Goal: Task Accomplishment & Management: Complete application form

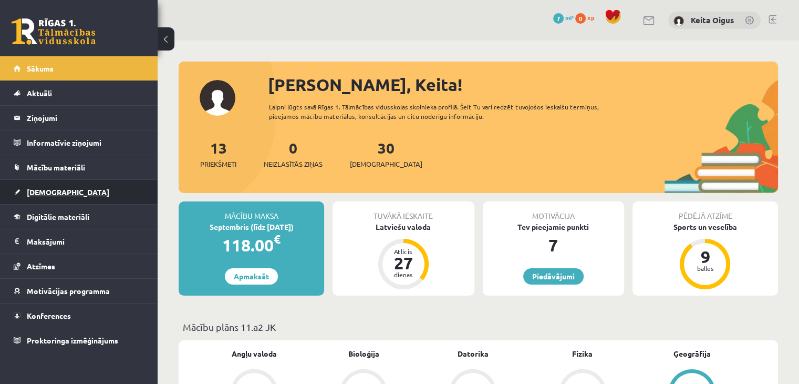
click at [53, 187] on span "[DEMOGRAPHIC_DATA]" at bounding box center [68, 191] width 82 height 9
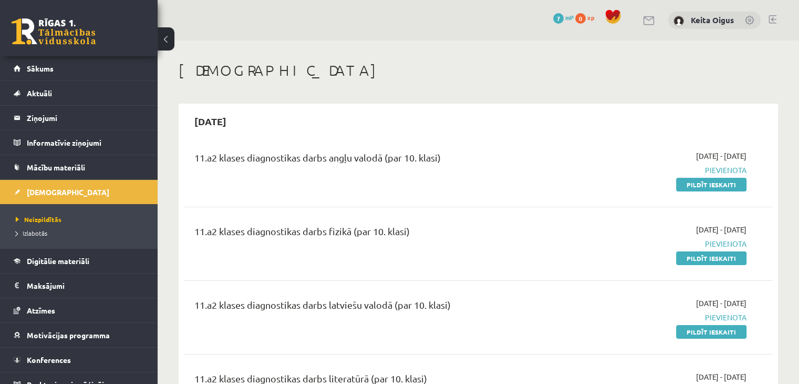
click at [733, 170] on span "Pievienota" at bounding box center [659, 169] width 173 height 11
drag, startPoint x: 733, startPoint y: 170, endPoint x: 730, endPoint y: 177, distance: 7.8
click at [731, 175] on div "2025-09-01 - 2025-09-30 Pievienota Pildīt ieskaiti" at bounding box center [659, 169] width 189 height 39
click at [660, 179] on div "2025-09-01 - 2025-09-30 Pievienota Pildīt ieskaiti" at bounding box center [659, 169] width 189 height 39
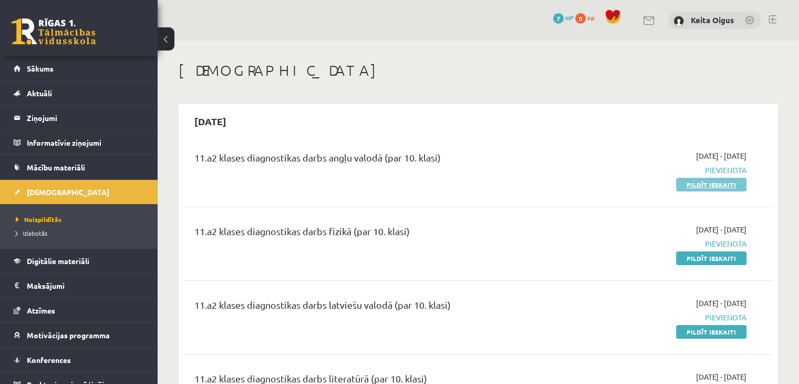
click at [703, 182] on link "Pildīt ieskaiti" at bounding box center [711, 185] width 70 height 14
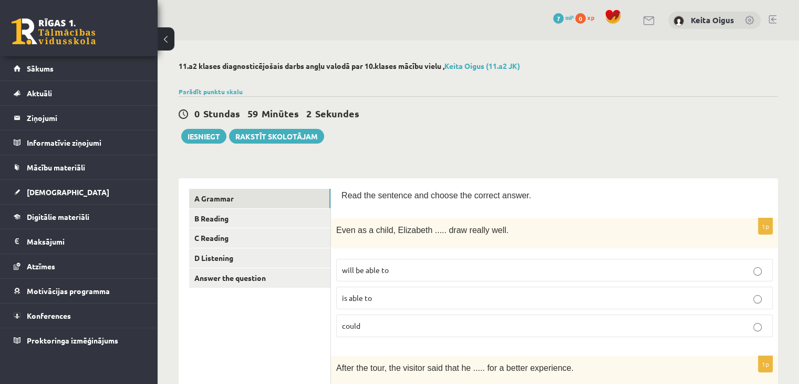
click at [378, 324] on p "could" at bounding box center [554, 325] width 425 height 11
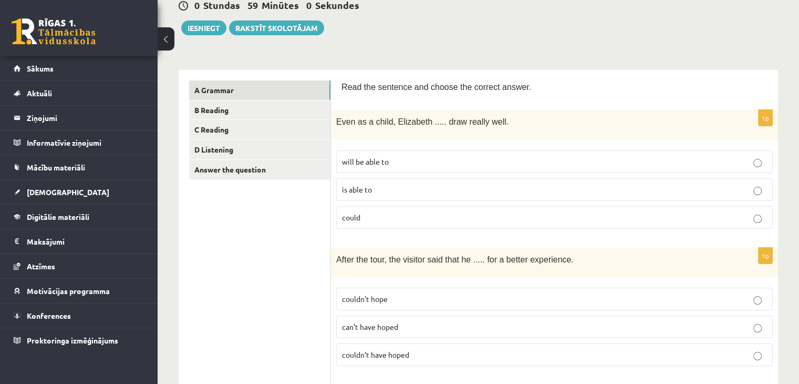
scroll to position [158, 0]
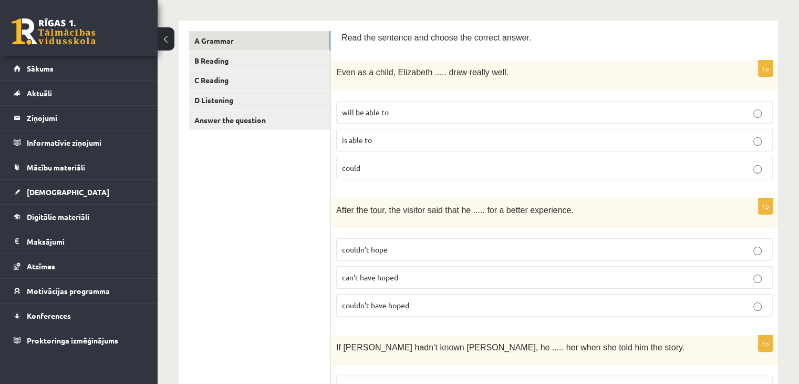
click at [427, 301] on p "couldn’t have hoped" at bounding box center [554, 304] width 425 height 11
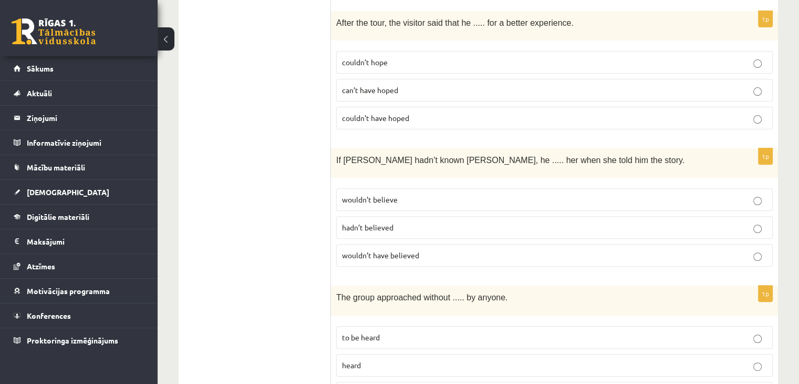
scroll to position [368, 0]
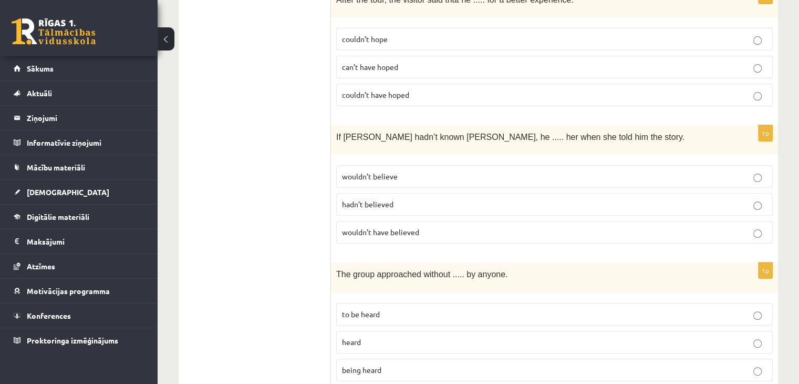
click at [456, 165] on label "wouldn’t believe" at bounding box center [554, 176] width 437 height 23
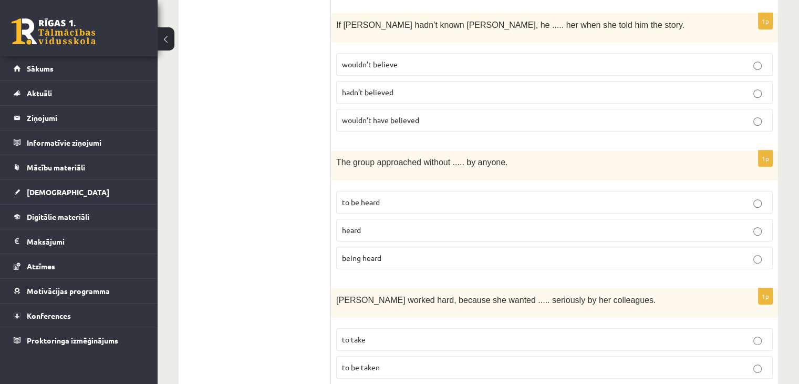
scroll to position [525, 0]
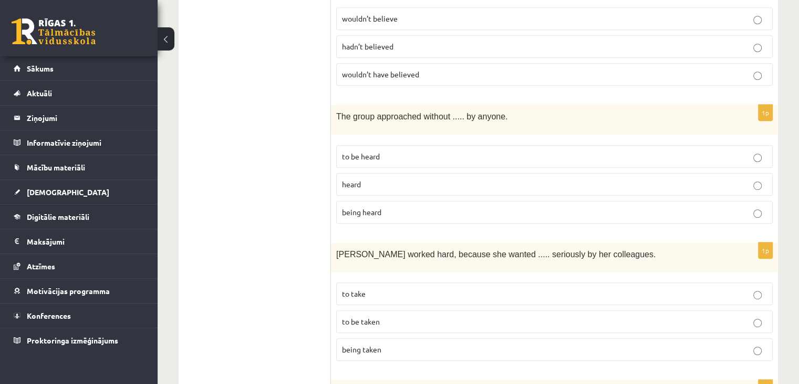
click at [382, 206] on p "being heard" at bounding box center [554, 211] width 425 height 11
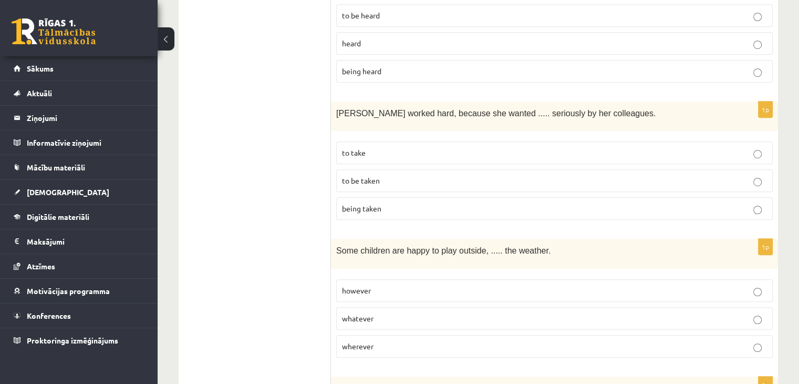
scroll to position [683, 0]
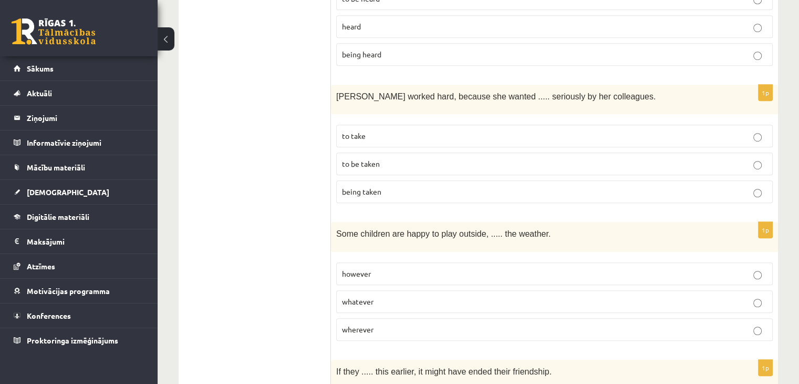
click at [377, 159] on span "to be taken" at bounding box center [361, 163] width 38 height 9
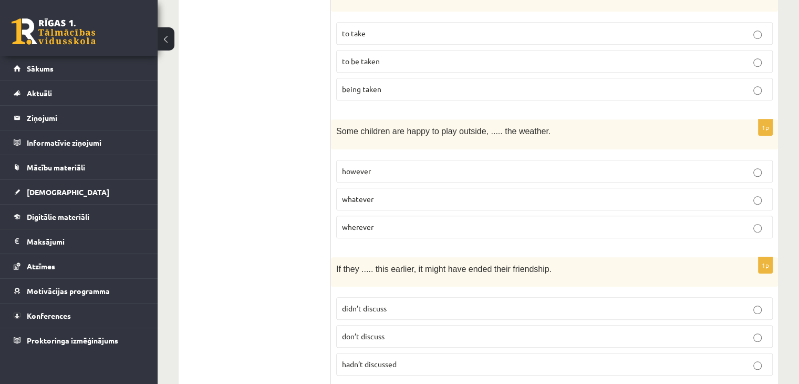
scroll to position [788, 0]
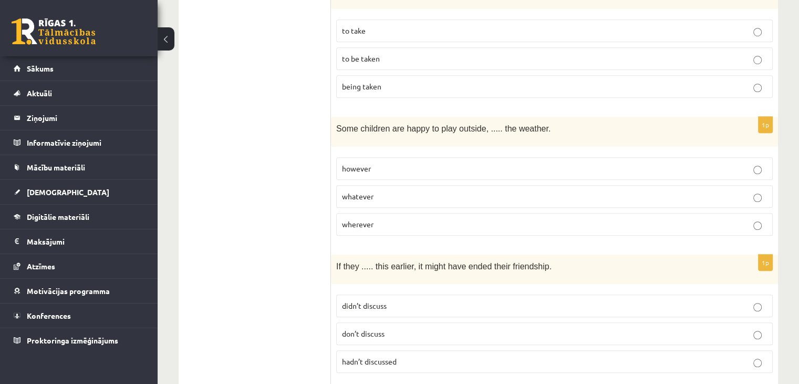
click at [408, 191] on p "whatever" at bounding box center [554, 196] width 425 height 11
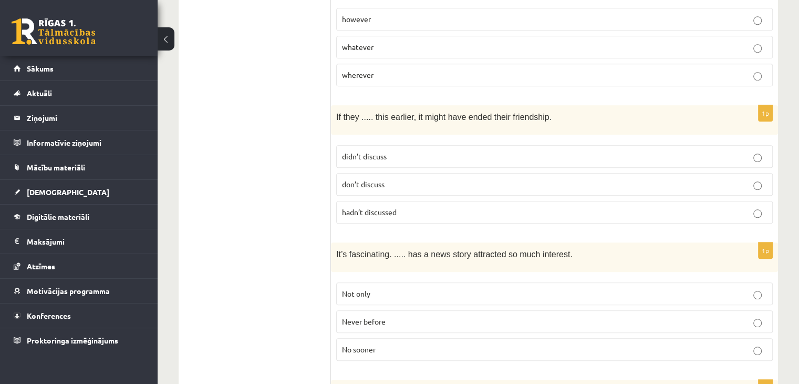
scroll to position [998, 0]
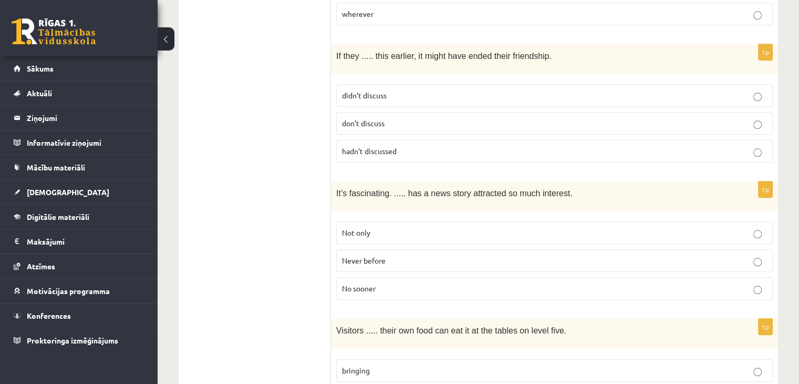
click at [412, 146] on p "hadn’t discussed" at bounding box center [554, 151] width 425 height 11
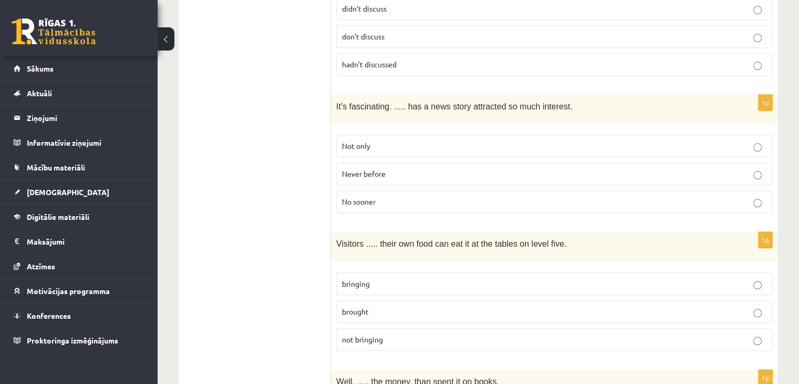
scroll to position [1103, 0]
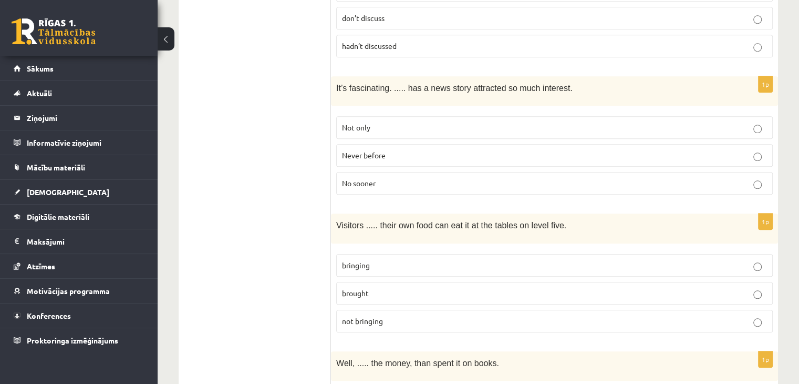
click at [431, 150] on p "Never before" at bounding box center [554, 155] width 425 height 11
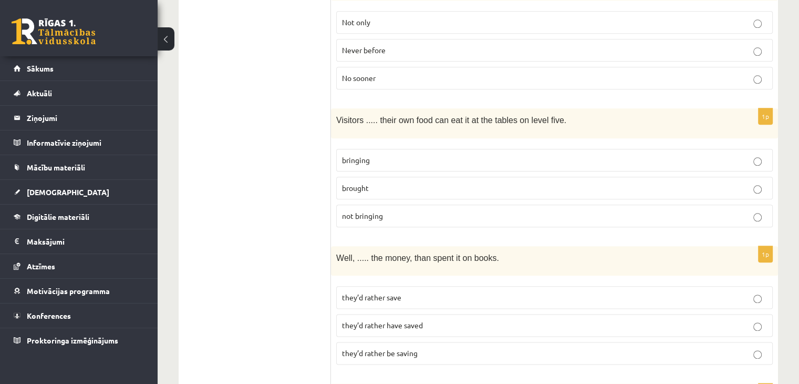
click at [379, 150] on label "bringing" at bounding box center [554, 160] width 437 height 23
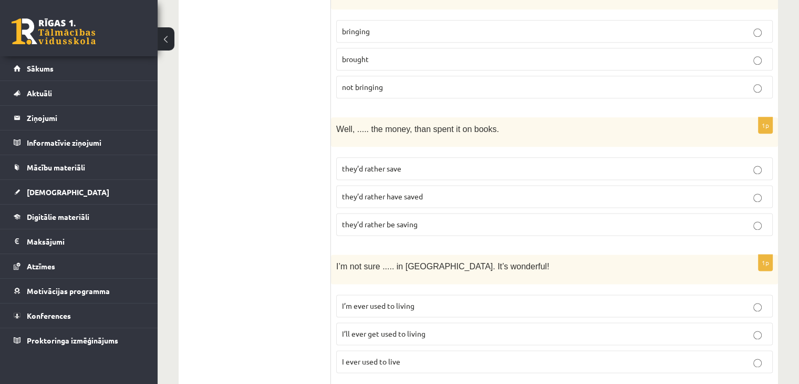
scroll to position [1366, 0]
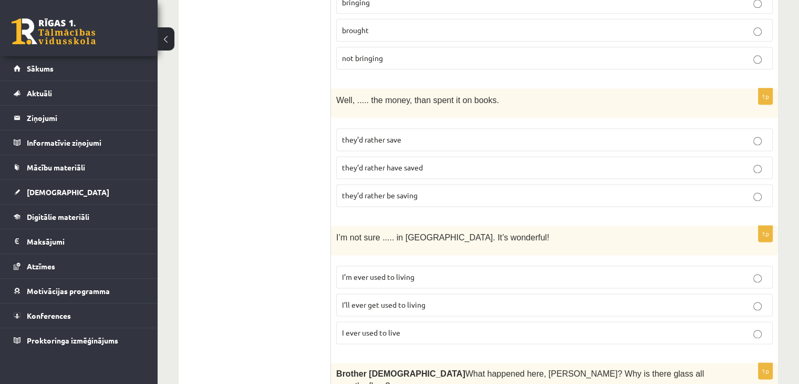
click at [407, 128] on label "they’d rather save" at bounding box center [554, 139] width 437 height 23
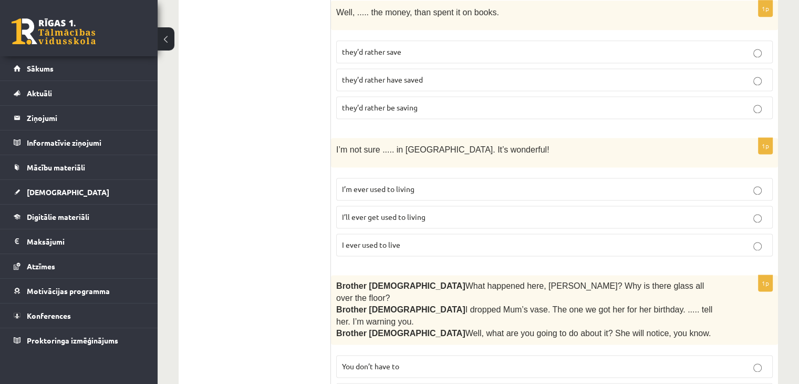
scroll to position [1471, 0]
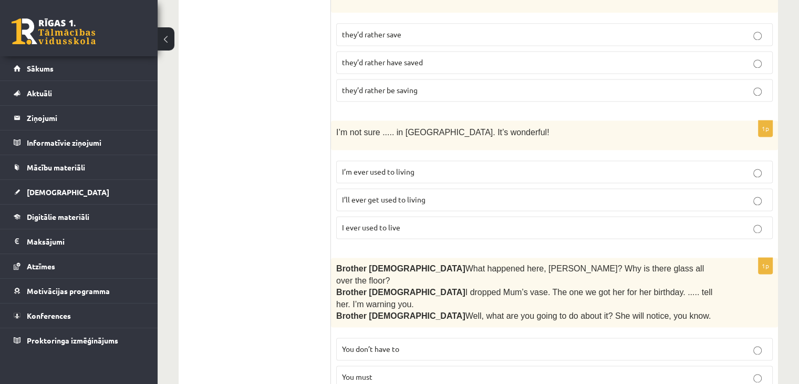
click at [407, 194] on span "I’ll ever get used to living" at bounding box center [384, 198] width 84 height 9
click at [405, 194] on p "I’ll ever get used to living" at bounding box center [554, 199] width 425 height 11
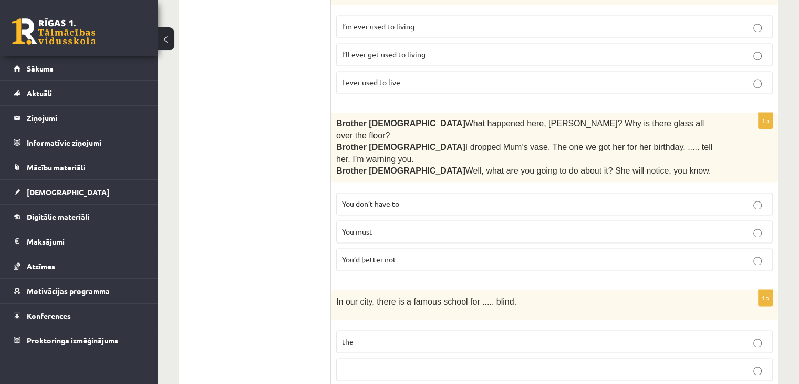
scroll to position [1629, 0]
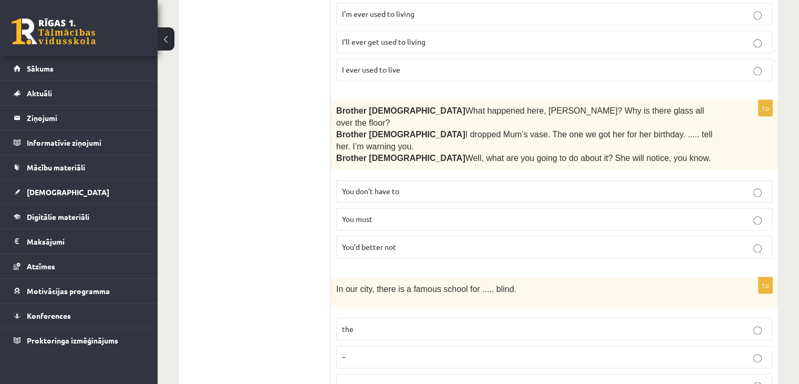
click at [463, 241] on p "You’d better not" at bounding box center [554, 246] width 425 height 11
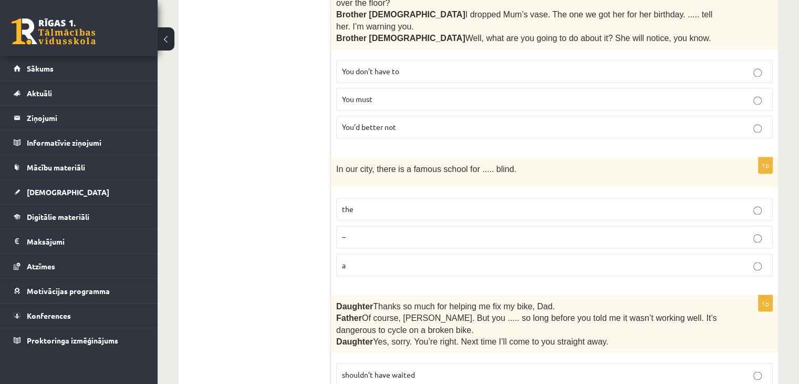
scroll to position [1786, 0]
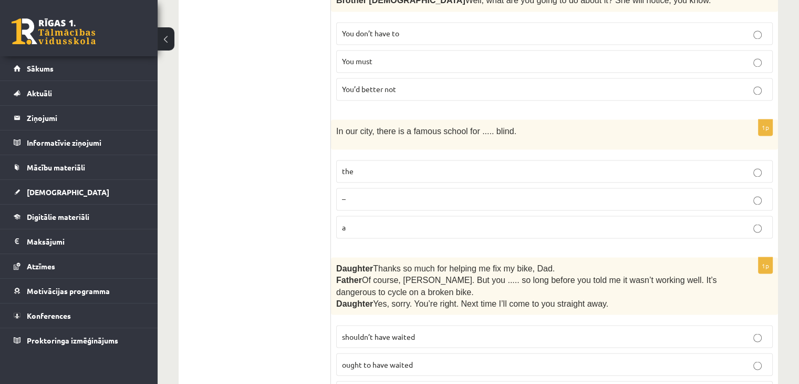
click at [438, 165] on p "the" at bounding box center [554, 170] width 425 height 11
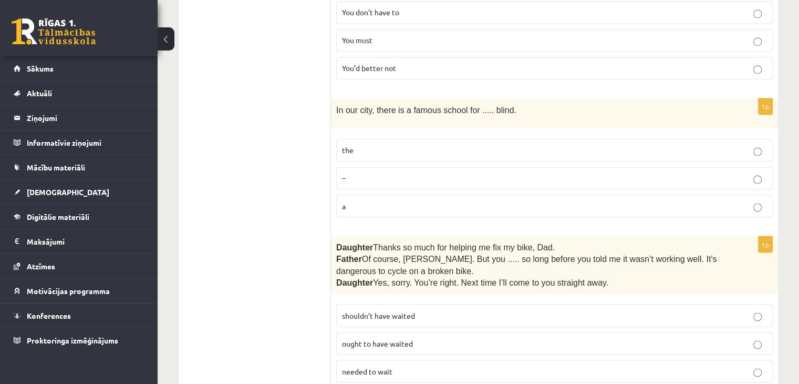
scroll to position [1839, 0]
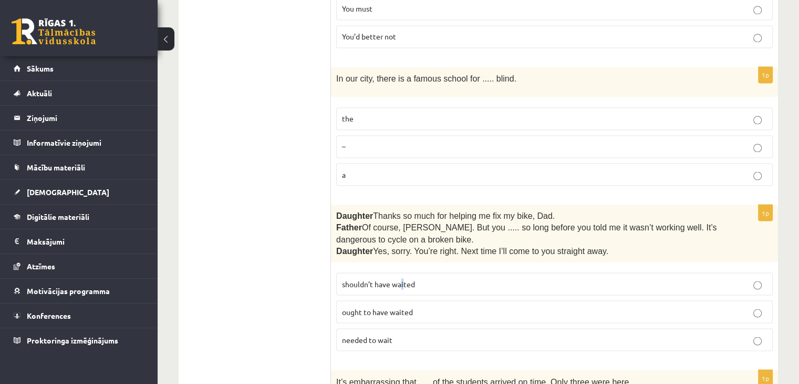
click at [403, 272] on label "shouldn’t have waited" at bounding box center [554, 283] width 437 height 23
click at [417, 278] on p "shouldn’t have waited" at bounding box center [554, 283] width 425 height 11
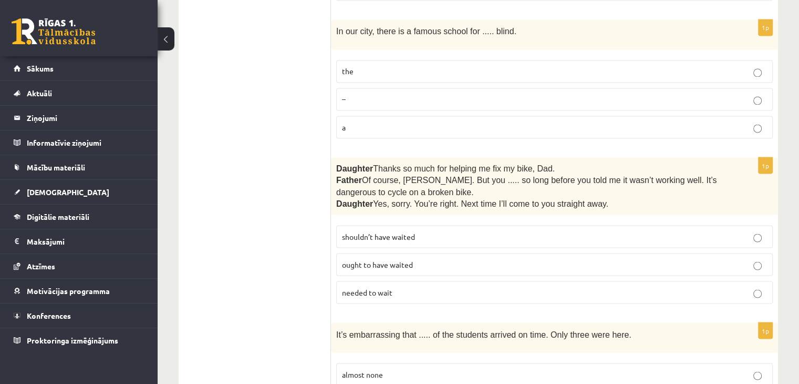
scroll to position [1996, 0]
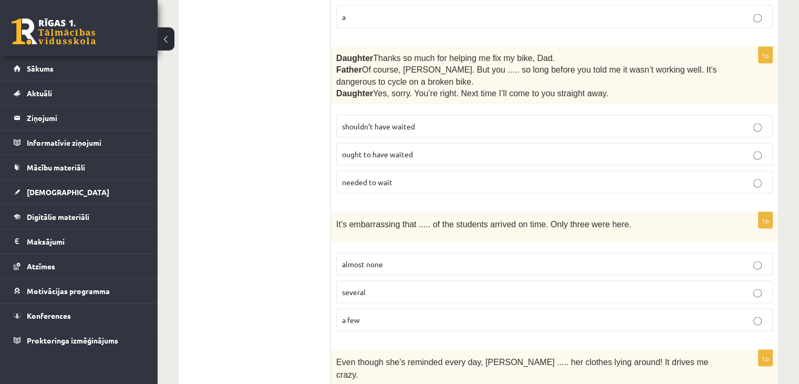
click at [394, 258] on p "almost none" at bounding box center [554, 263] width 425 height 11
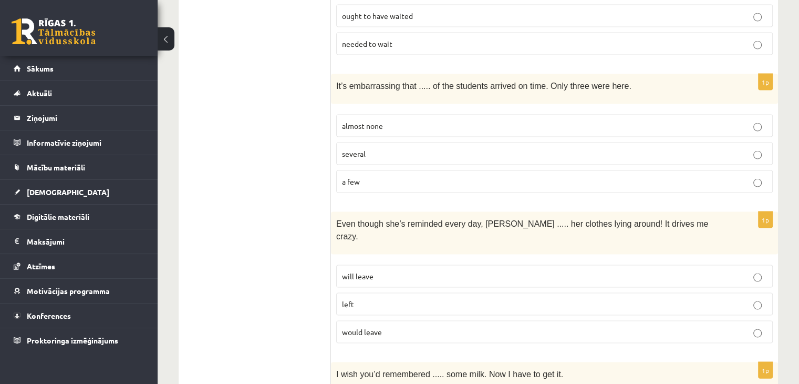
scroll to position [2154, 0]
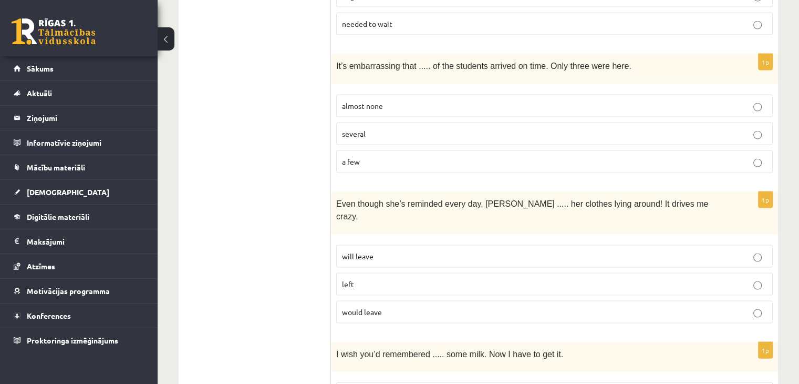
click at [415, 306] on p "would leave" at bounding box center [554, 311] width 425 height 11
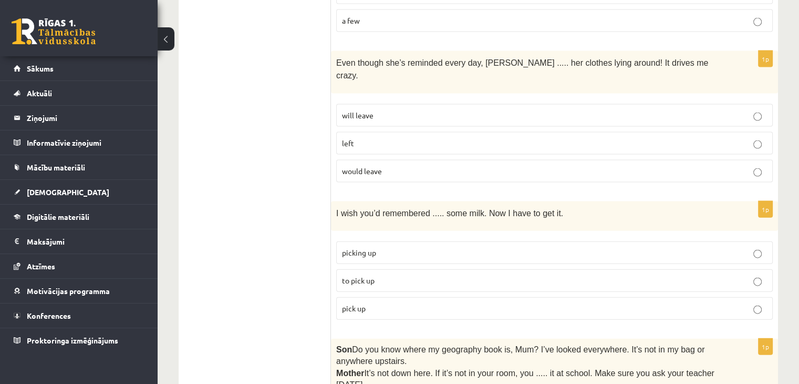
scroll to position [2312, 0]
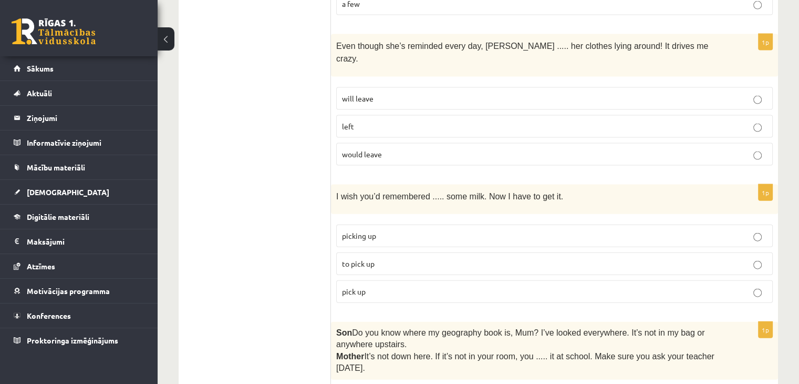
click at [418, 258] on p "to pick up" at bounding box center [554, 263] width 425 height 11
click at [444, 286] on p "pick up" at bounding box center [554, 291] width 425 height 11
click at [478, 258] on p "to pick up" at bounding box center [554, 263] width 425 height 11
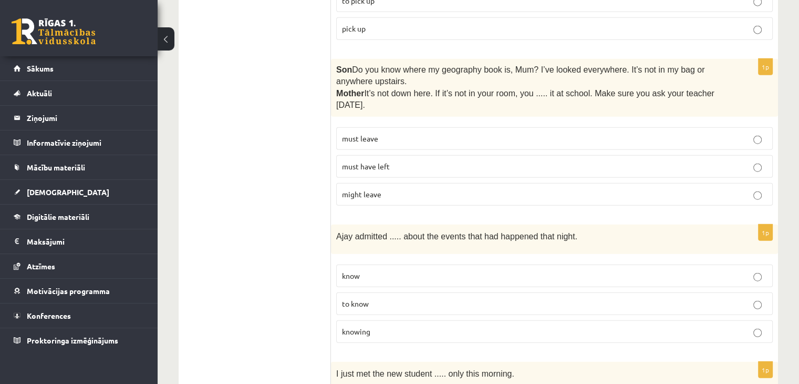
scroll to position [2522, 0]
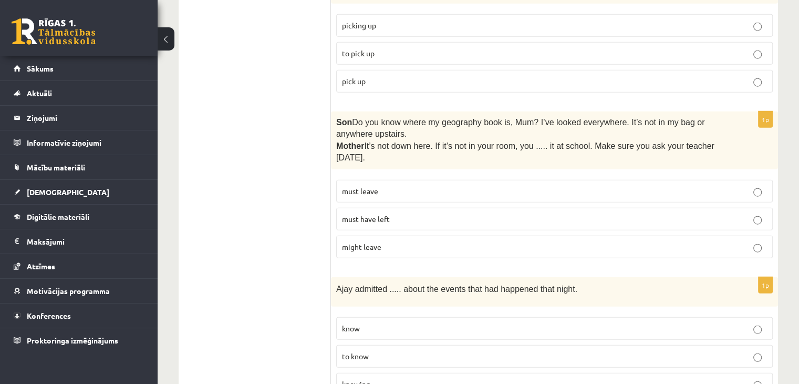
click at [411, 213] on p "must have left" at bounding box center [554, 218] width 425 height 11
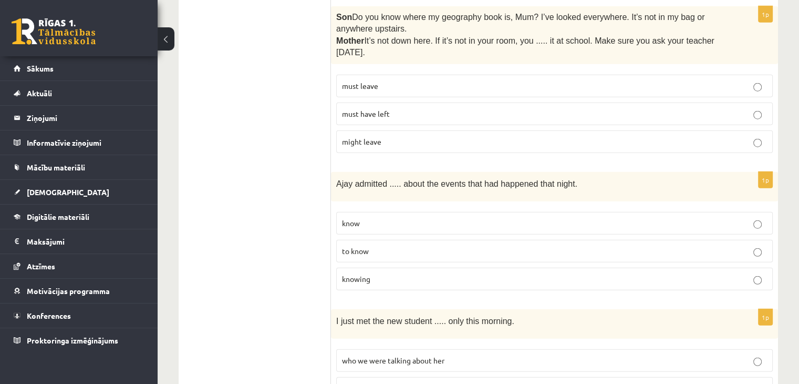
scroll to position [2646, 0]
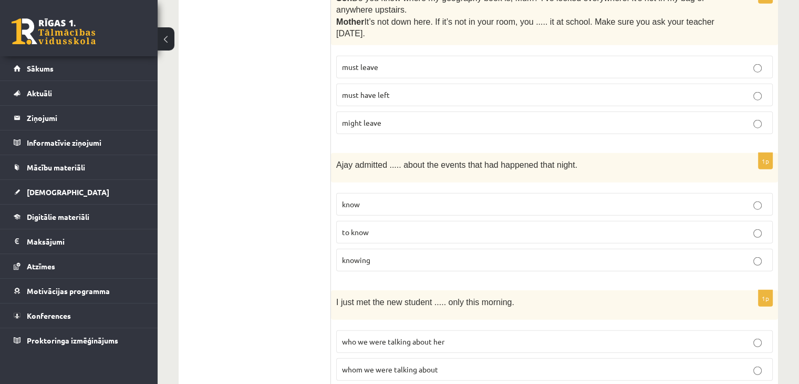
click at [375, 254] on p "knowing" at bounding box center [554, 259] width 425 height 11
click at [399, 330] on label "who we were talking about her" at bounding box center [554, 341] width 437 height 23
click at [416, 336] on span "who we were talking about her" at bounding box center [393, 340] width 102 height 9
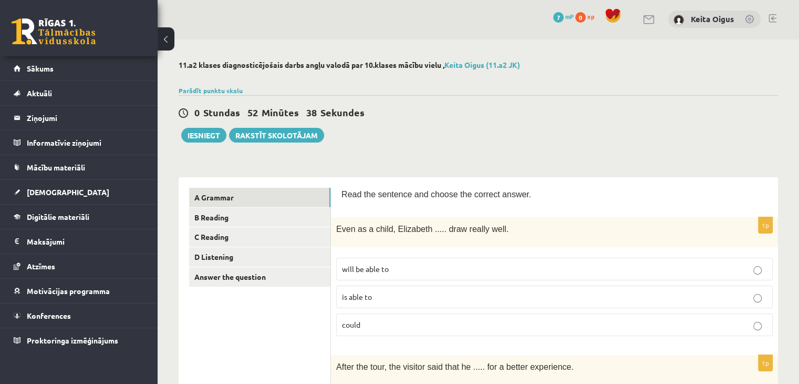
scroll to position [0, 0]
click at [238, 202] on link "A Grammar" at bounding box center [259, 198] width 141 height 19
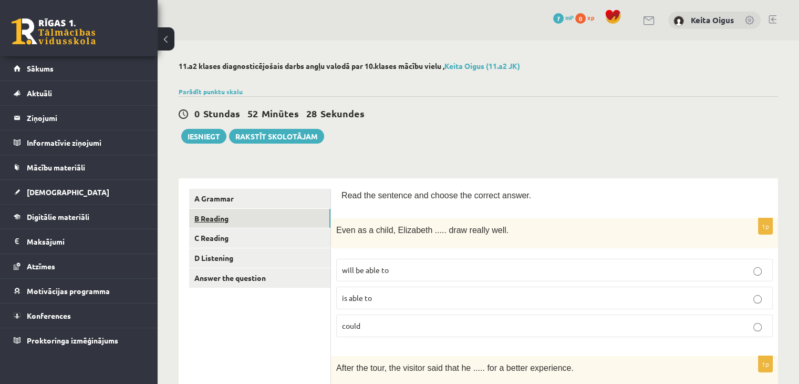
click at [242, 219] on link "B Reading" at bounding box center [259, 218] width 141 height 19
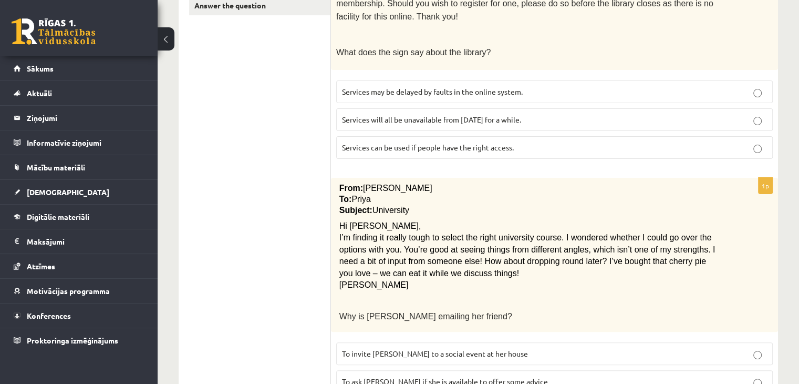
scroll to position [210, 0]
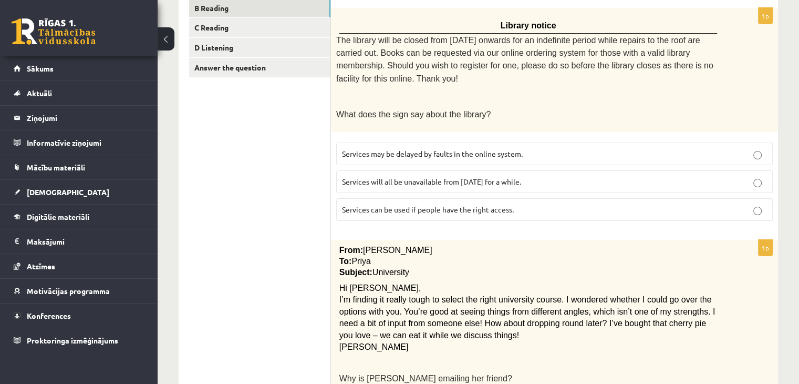
click at [462, 177] on span "Services will all be unavailable from Monday for a while." at bounding box center [431, 181] width 179 height 9
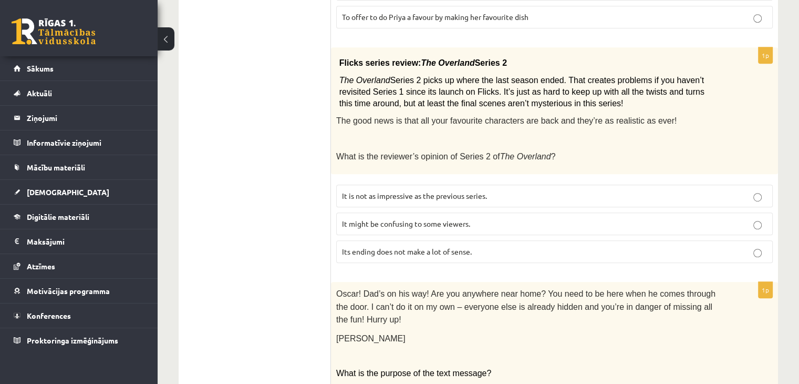
scroll to position [683, 0]
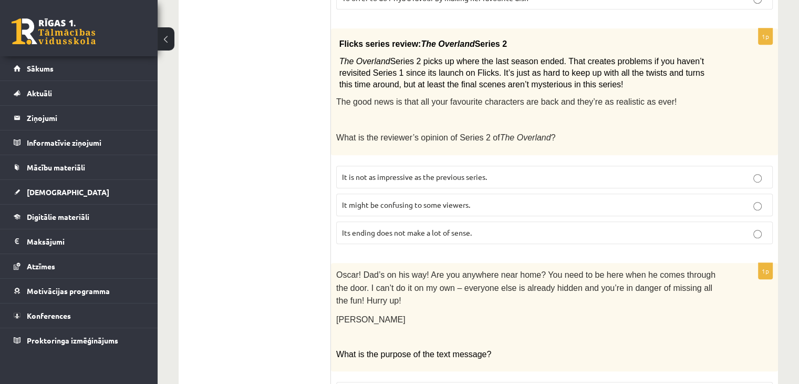
click at [500, 193] on label "It might be confusing to some viewers." at bounding box center [554, 204] width 437 height 23
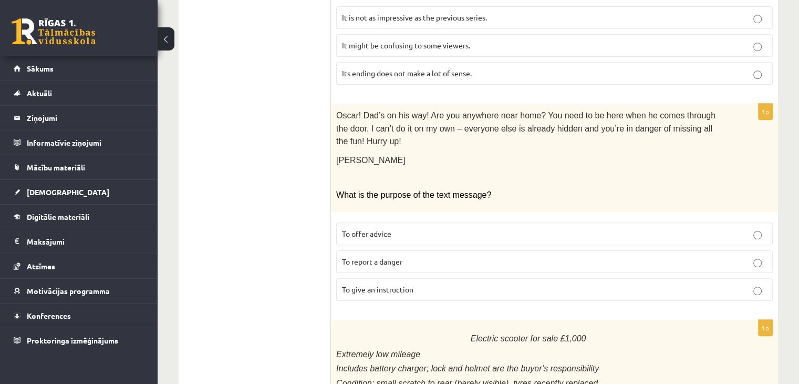
scroll to position [788, 0]
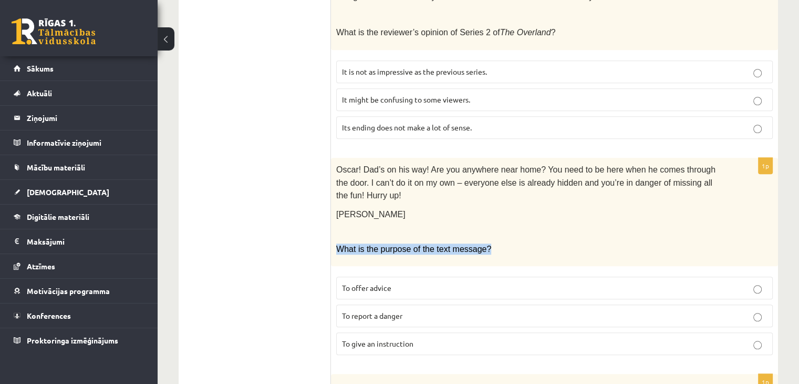
drag, startPoint x: 727, startPoint y: 201, endPoint x: 691, endPoint y: 218, distance: 39.7
click at [707, 216] on div "Oscar! Dad’s on his way! Are you anywhere near home? You need to be here when h…" at bounding box center [554, 212] width 447 height 108
click at [397, 338] on span "To give an instruction" at bounding box center [377, 342] width 71 height 9
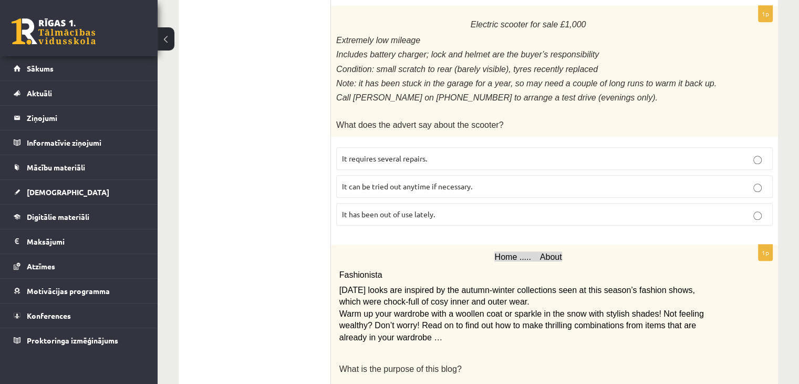
scroll to position [1103, 0]
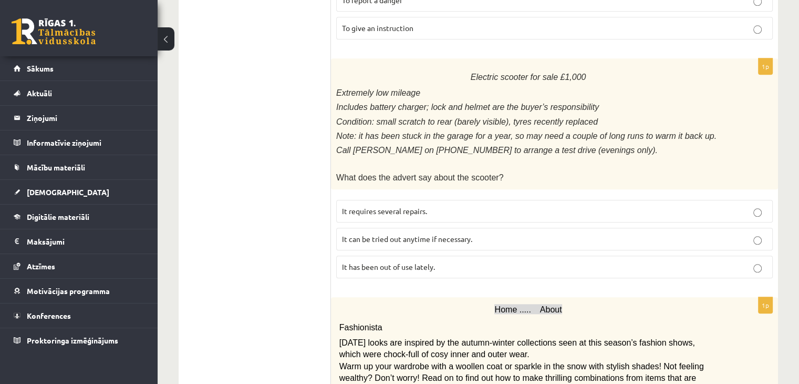
click at [417, 262] on span "It has been out of use lately." at bounding box center [388, 266] width 93 height 9
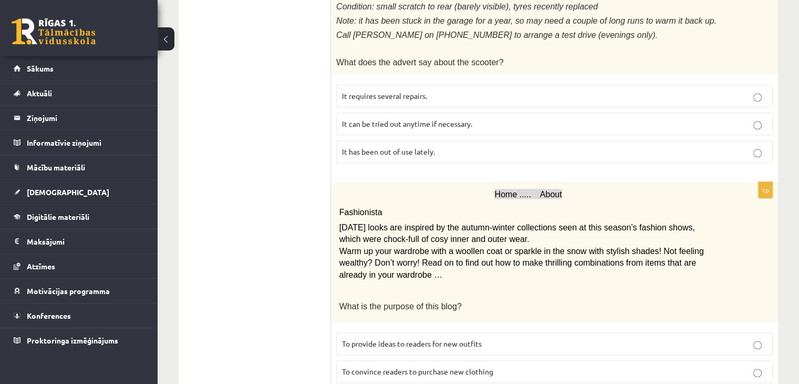
scroll to position [1236, 0]
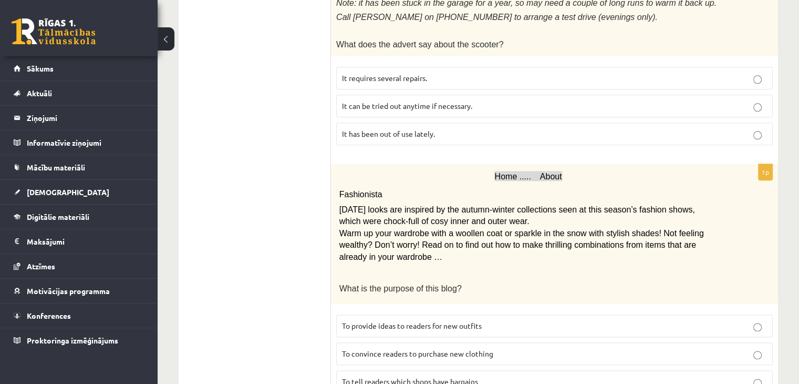
click at [450, 320] on span "To provide ideas to readers for new outfits" at bounding box center [412, 324] width 140 height 9
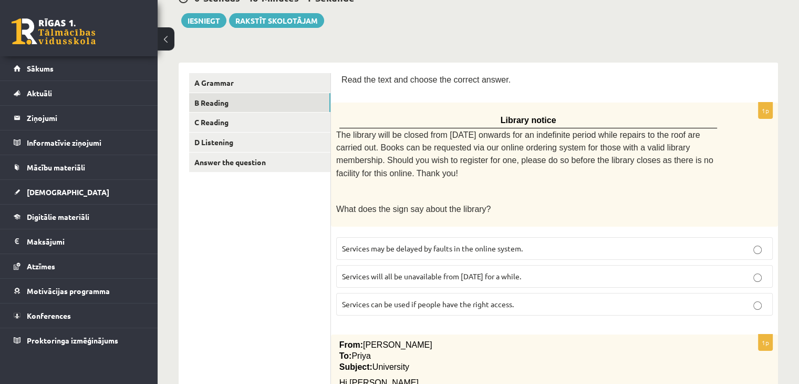
scroll to position [28, 0]
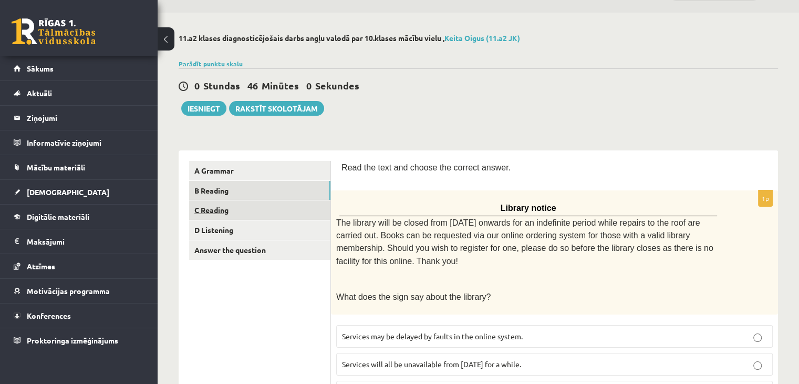
click at [268, 209] on link "C Reading" at bounding box center [259, 209] width 141 height 19
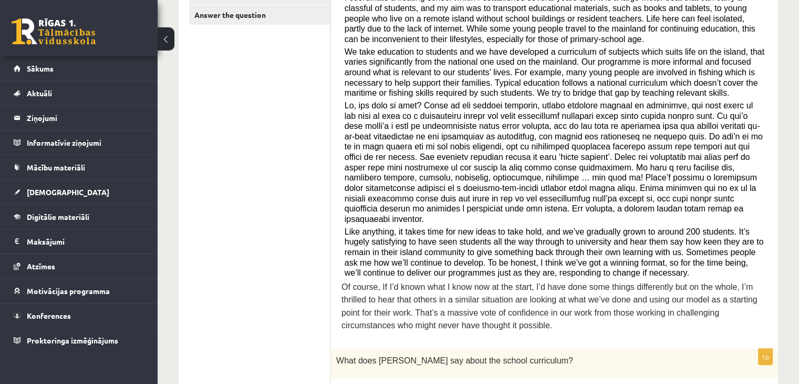
scroll to position [158, 0]
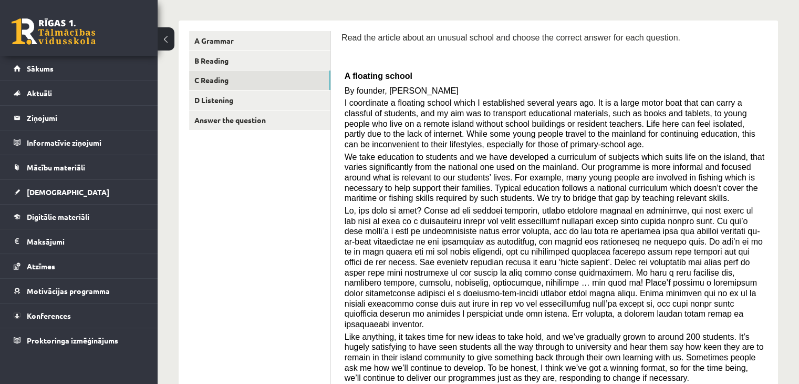
click at [351, 120] on span "I coordinate a floating school which I established several years ago. It is a l…" at bounding box center [550, 123] width 411 height 50
drag, startPoint x: 356, startPoint y: 121, endPoint x: 377, endPoint y: 121, distance: 21.0
click at [372, 121] on span "I coordinate a floating school which I established several years ago. It is a l…" at bounding box center [550, 123] width 411 height 50
drag, startPoint x: 398, startPoint y: 118, endPoint x: 454, endPoint y: 125, distance: 56.6
click at [454, 125] on span "I coordinate a floating school which I established several years ago. It is a l…" at bounding box center [550, 123] width 411 height 50
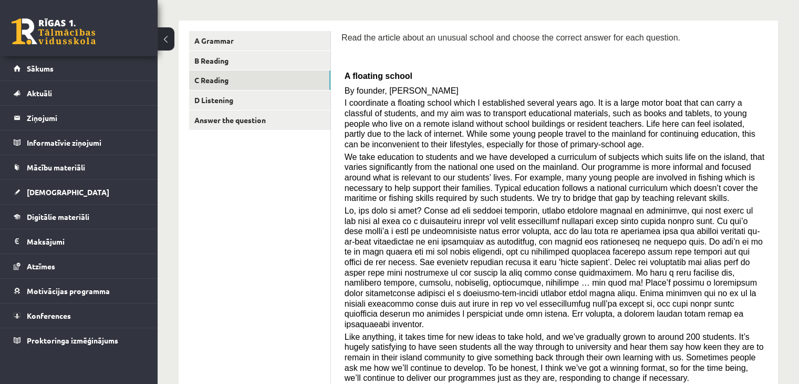
drag, startPoint x: 456, startPoint y: 125, endPoint x: 469, endPoint y: 125, distance: 12.6
click at [459, 125] on span "I coordinate a floating school which I established several years ago. It is a l…" at bounding box center [550, 123] width 411 height 50
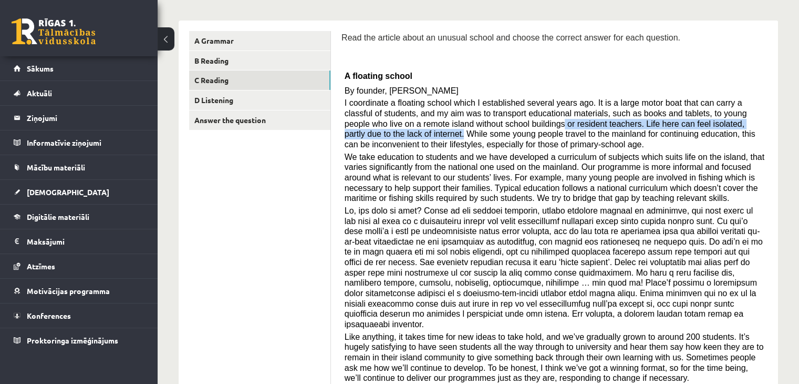
drag, startPoint x: 478, startPoint y: 123, endPoint x: 754, endPoint y: 121, distance: 276.4
click at [759, 122] on p "I coordinate a floating school which I established several years ago. It is a l…" at bounding box center [555, 123] width 420 height 51
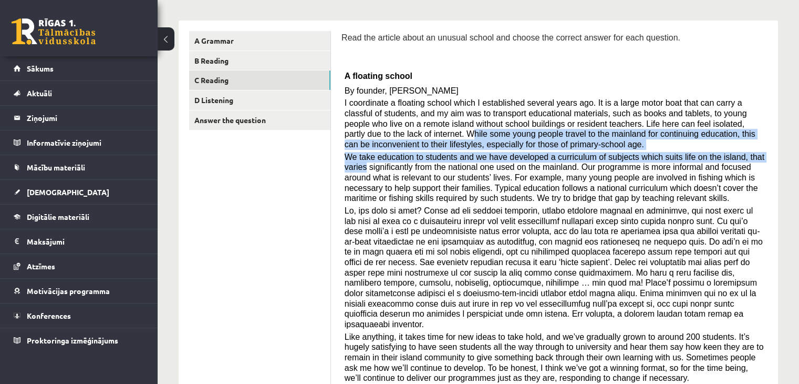
drag, startPoint x: 351, startPoint y: 134, endPoint x: 729, endPoint y: 125, distance: 378.4
click at [759, 153] on div "Read the article about an unusual school and choose the correct answer for each…" at bounding box center [554, 237] width 426 height 412
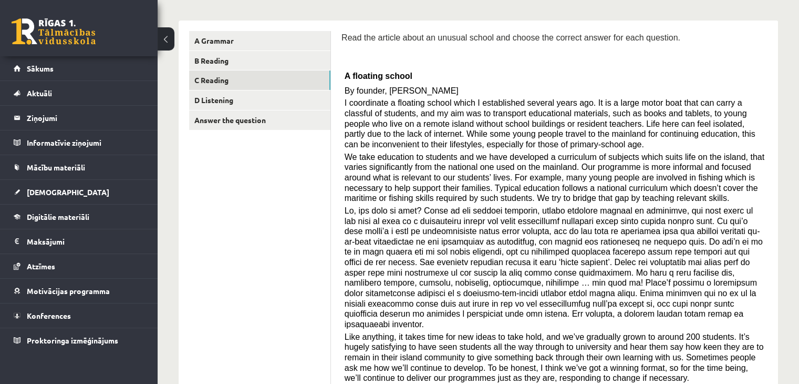
click at [462, 191] on span "We take education to students and we have developed a curriculum of subjects wh…" at bounding box center [555, 177] width 420 height 50
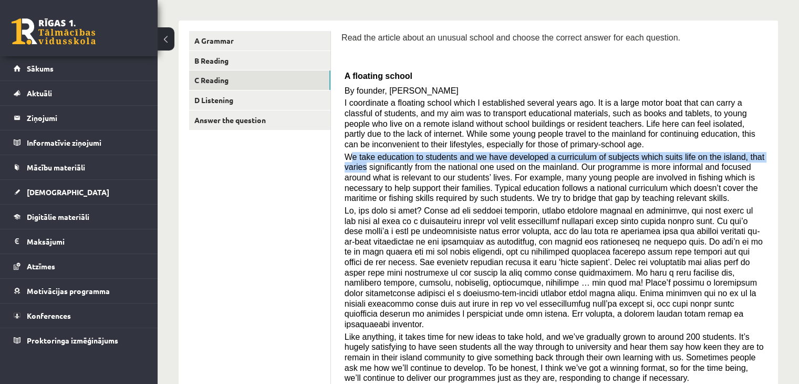
drag, startPoint x: 348, startPoint y: 154, endPoint x: 765, endPoint y: 153, distance: 417.1
click at [765, 153] on div "Read the article about an unusual school and choose the correct answer for each…" at bounding box center [554, 237] width 426 height 412
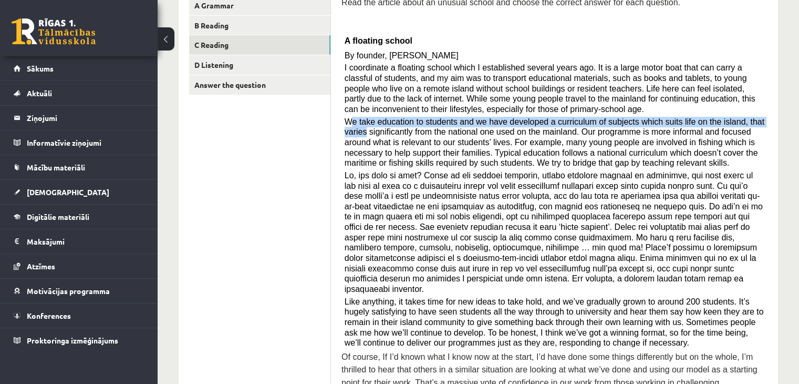
scroll to position [210, 0]
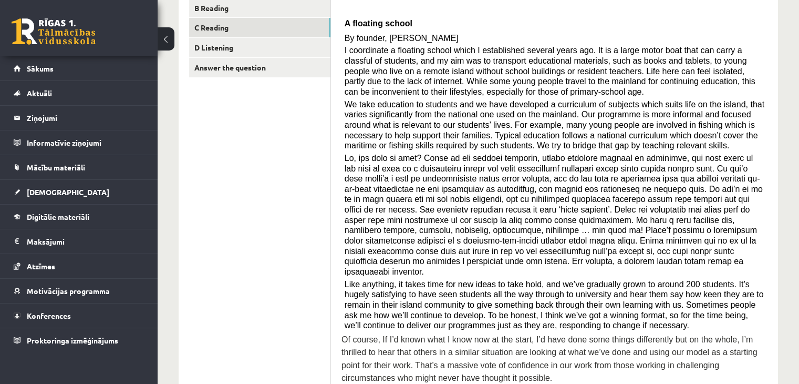
click at [582, 175] on span at bounding box center [554, 214] width 418 height 122
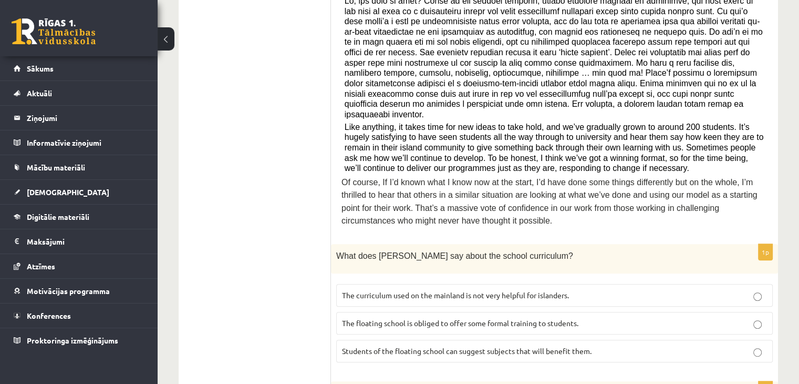
scroll to position [420, 0]
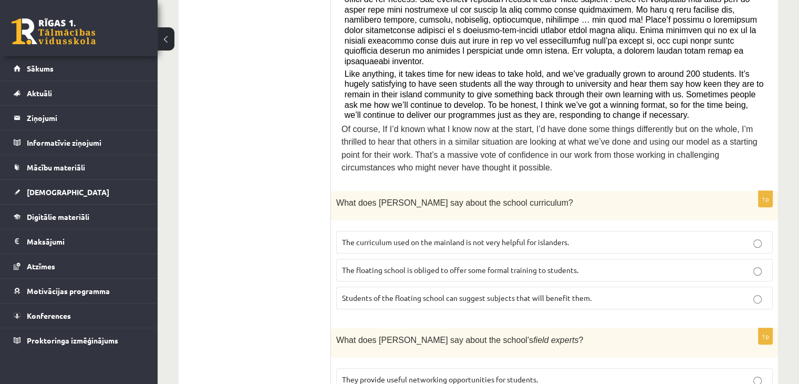
click at [481, 237] on span "The curriculum used on the mainland is not very helpful for islanders." at bounding box center [455, 241] width 227 height 9
click at [479, 237] on span "The curriculum used on the mainland is not very helpful for islanders." at bounding box center [455, 241] width 227 height 9
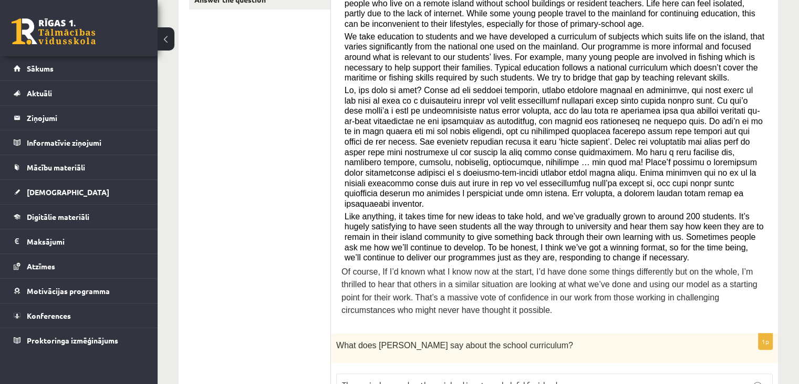
scroll to position [263, 0]
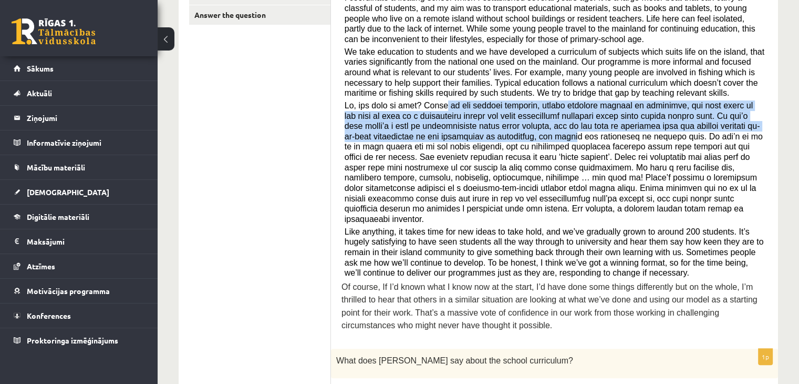
drag, startPoint x: 443, startPoint y: 103, endPoint x: 462, endPoint y: 137, distance: 38.8
click at [462, 137] on span at bounding box center [554, 162] width 418 height 122
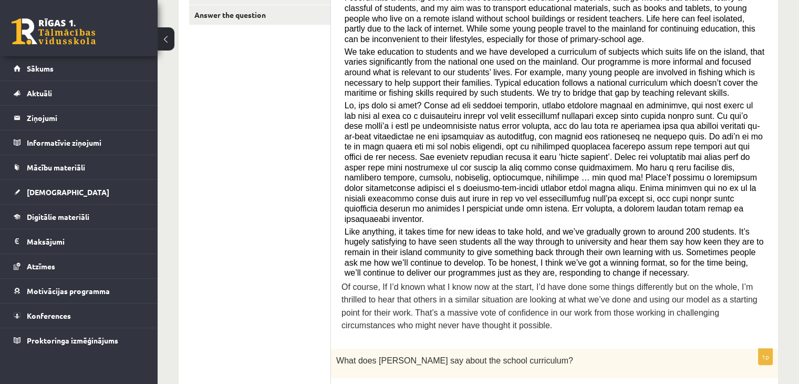
click at [645, 131] on span at bounding box center [554, 162] width 418 height 122
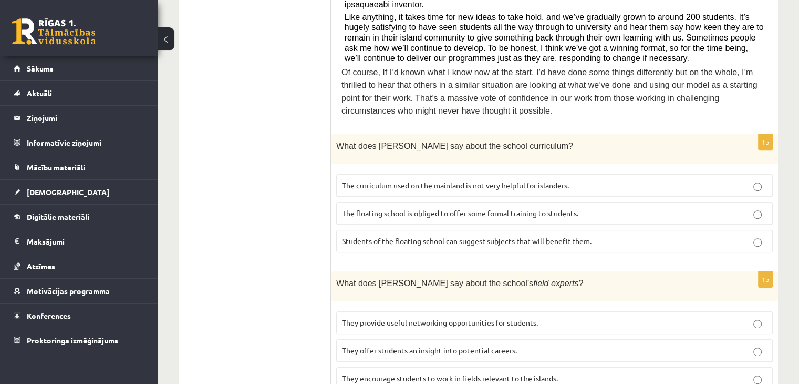
scroll to position [578, 0]
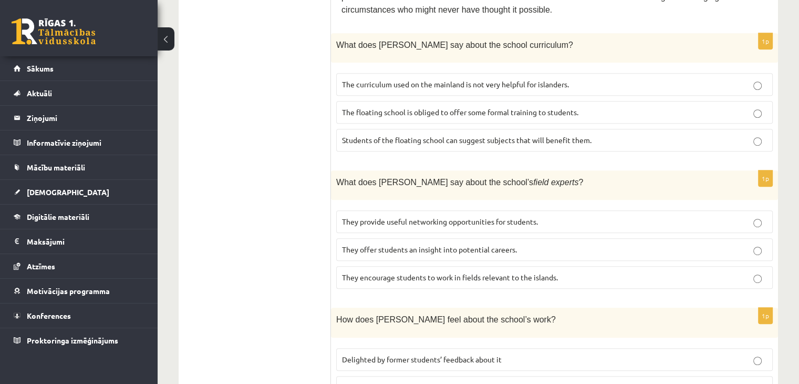
click at [454, 244] on span "They offer students an insight into potential careers." at bounding box center [429, 248] width 175 height 9
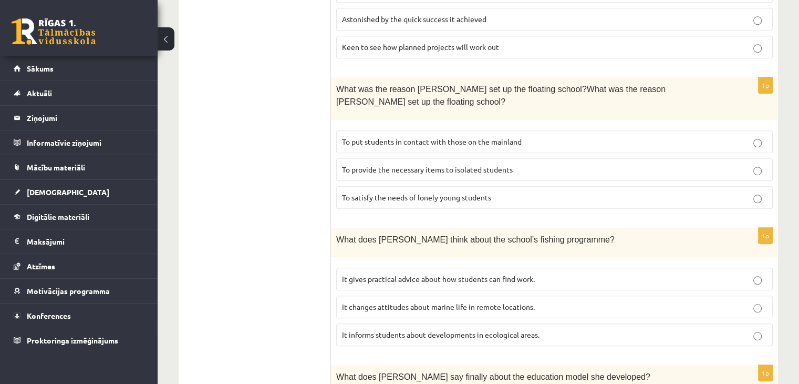
scroll to position [841, 0]
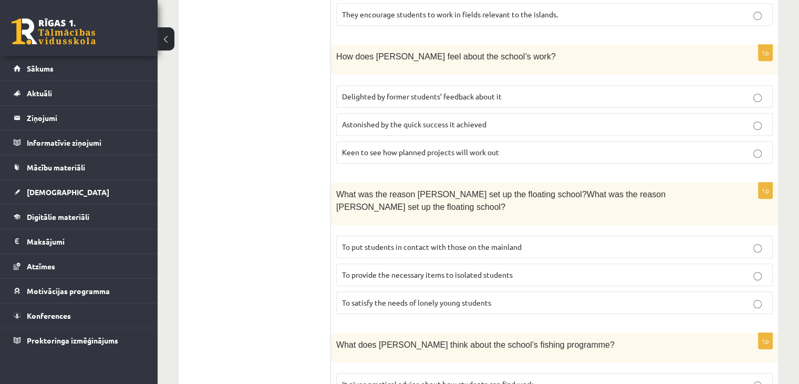
click at [429, 119] on span "Astonished by the quick success it achieved" at bounding box center [414, 123] width 144 height 9
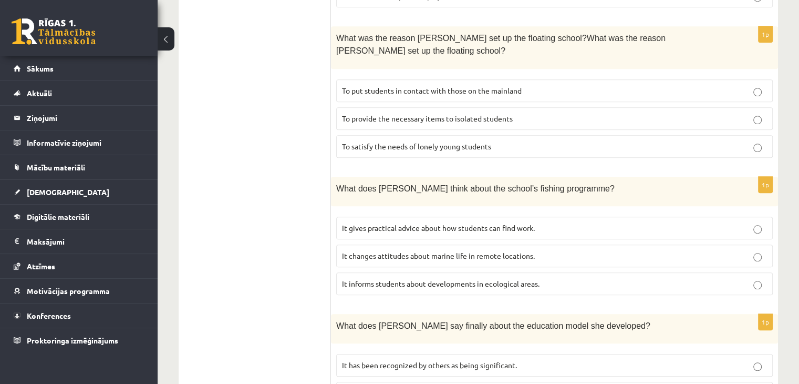
scroll to position [998, 0]
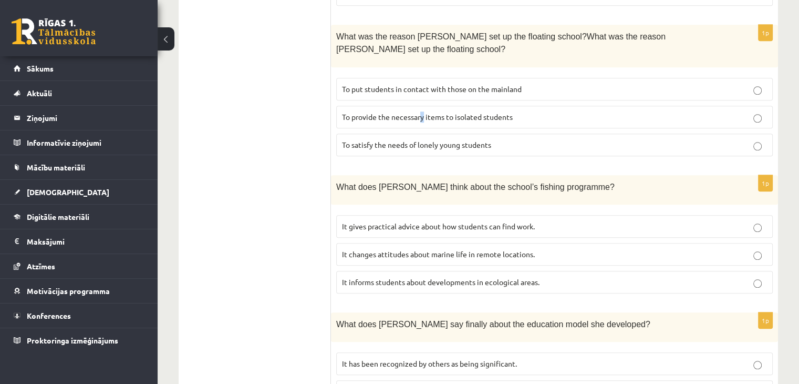
click at [423, 111] on p "To provide the necessary items to isolated students" at bounding box center [554, 116] width 425 height 11
click at [461, 112] on span "To provide the necessary items to isolated students" at bounding box center [427, 116] width 171 height 9
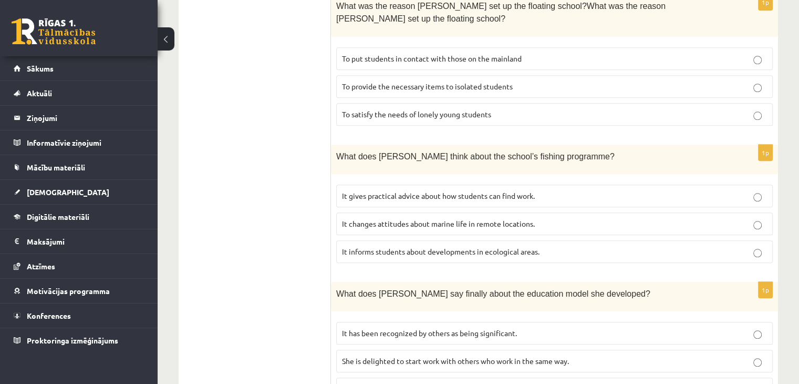
scroll to position [1045, 0]
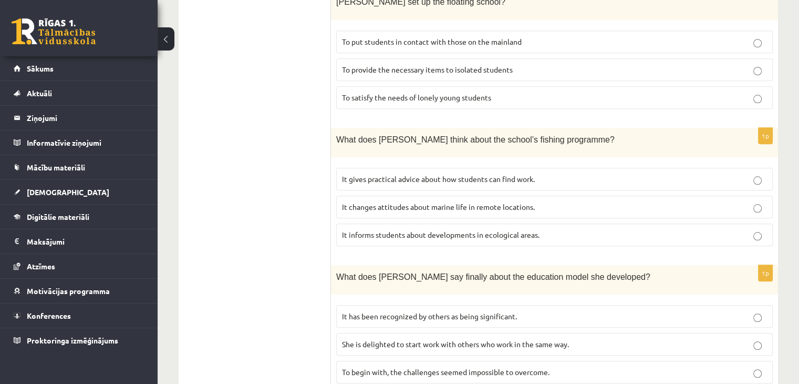
click at [506, 202] on span "It changes attitudes about marine life in remote locations." at bounding box center [438, 206] width 193 height 9
drag, startPoint x: 442, startPoint y: 305, endPoint x: 432, endPoint y: 280, distance: 27.1
click at [442, 339] on span "She is delighted to start work with others who work in the same way." at bounding box center [455, 343] width 227 height 9
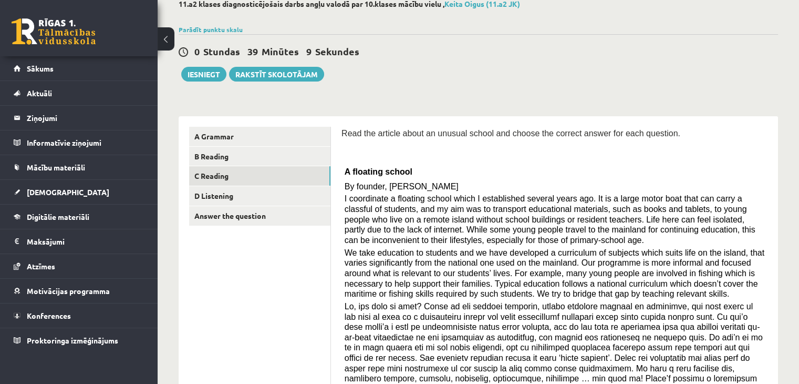
scroll to position [0, 0]
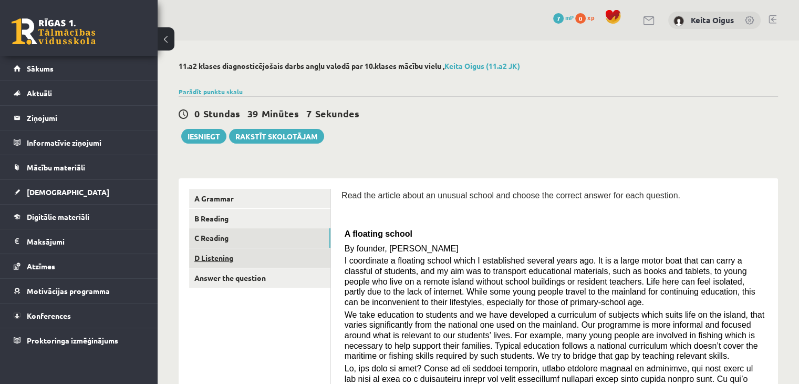
click at [242, 265] on link "D Listening" at bounding box center [259, 257] width 141 height 19
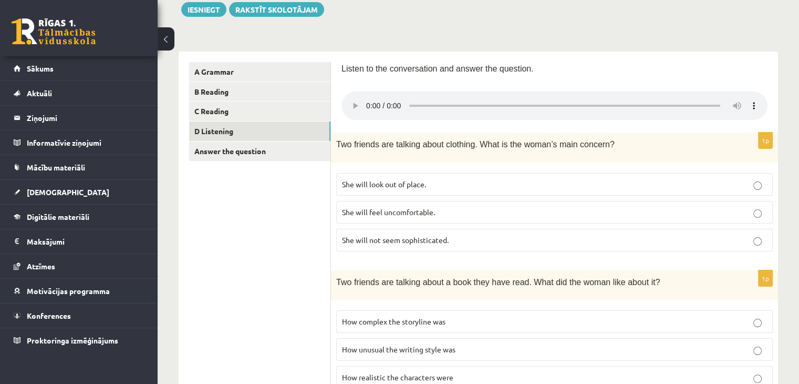
scroll to position [158, 0]
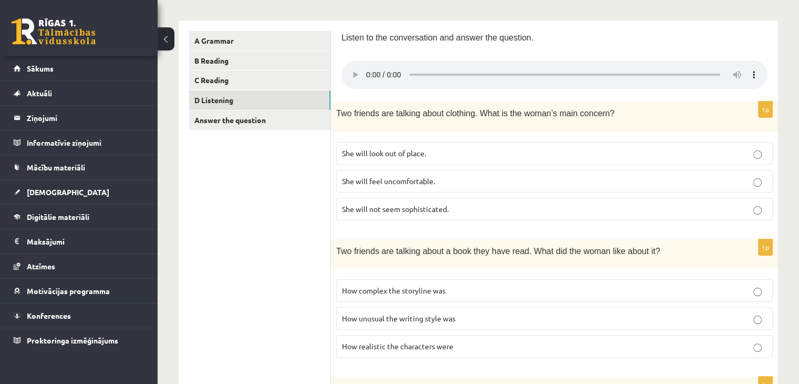
click at [434, 149] on p "She will look out of place." at bounding box center [554, 153] width 425 height 11
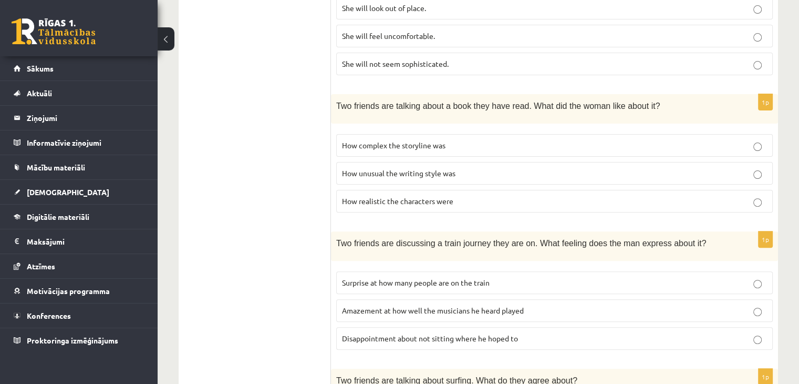
scroll to position [315, 0]
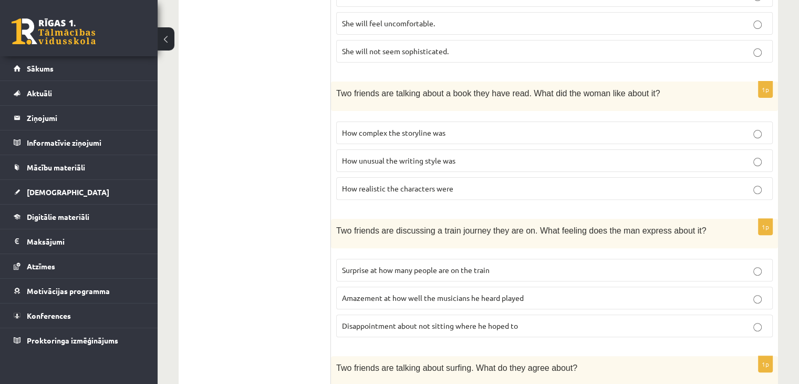
click at [383, 160] on span "How unusual the writing style was" at bounding box center [398, 160] width 113 height 9
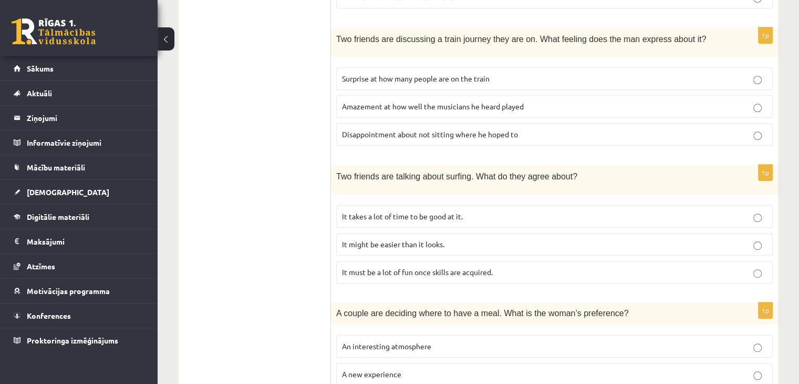
scroll to position [698, 0]
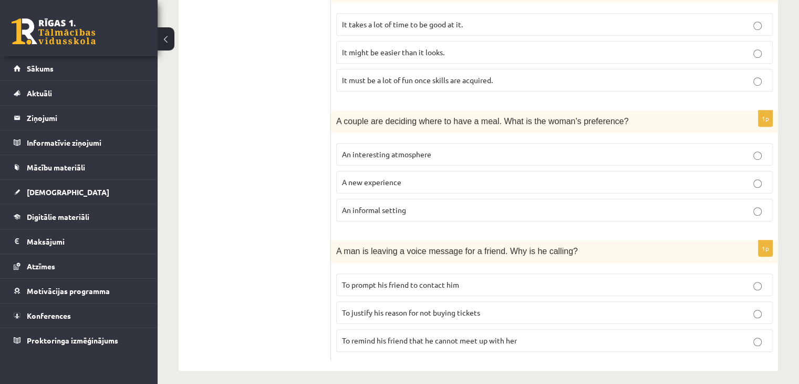
click at [429, 183] on label "A new experience" at bounding box center [554, 182] width 437 height 23
click at [417, 204] on p "An informal setting" at bounding box center [554, 209] width 425 height 11
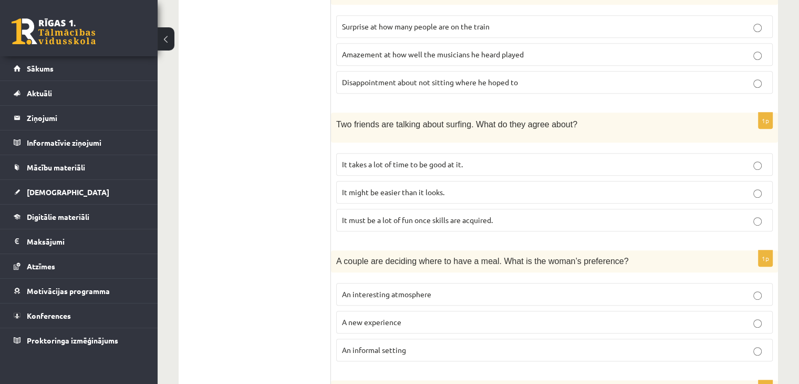
scroll to position [541, 0]
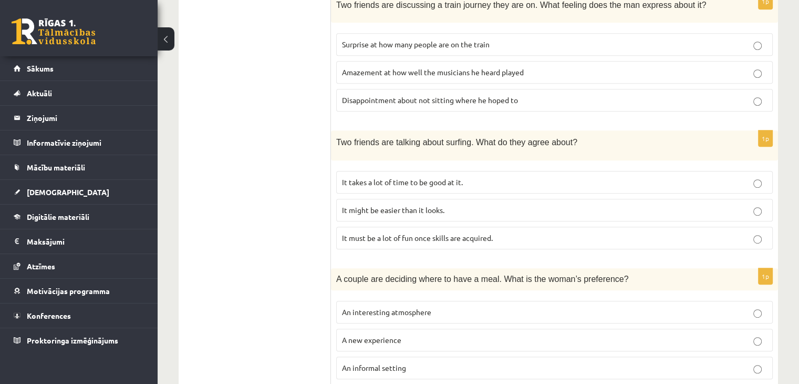
click at [427, 177] on span "It takes a lot of time to be good at it." at bounding box center [402, 181] width 121 height 9
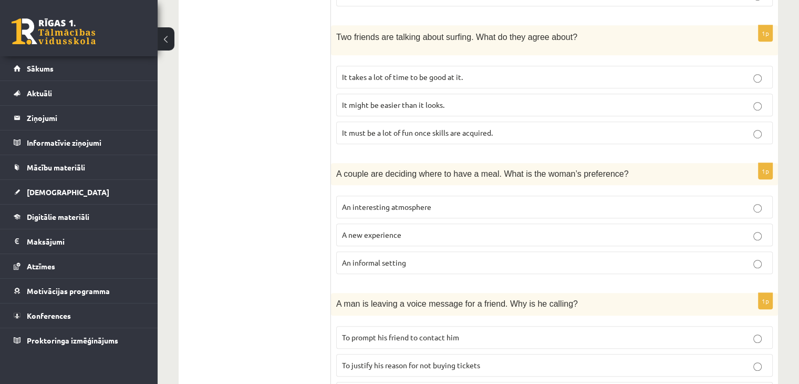
scroll to position [698, 0]
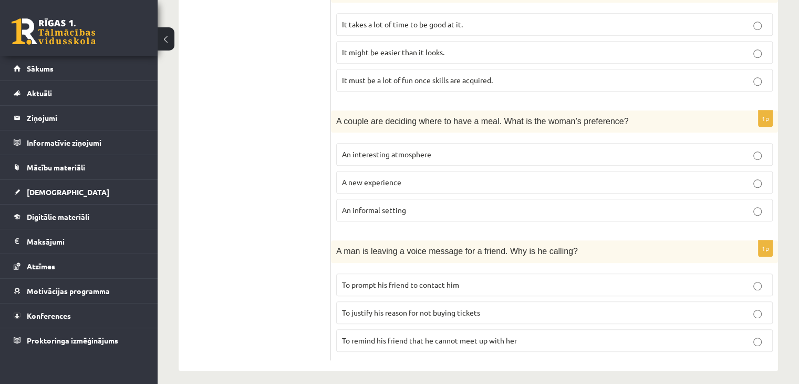
click at [453, 279] on span "To prompt his friend to contact him" at bounding box center [400, 283] width 117 height 9
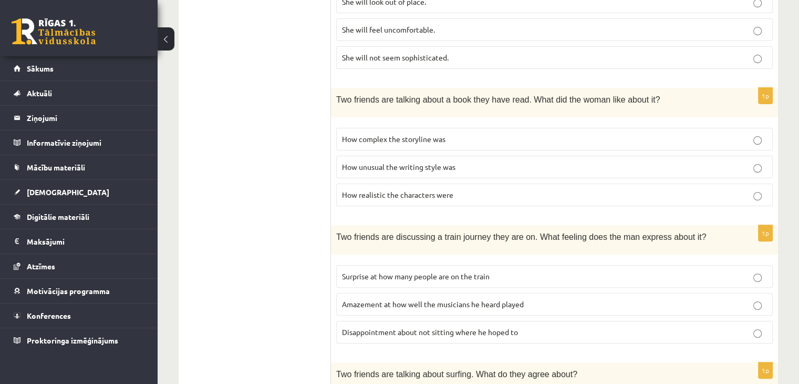
scroll to position [173, 0]
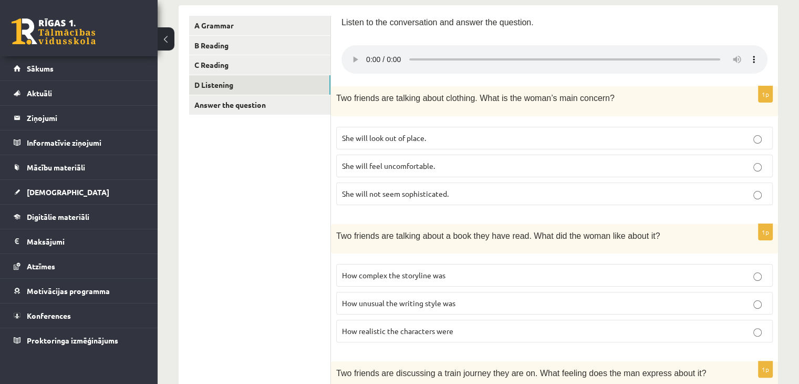
click at [465, 164] on p "She will feel uncomfortable." at bounding box center [554, 165] width 425 height 11
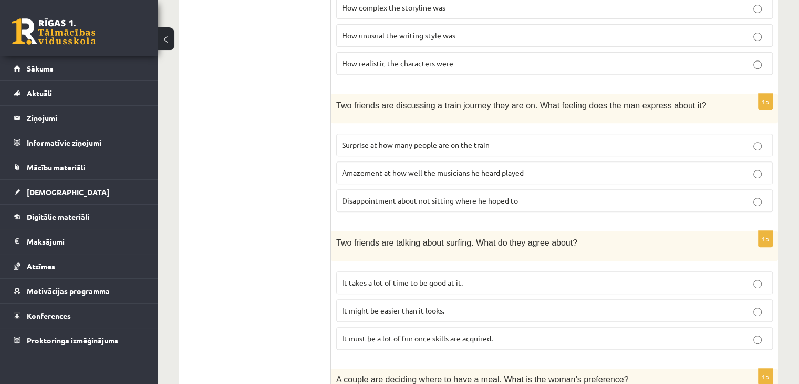
scroll to position [436, 0]
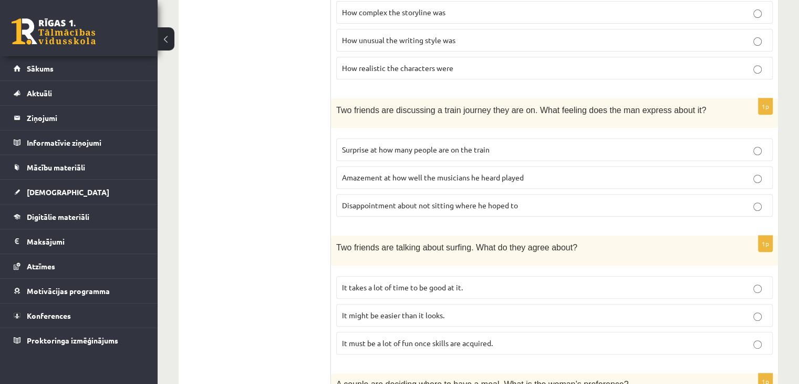
click at [488, 174] on span "Amazement at how well the musicians he heard played" at bounding box center [433, 176] width 182 height 9
click at [451, 202] on span "Disappointment about not sitting where he hoped to" at bounding box center [430, 204] width 176 height 9
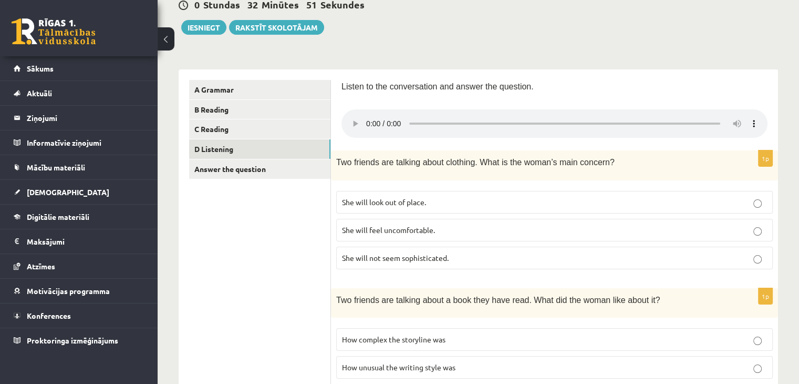
scroll to position [0, 0]
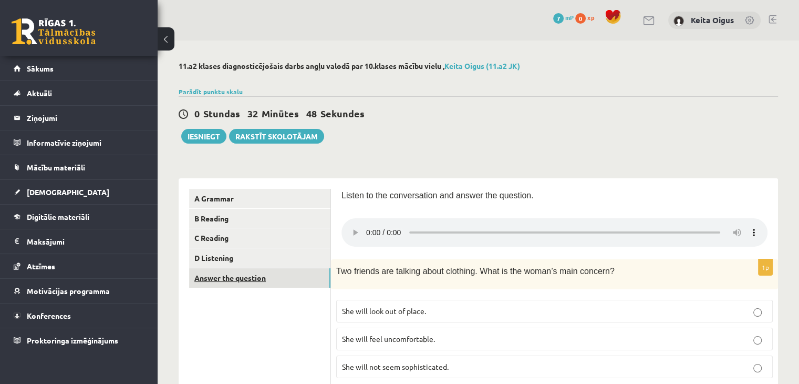
click at [270, 277] on link "Answer the question" at bounding box center [259, 277] width 141 height 19
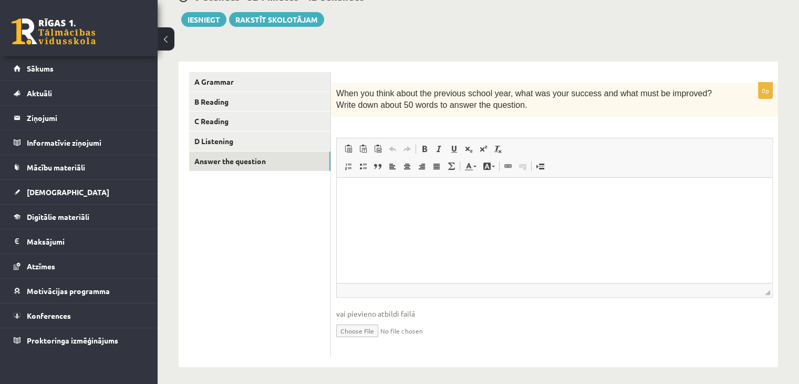
scroll to position [121, 0]
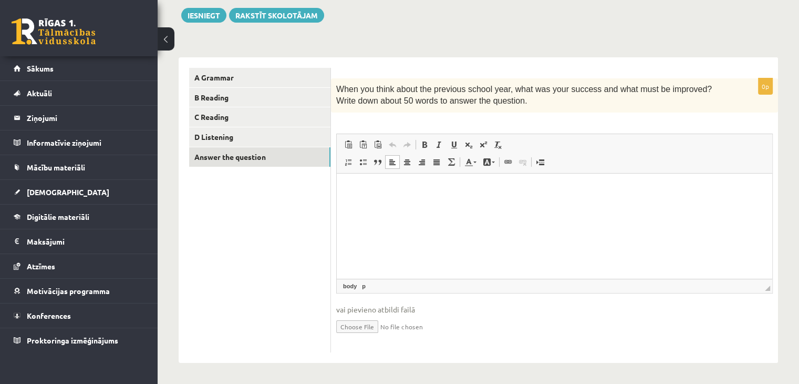
click at [468, 205] on html at bounding box center [555, 189] width 436 height 32
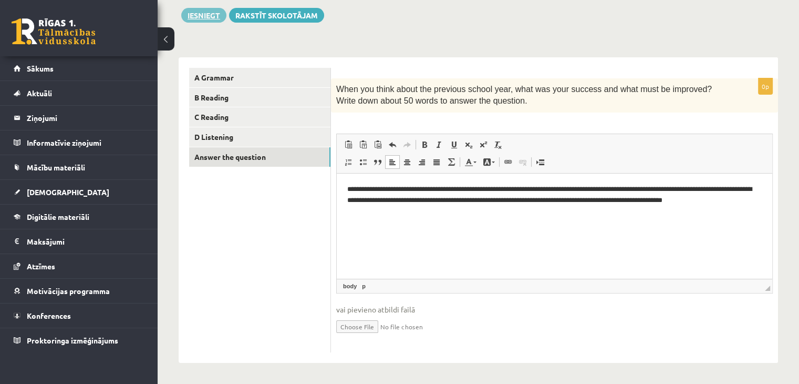
click at [207, 15] on button "Iesniegt" at bounding box center [203, 15] width 45 height 15
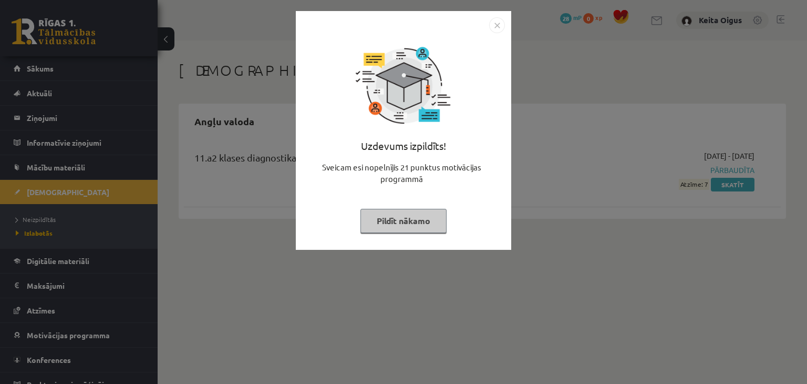
click at [415, 226] on button "Pildīt nākamo" at bounding box center [403, 221] width 86 height 24
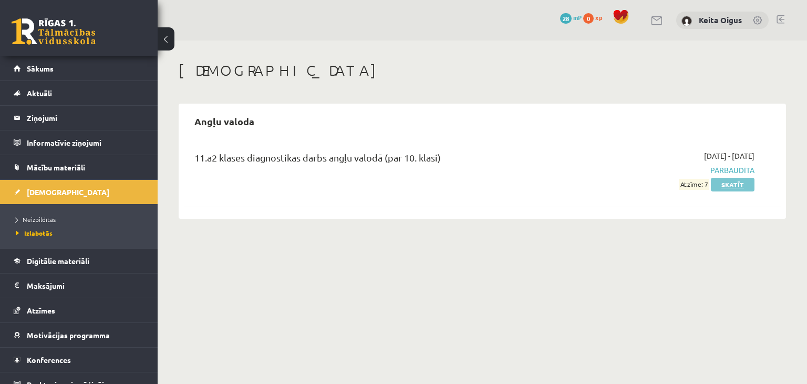
click at [750, 183] on link "Skatīt" at bounding box center [733, 185] width 44 height 14
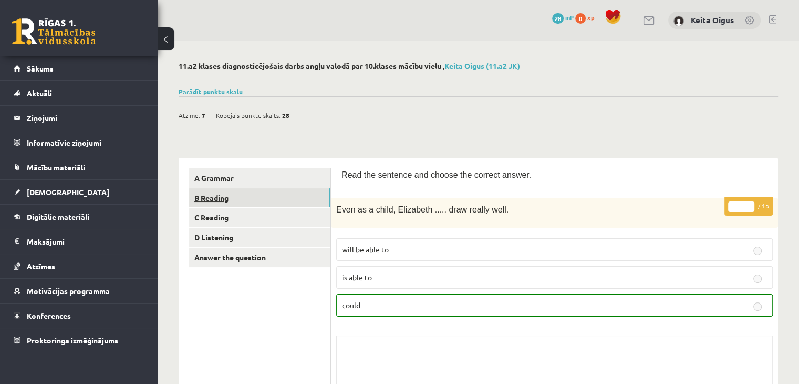
click at [225, 196] on link "B Reading" at bounding box center [259, 197] width 141 height 19
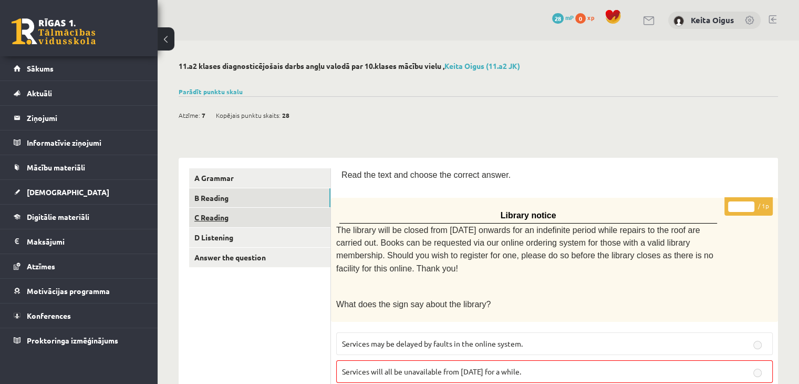
click at [264, 220] on link "C Reading" at bounding box center [259, 217] width 141 height 19
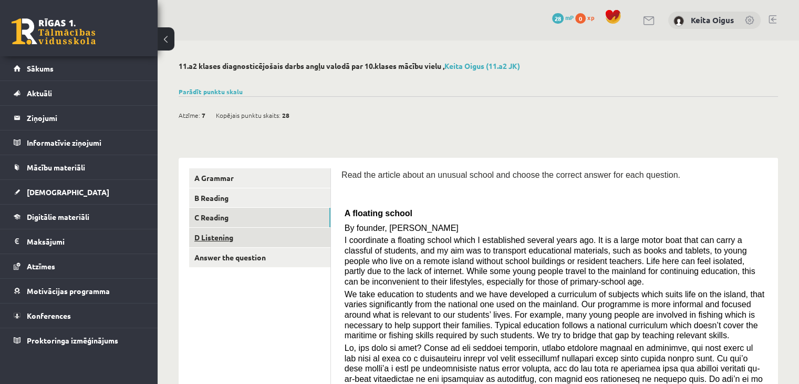
click at [315, 240] on link "D Listening" at bounding box center [259, 236] width 141 height 19
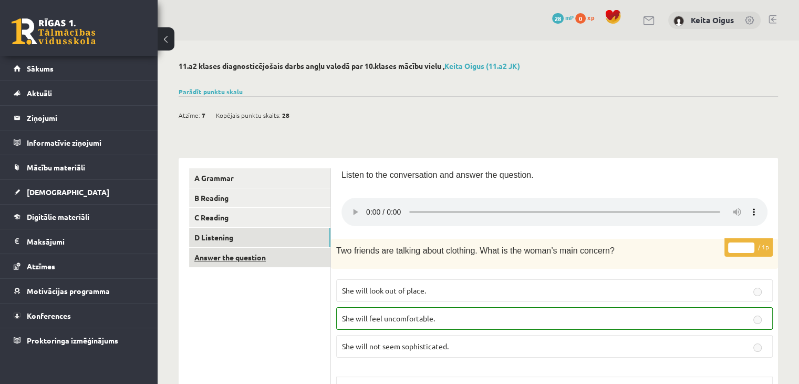
click at [252, 261] on link "Answer the question" at bounding box center [259, 256] width 141 height 19
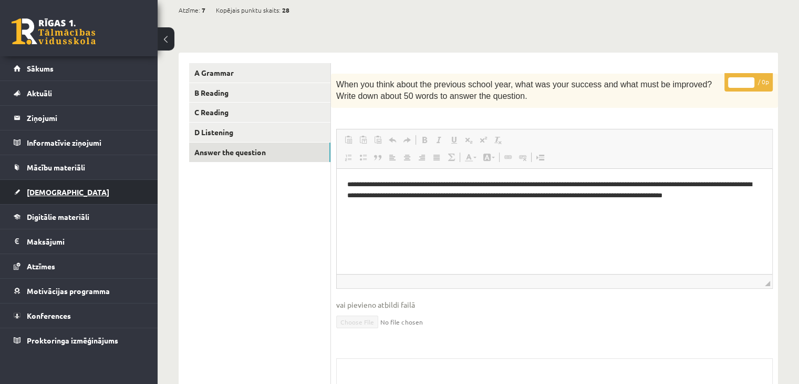
click at [29, 193] on span "[DEMOGRAPHIC_DATA]" at bounding box center [68, 191] width 82 height 9
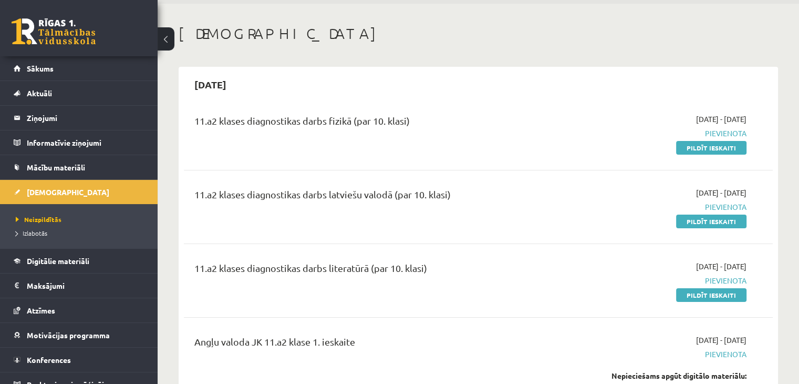
scroll to position [53, 0]
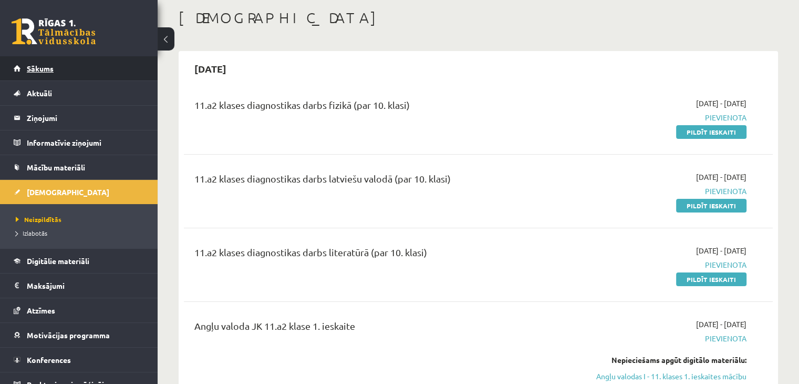
click at [64, 68] on link "Sākums" at bounding box center [79, 68] width 131 height 24
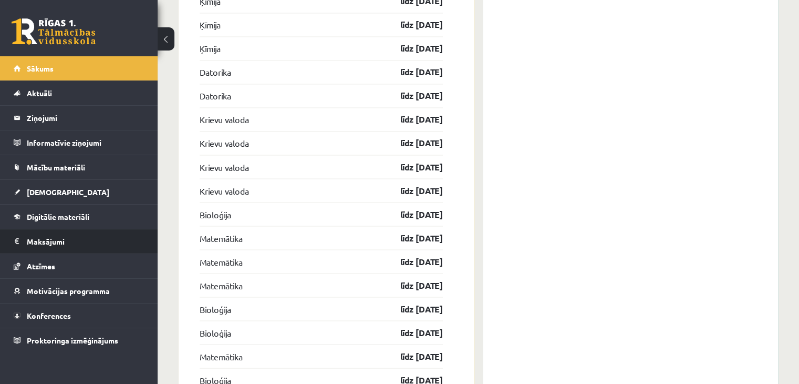
scroll to position [1772, 0]
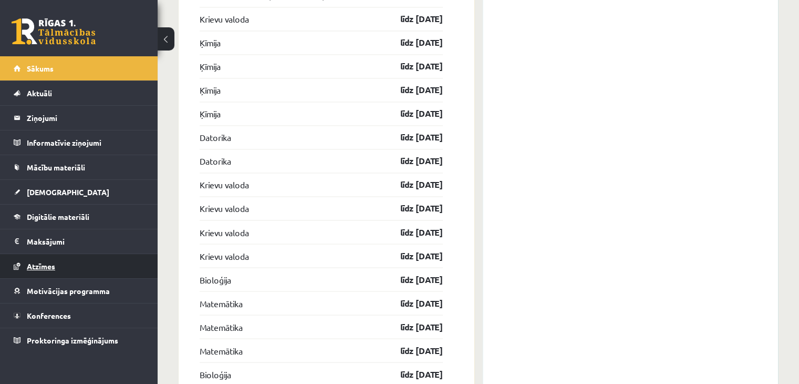
click at [66, 263] on link "Atzīmes" at bounding box center [79, 266] width 131 height 24
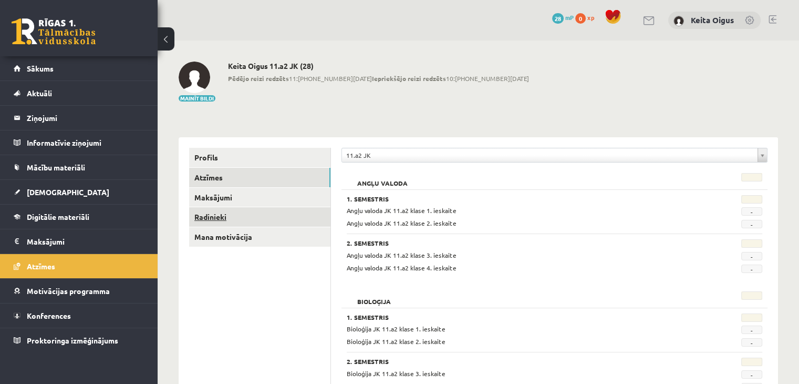
click at [226, 219] on link "Radinieki" at bounding box center [259, 216] width 141 height 19
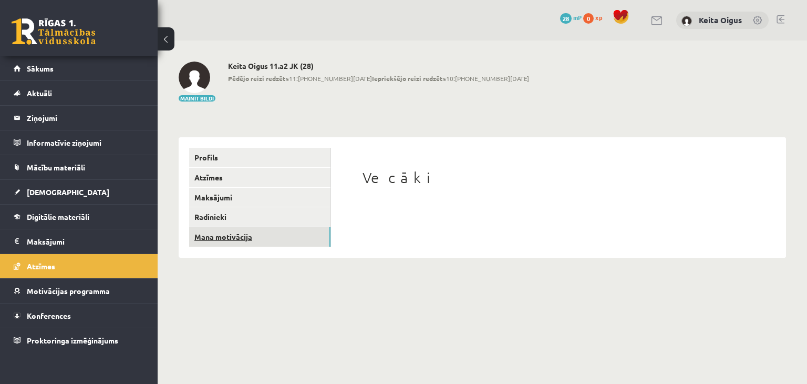
click at [238, 236] on link "Mana motivācija" at bounding box center [259, 236] width 141 height 19
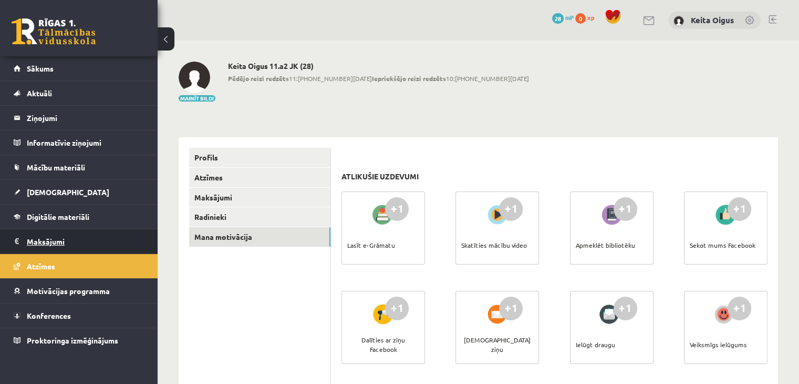
click at [103, 241] on legend "Maksājumi 0" at bounding box center [86, 241] width 118 height 24
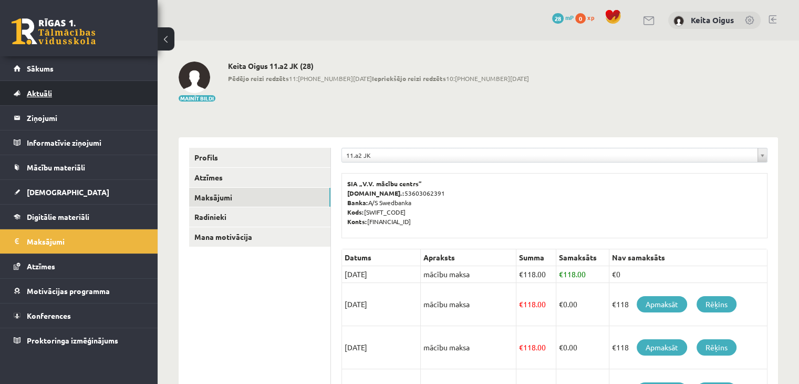
click at [82, 96] on link "Aktuāli" at bounding box center [79, 93] width 131 height 24
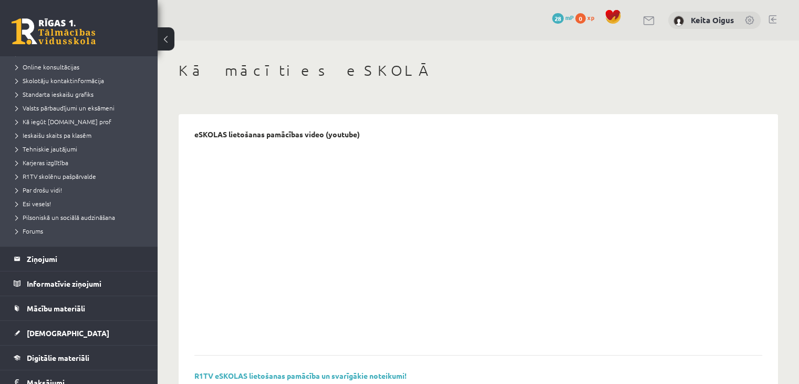
scroll to position [105, 0]
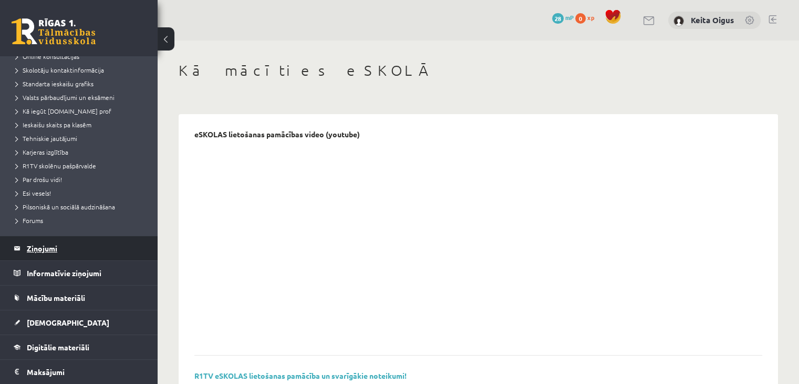
click at [78, 253] on legend "Ziņojumi 0" at bounding box center [86, 248] width 118 height 24
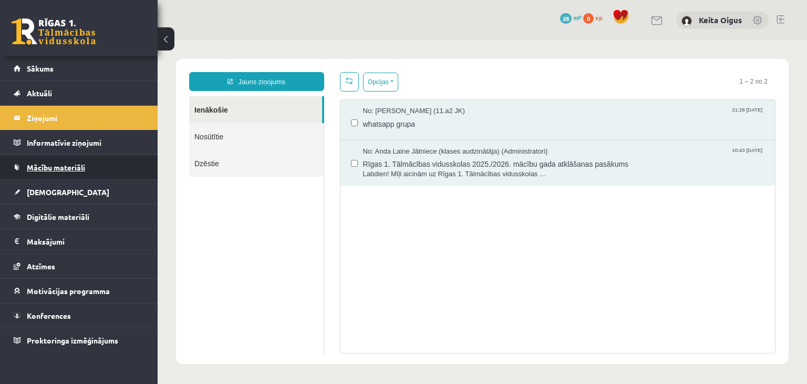
click at [76, 165] on span "Mācību materiāli" at bounding box center [56, 166] width 58 height 9
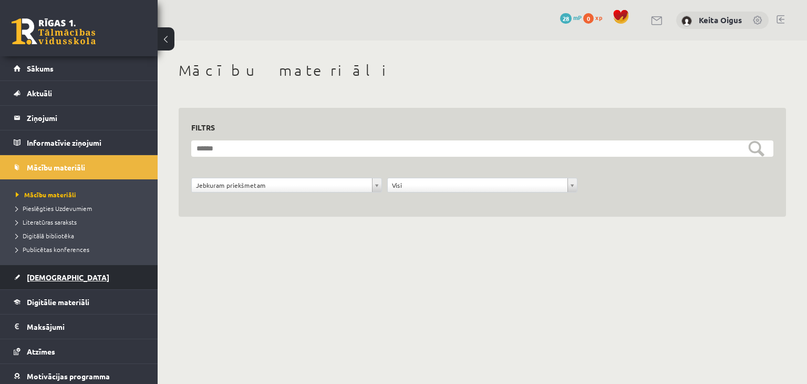
click at [79, 276] on link "[DEMOGRAPHIC_DATA]" at bounding box center [79, 277] width 131 height 24
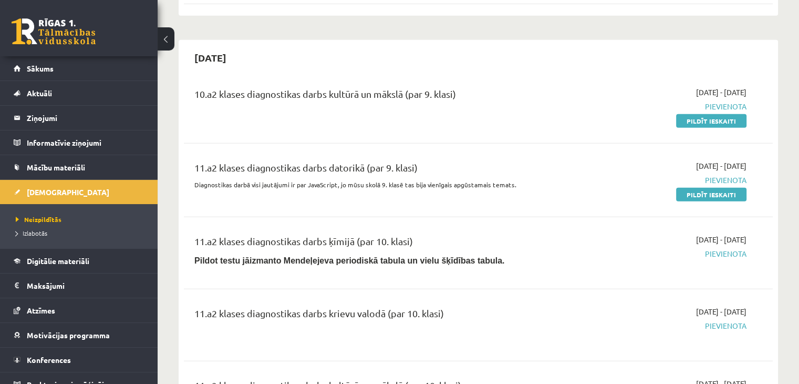
scroll to position [2574, 0]
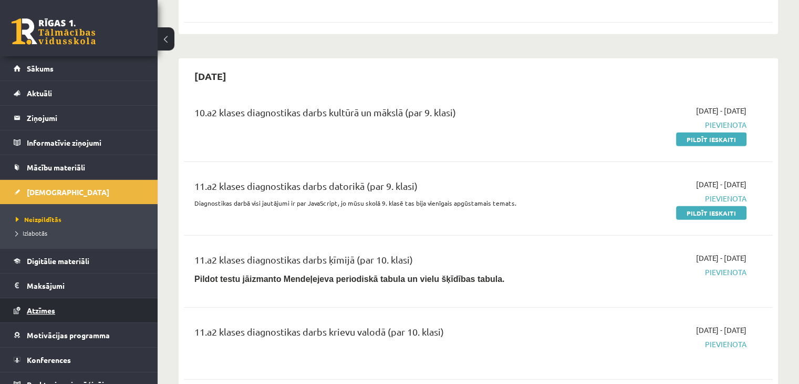
click at [66, 307] on link "Atzīmes" at bounding box center [79, 310] width 131 height 24
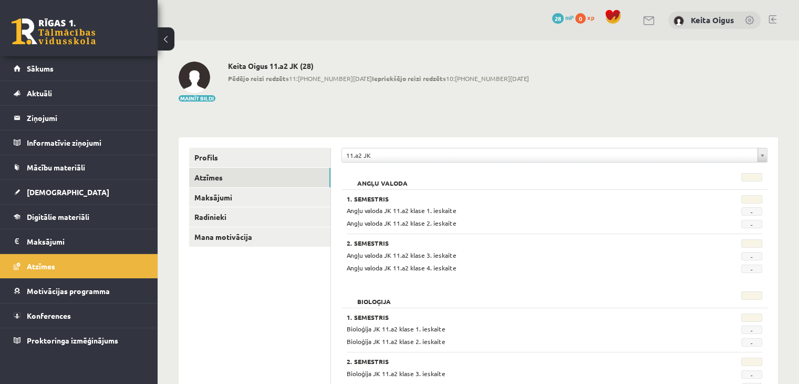
click at [380, 209] on span "Angļu valoda JK 11.a2 klase 1. ieskaite" at bounding box center [402, 210] width 110 height 8
click at [378, 208] on span "Angļu valoda JK 11.a2 klase 1. ieskaite" at bounding box center [402, 210] width 110 height 8
click at [235, 158] on link "Profils" at bounding box center [259, 157] width 141 height 19
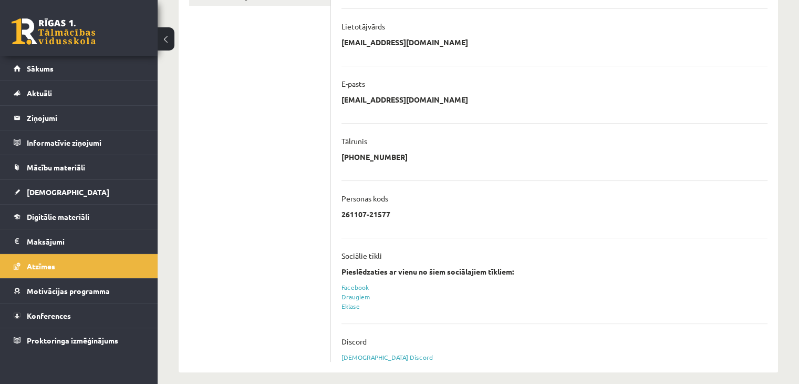
scroll to position [250, 0]
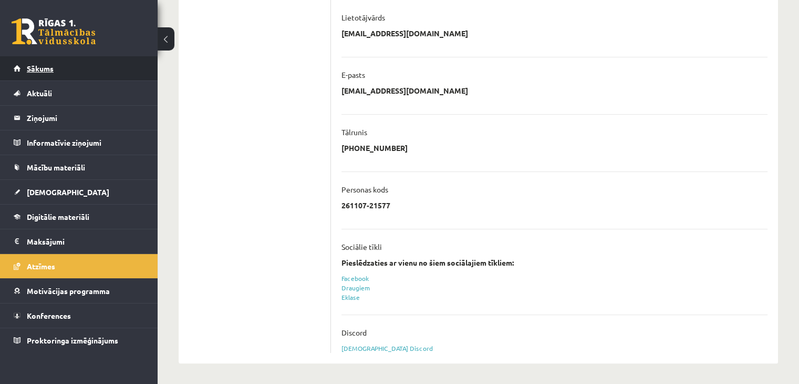
click at [65, 59] on link "Sākums" at bounding box center [79, 68] width 131 height 24
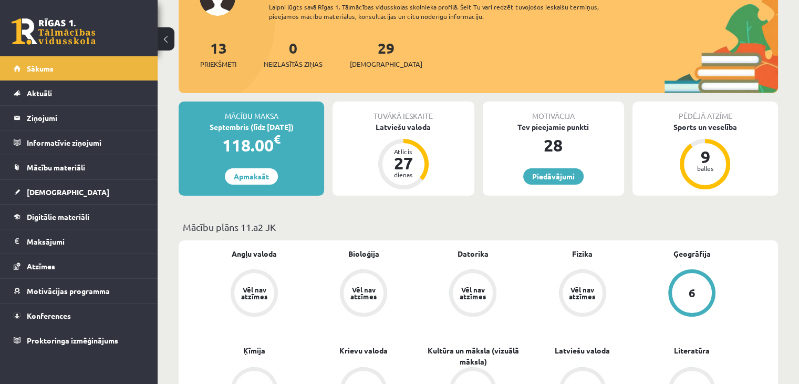
scroll to position [105, 0]
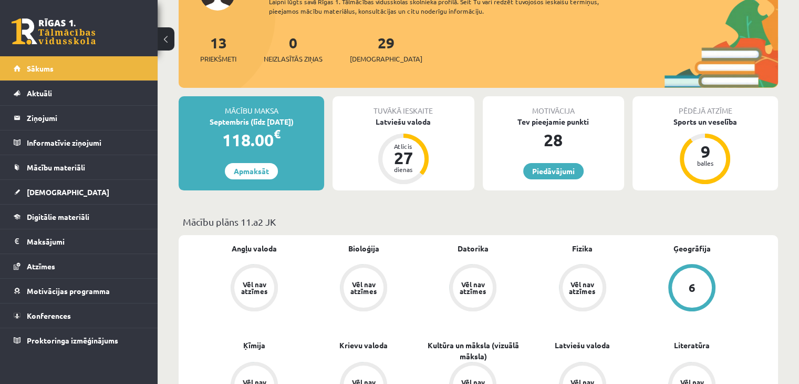
click at [740, 150] on div "Pēdējā atzīme Sports un veselība 9 balles" at bounding box center [706, 143] width 146 height 94
click at [457, 140] on div "Tuvākā ieskaite Latviešu valoda Atlicis 27 dienas" at bounding box center [403, 143] width 141 height 94
click at [421, 151] on div "Atlicis 27 dienas" at bounding box center [403, 159] width 42 height 42
click at [421, 152] on div "Atlicis 27 dienas" at bounding box center [403, 159] width 42 height 42
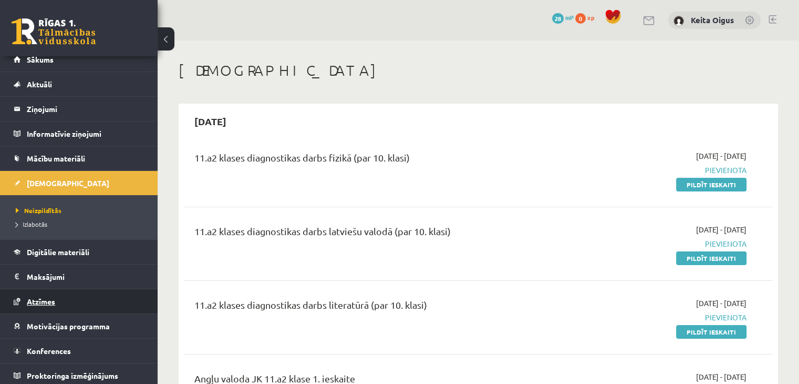
scroll to position [12, 0]
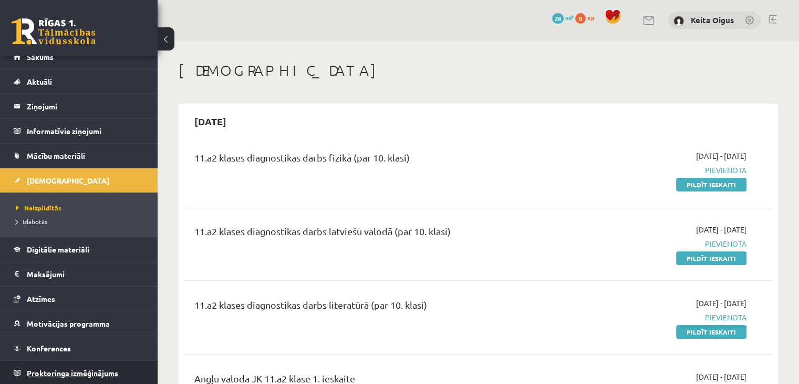
click at [86, 360] on link "Proktoringa izmēģinājums" at bounding box center [79, 372] width 131 height 24
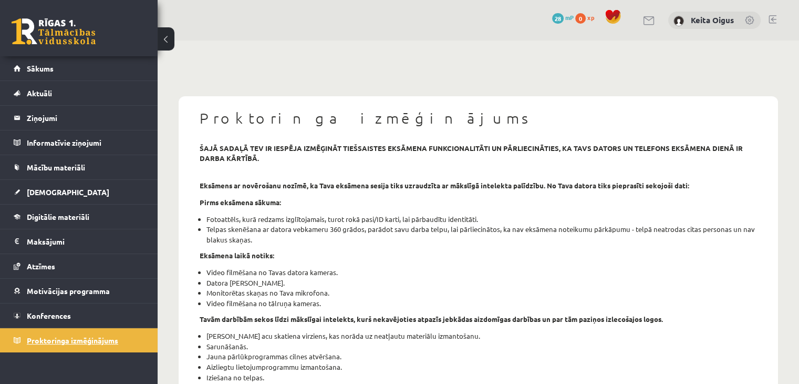
click at [35, 345] on link "Proktoringa izmēģinājums" at bounding box center [79, 340] width 131 height 24
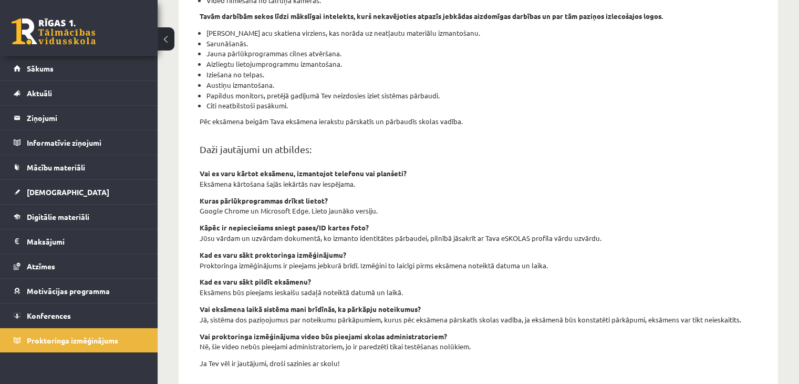
scroll to position [363, 0]
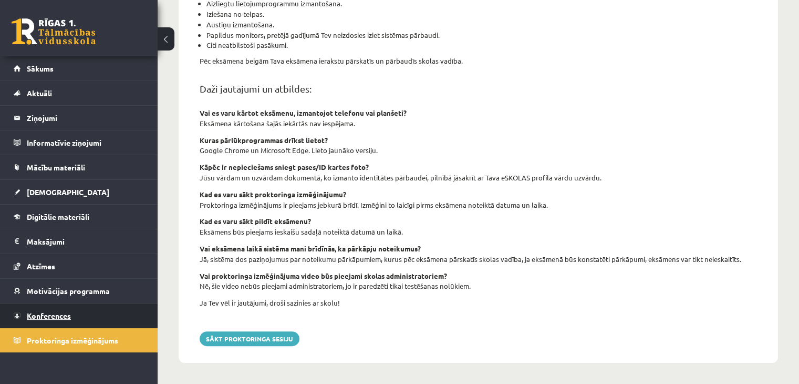
click at [96, 314] on link "Konferences" at bounding box center [79, 315] width 131 height 24
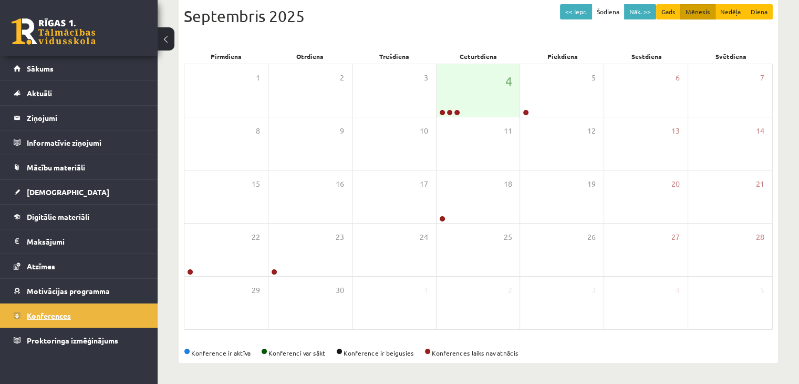
scroll to position [118, 0]
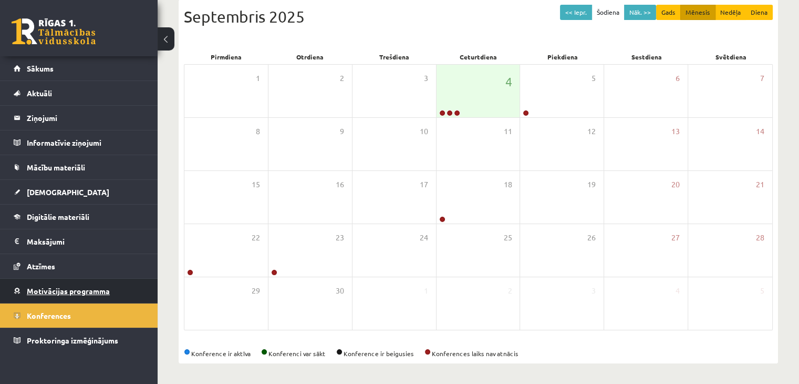
click at [84, 291] on span "Motivācijas programma" at bounding box center [68, 290] width 83 height 9
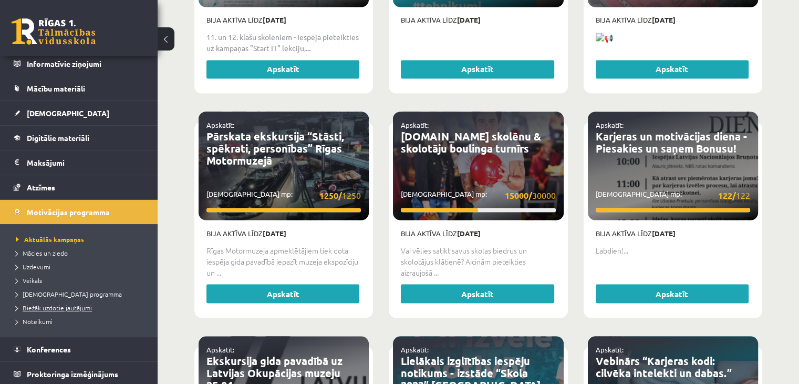
scroll to position [80, 0]
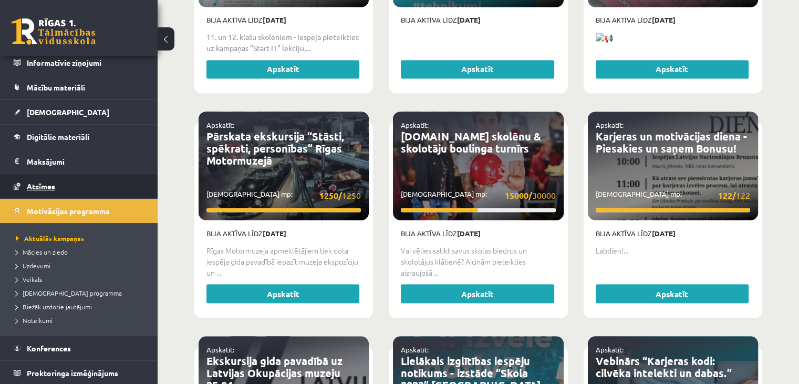
click at [67, 175] on link "Atzīmes" at bounding box center [79, 186] width 131 height 24
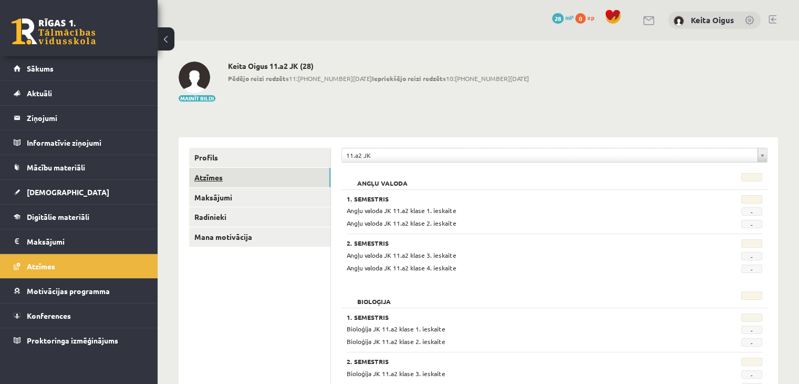
click at [243, 174] on link "Atzīmes" at bounding box center [259, 177] width 141 height 19
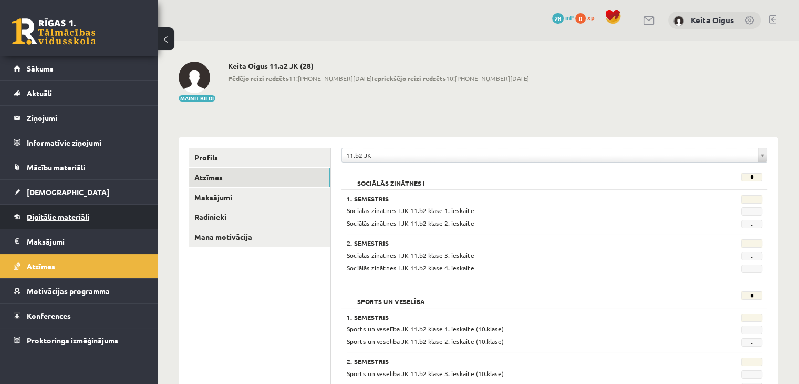
click at [101, 209] on link "Digitālie materiāli" at bounding box center [79, 216] width 131 height 24
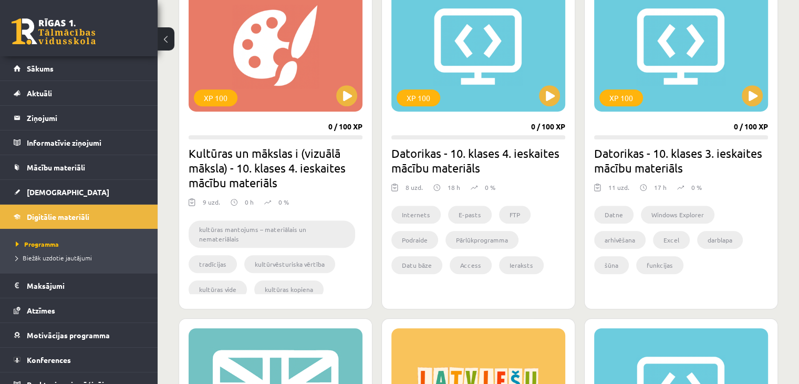
scroll to position [683, 0]
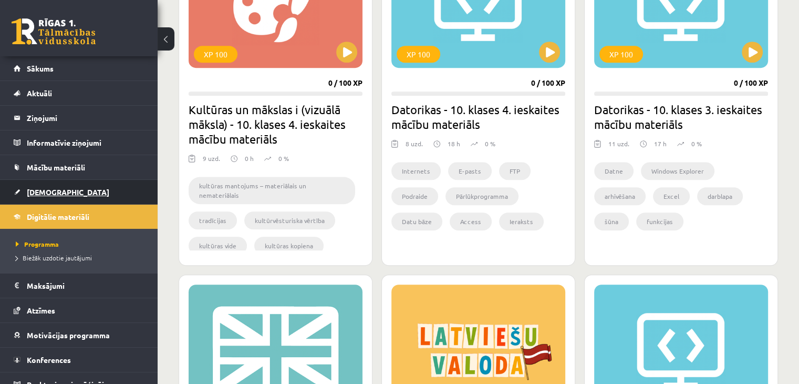
click at [55, 190] on span "[DEMOGRAPHIC_DATA]" at bounding box center [68, 191] width 82 height 9
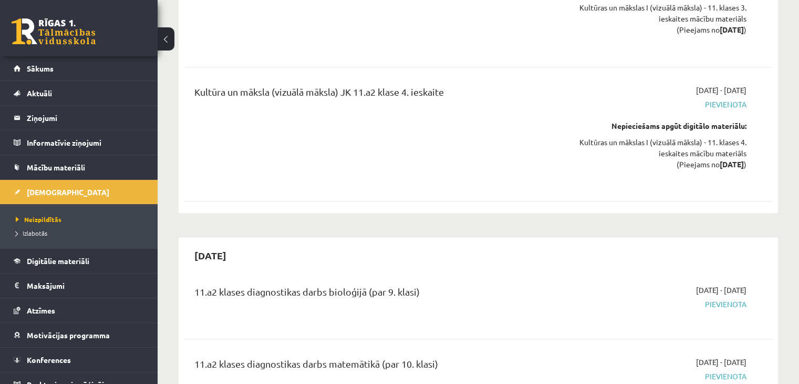
scroll to position [5937, 0]
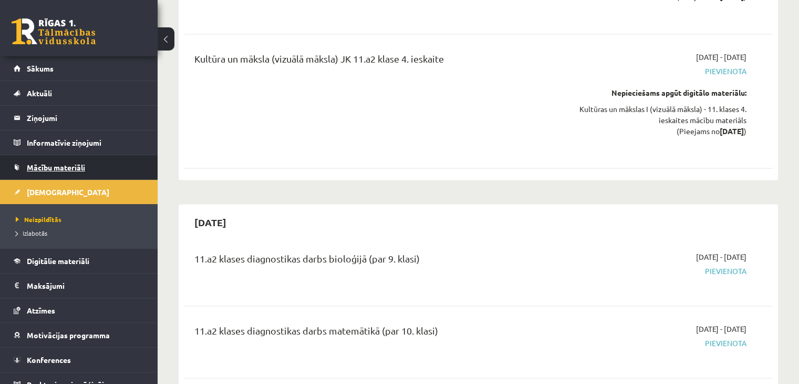
click at [92, 165] on link "Mācību materiāli" at bounding box center [79, 167] width 131 height 24
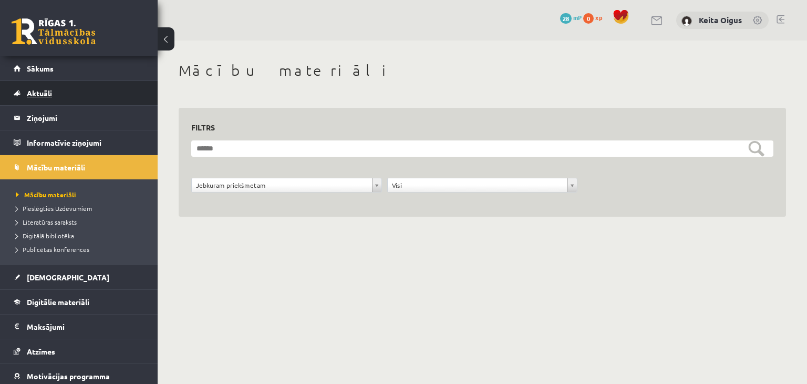
click at [39, 89] on span "Aktuāli" at bounding box center [39, 92] width 25 height 9
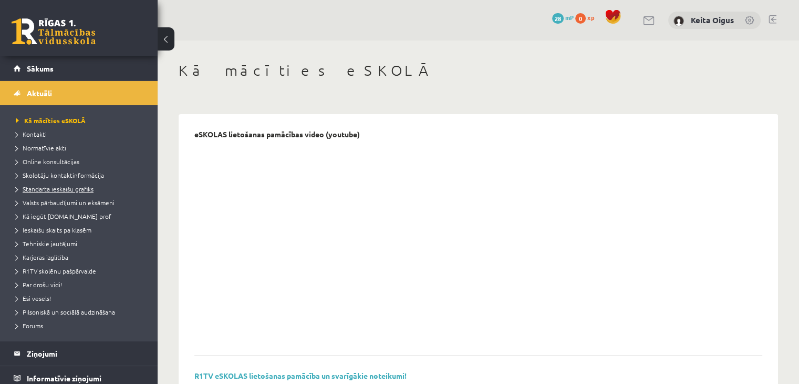
click at [76, 188] on span "Standarta ieskaišu grafiks" at bounding box center [55, 188] width 78 height 8
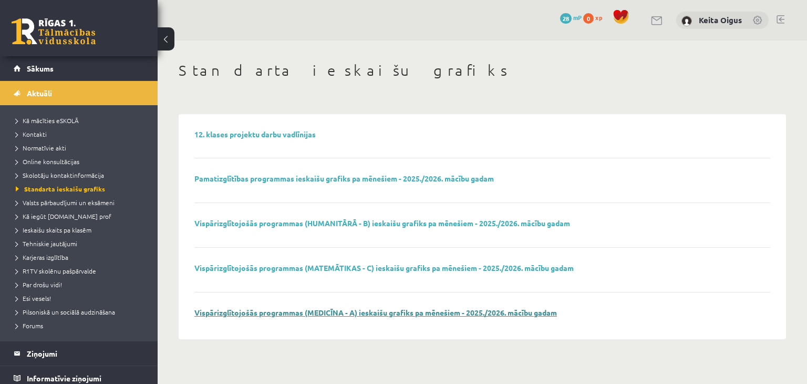
click at [389, 311] on link "Vispārizglītojošās programmas (MEDICĪNA - A) ieskaišu grafiks pa mēnešiem - 202…" at bounding box center [375, 311] width 363 height 9
click at [69, 225] on span "Ieskaišu skaits pa klasēm" at bounding box center [54, 229] width 76 height 8
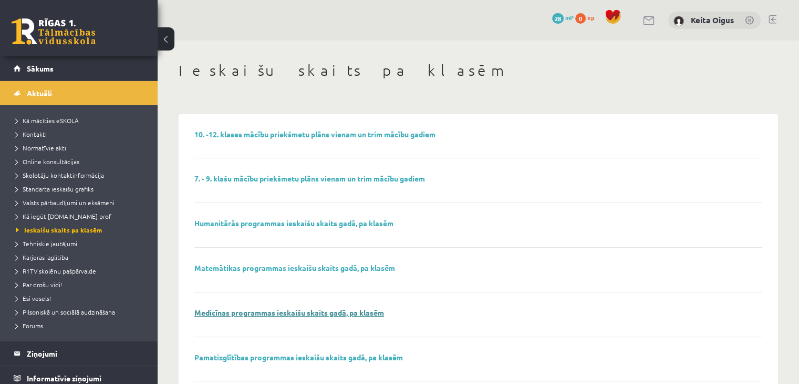
click at [272, 313] on link "Medicīnas programmas ieskaišu skaits gadā, pa klasēm" at bounding box center [289, 311] width 190 height 9
click at [46, 94] on span "Aktuāli" at bounding box center [39, 92] width 25 height 9
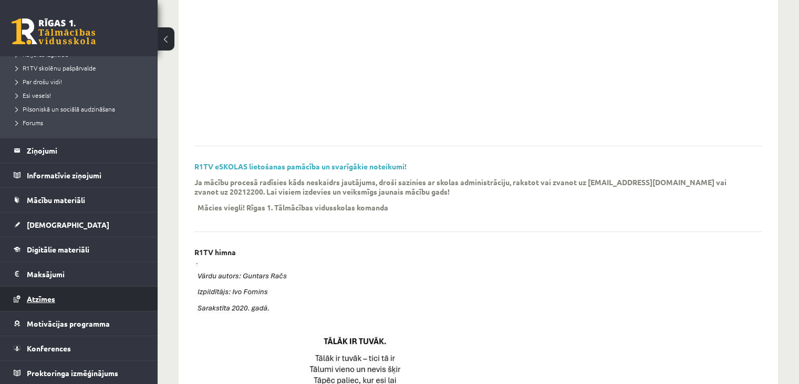
scroll to position [210, 0]
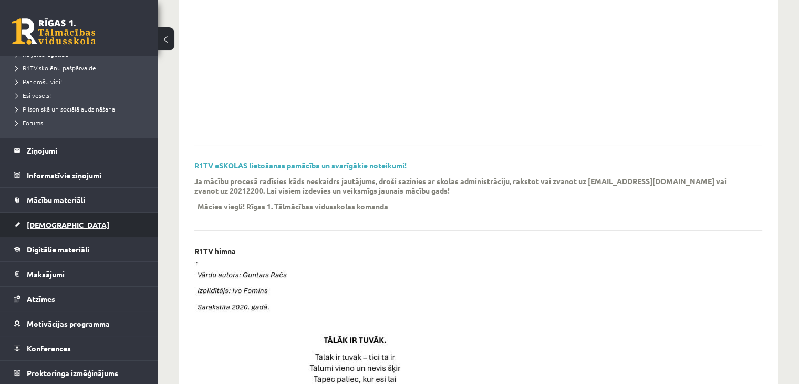
click at [48, 220] on span "[DEMOGRAPHIC_DATA]" at bounding box center [68, 224] width 82 height 9
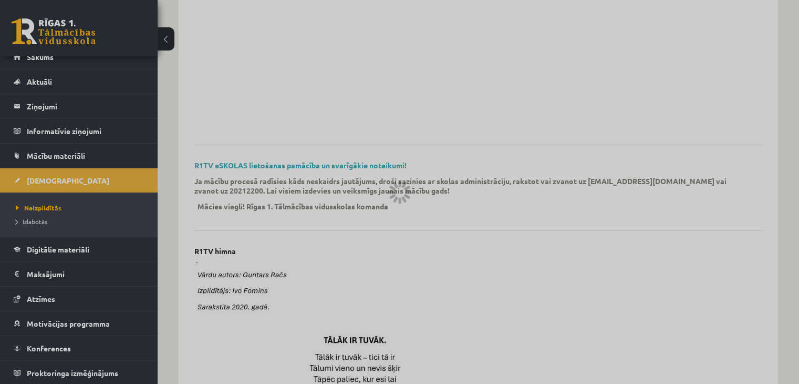
click at [43, 220] on div at bounding box center [399, 192] width 799 height 384
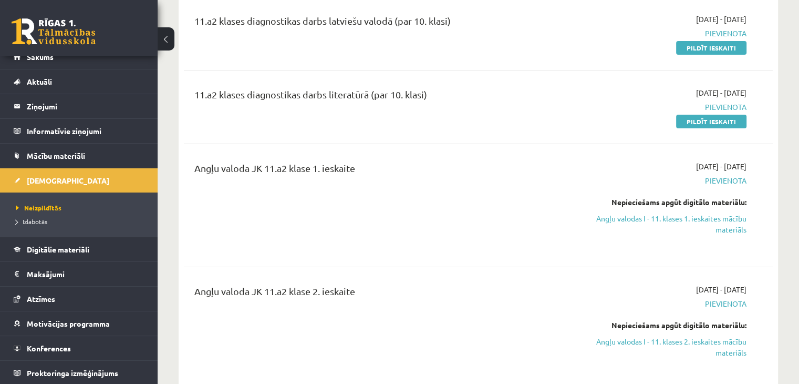
click at [43, 220] on span "Izlabotās" at bounding box center [32, 221] width 32 height 8
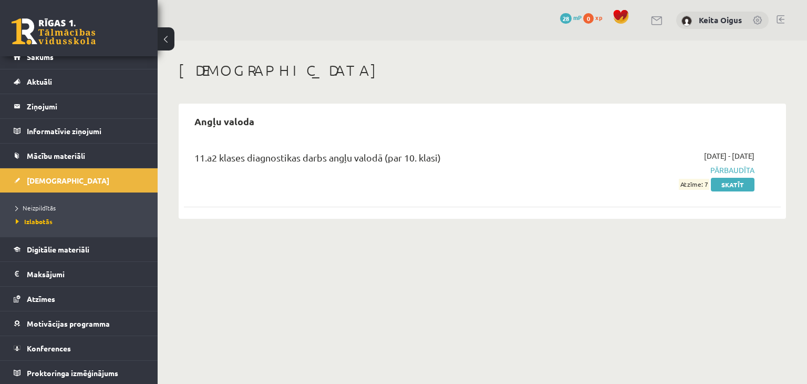
click at [417, 113] on div "Angļu valoda" at bounding box center [482, 121] width 597 height 25
click at [722, 183] on link "Skatīt" at bounding box center [733, 185] width 44 height 14
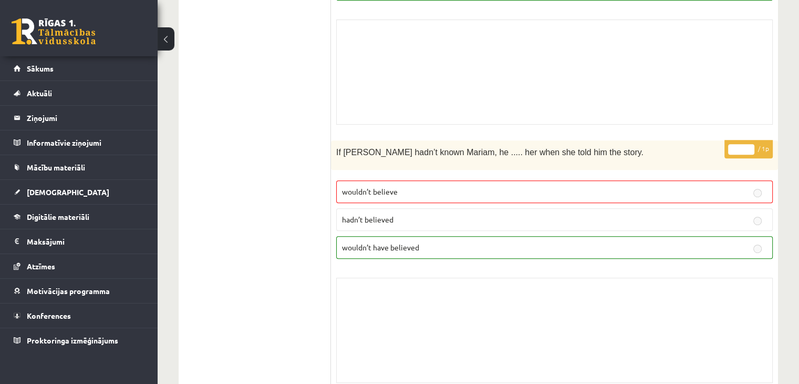
scroll to position [578, 0]
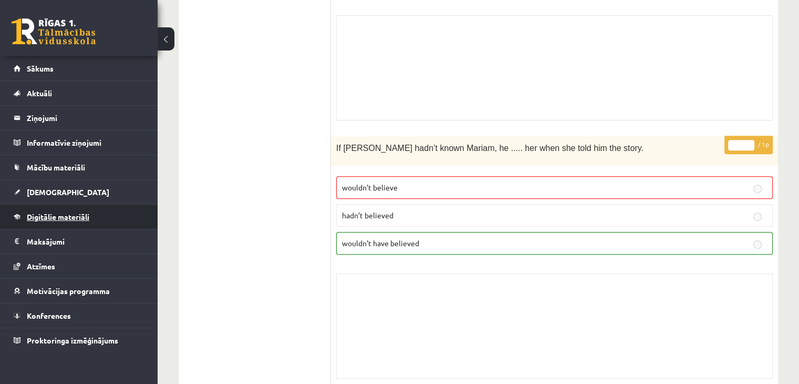
click at [93, 219] on link "Digitālie materiāli" at bounding box center [79, 216] width 131 height 24
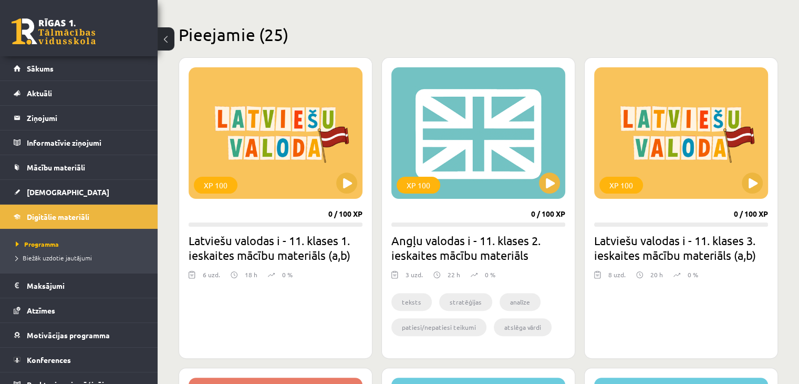
scroll to position [210, 0]
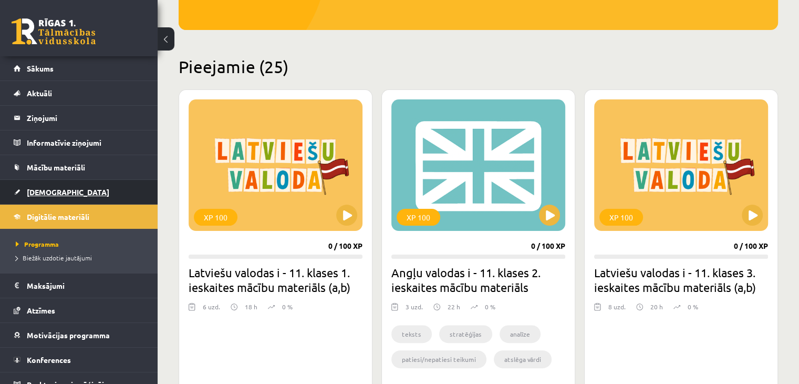
click at [47, 194] on span "[DEMOGRAPHIC_DATA]" at bounding box center [68, 191] width 82 height 9
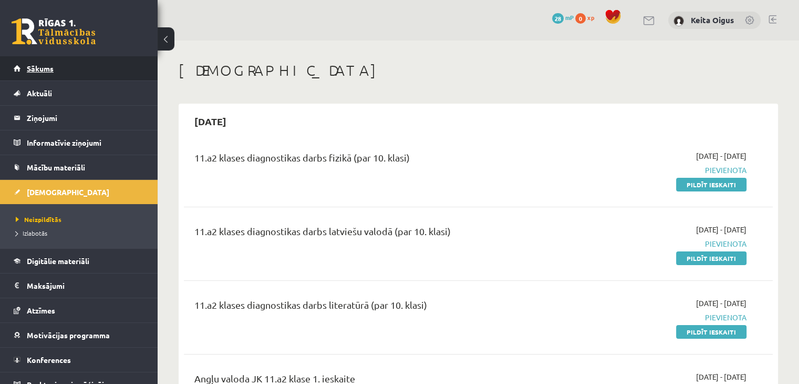
click at [76, 71] on link "Sākums" at bounding box center [79, 68] width 131 height 24
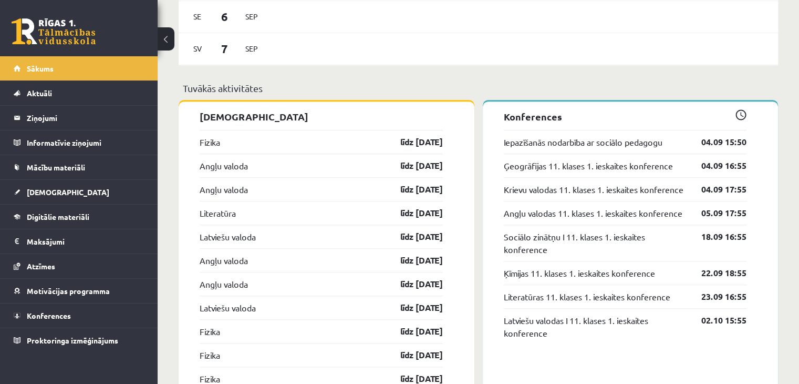
scroll to position [893, 0]
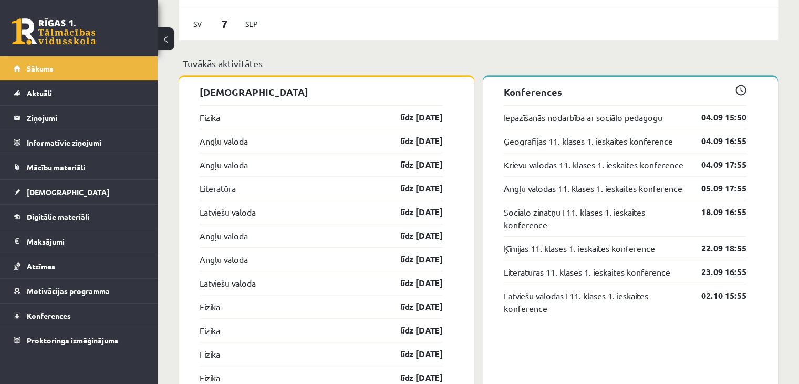
click at [326, 122] on div "Fizika līdz [DATE]" at bounding box center [321, 117] width 243 height 24
click at [329, 125] on div "Fizika līdz [DATE]" at bounding box center [321, 117] width 243 height 24
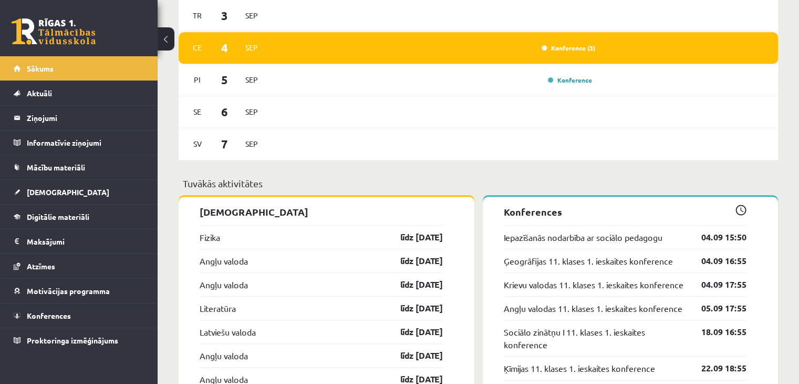
scroll to position [721, 0]
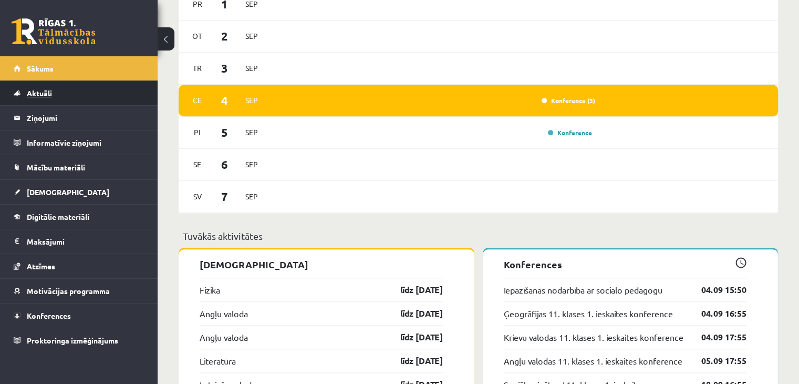
click at [65, 97] on link "Aktuāli" at bounding box center [79, 93] width 131 height 24
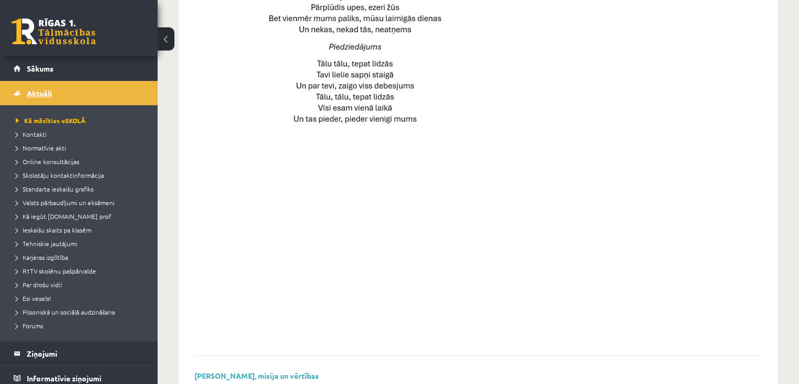
click at [64, 101] on link "Aktuāli" at bounding box center [79, 93] width 131 height 24
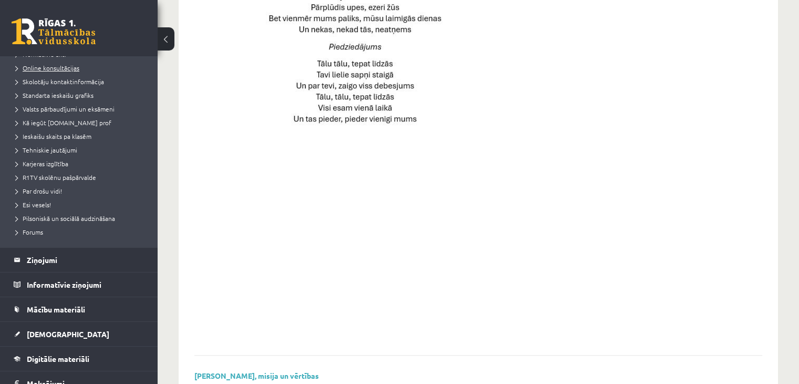
scroll to position [203, 0]
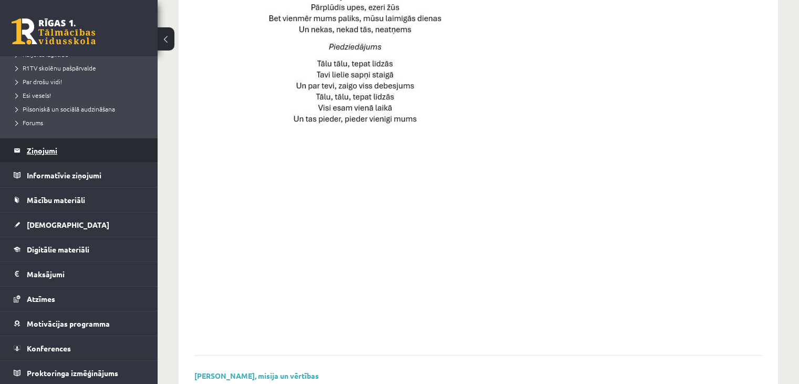
click at [73, 155] on legend "Ziņojumi 0" at bounding box center [86, 150] width 118 height 24
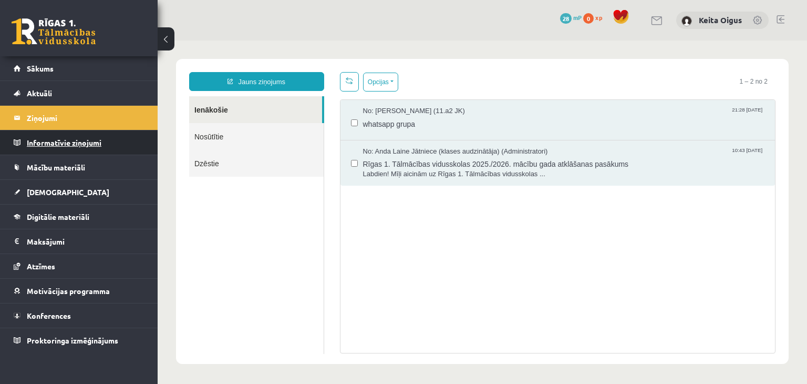
click at [75, 144] on legend "Informatīvie ziņojumi 0" at bounding box center [86, 142] width 118 height 24
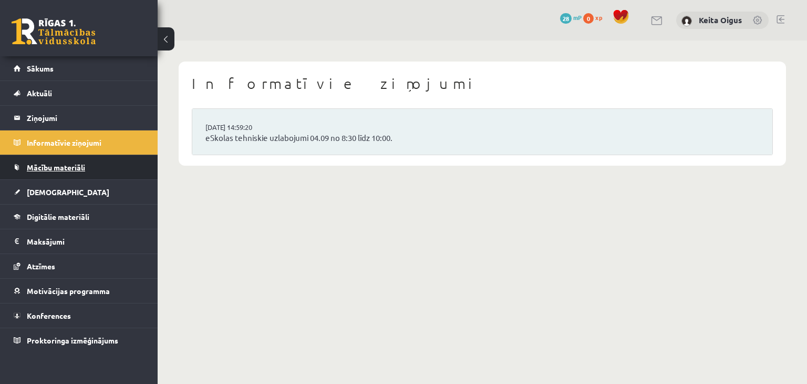
click at [73, 164] on span "Mācību materiāli" at bounding box center [56, 166] width 58 height 9
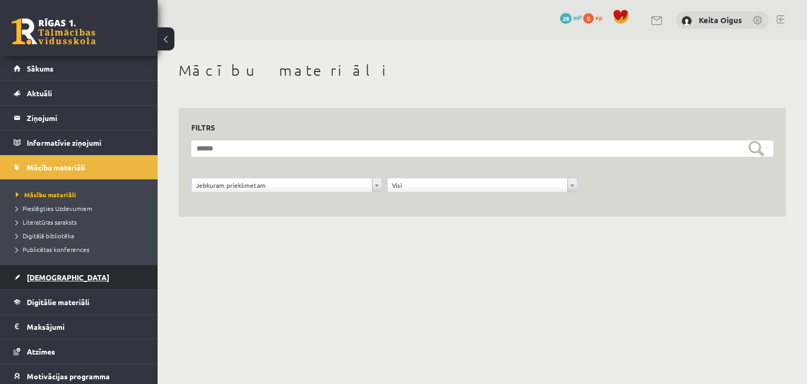
click at [60, 285] on link "[DEMOGRAPHIC_DATA]" at bounding box center [79, 277] width 131 height 24
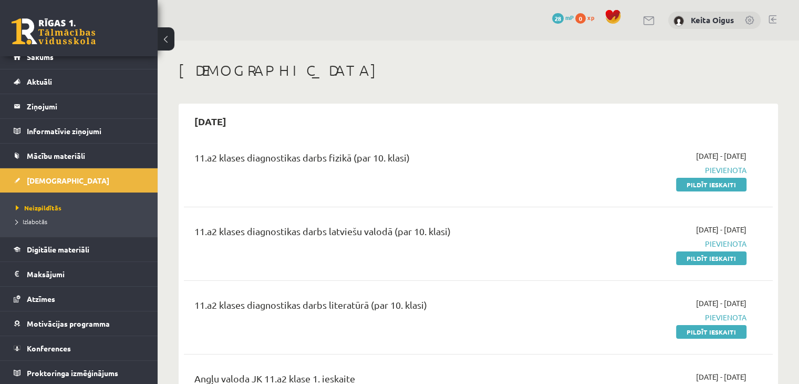
click at [322, 160] on div "11.a2 klases diagnostikas darbs fizikā (par 10. klasi)" at bounding box center [375, 159] width 363 height 19
click at [324, 160] on div "11.a2 klases diagnostikas darbs fizikā (par 10. klasi)" at bounding box center [375, 159] width 363 height 19
click at [64, 248] on span "Digitālie materiāli" at bounding box center [58, 248] width 63 height 9
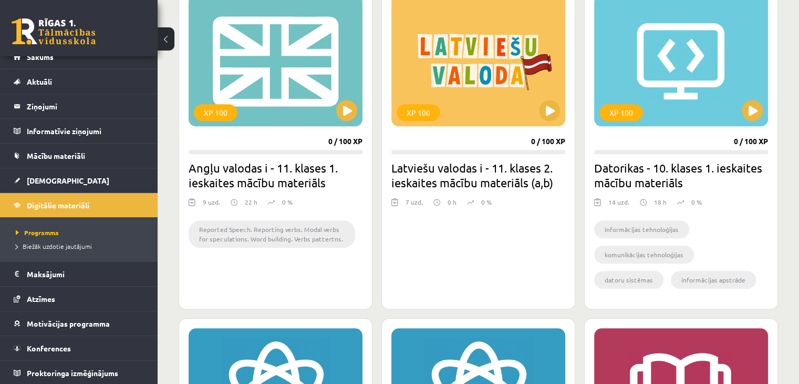
scroll to position [998, 0]
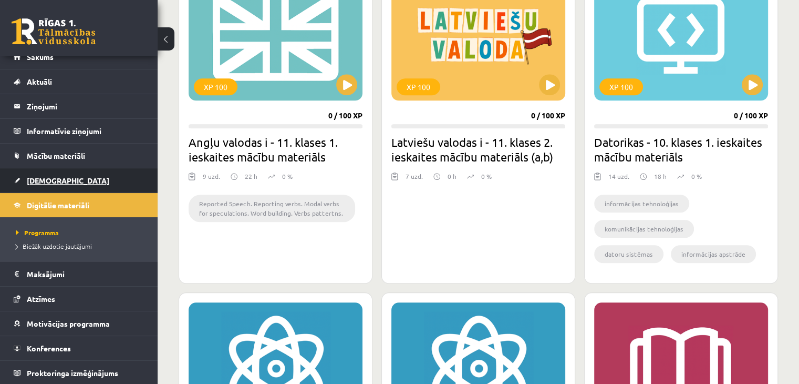
click at [73, 181] on link "[DEMOGRAPHIC_DATA]" at bounding box center [79, 180] width 131 height 24
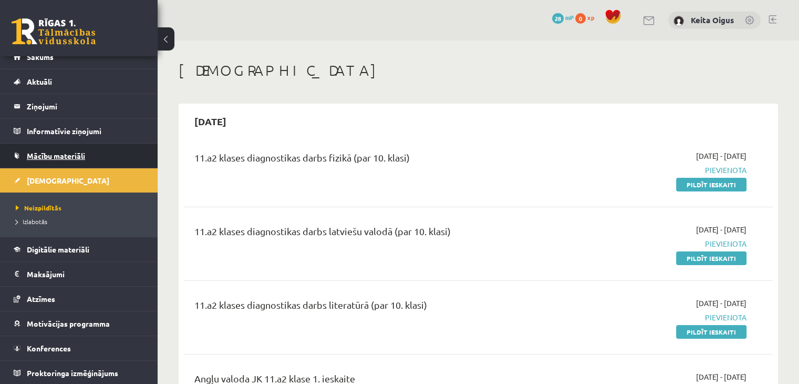
click at [76, 158] on span "Mācību materiāli" at bounding box center [56, 155] width 58 height 9
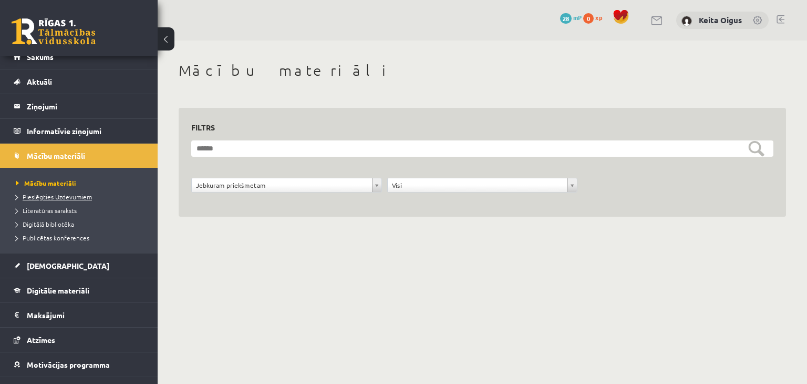
click at [57, 194] on span "Pieslēgties Uzdevumiem" at bounding box center [54, 196] width 76 height 8
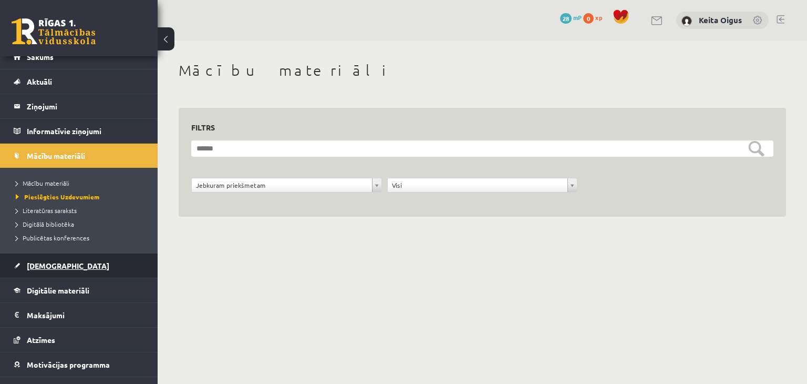
click at [113, 263] on link "[DEMOGRAPHIC_DATA]" at bounding box center [79, 265] width 131 height 24
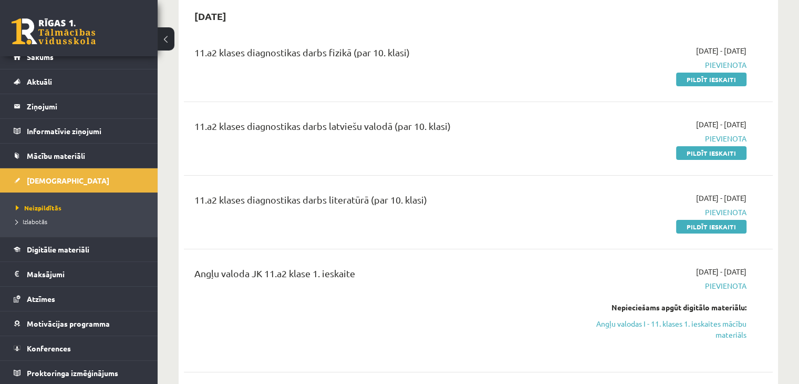
scroll to position [53, 0]
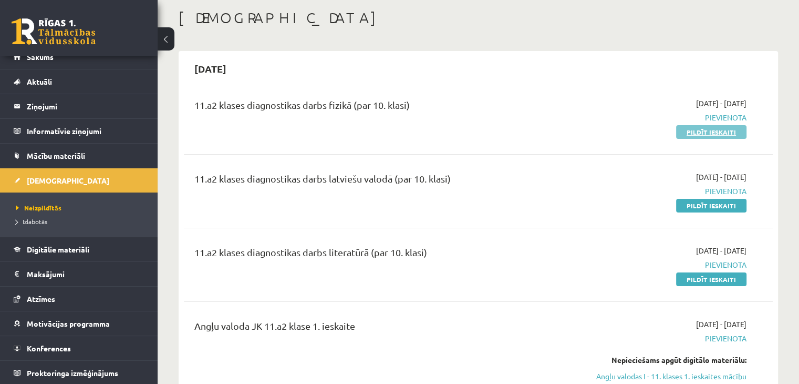
click at [709, 131] on link "Pildīt ieskaiti" at bounding box center [711, 132] width 70 height 14
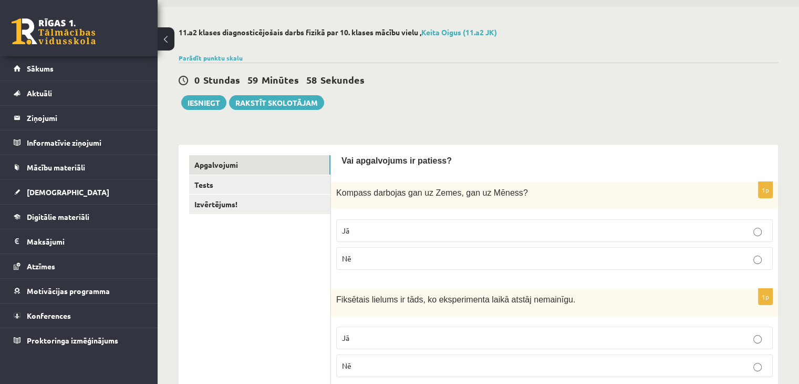
scroll to position [53, 0]
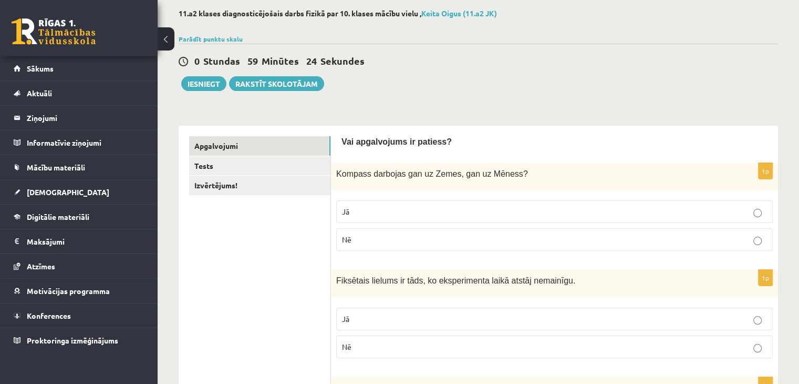
click at [443, 232] on label "Nē" at bounding box center [554, 239] width 437 height 23
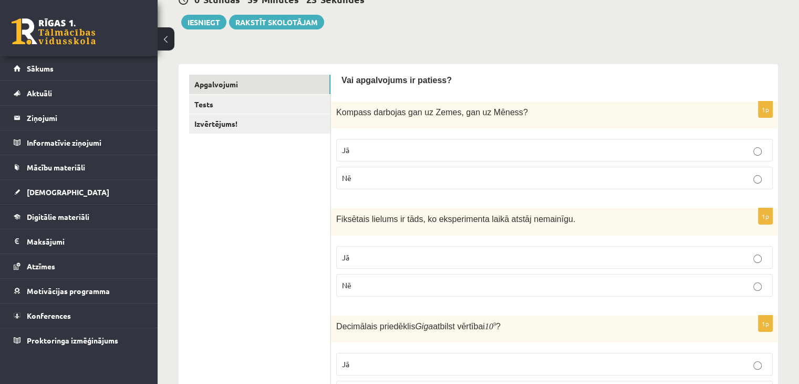
scroll to position [158, 0]
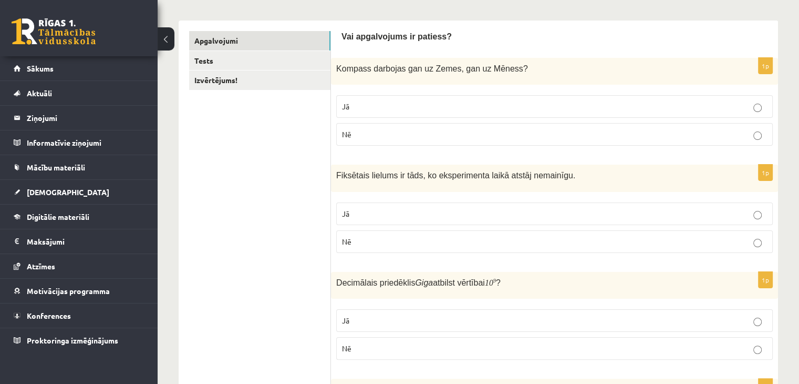
click at [572, 196] on div "1p Fiksētais lielums ir tāds, ko eksperimenta laikā atstāj nemainīgu. Jā Nē" at bounding box center [554, 212] width 447 height 96
click at [570, 203] on label "Jā" at bounding box center [554, 213] width 437 height 23
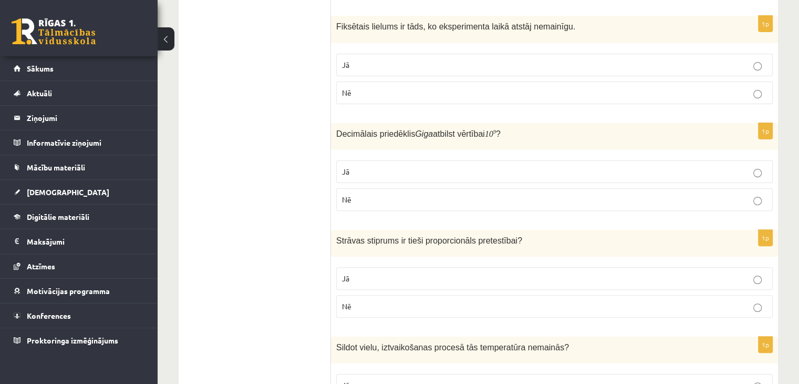
scroll to position [315, 0]
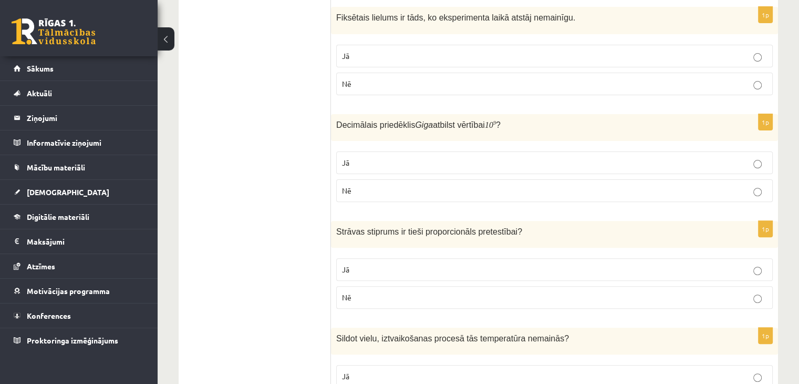
click at [454, 175] on fieldset "Jā Nē" at bounding box center [554, 175] width 437 height 59
click at [456, 181] on label "Nē" at bounding box center [554, 190] width 437 height 23
click at [418, 172] on label "Jā" at bounding box center [554, 162] width 437 height 23
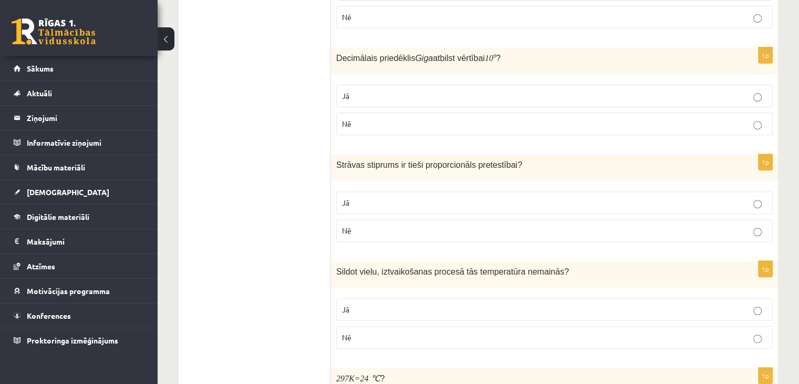
scroll to position [473, 0]
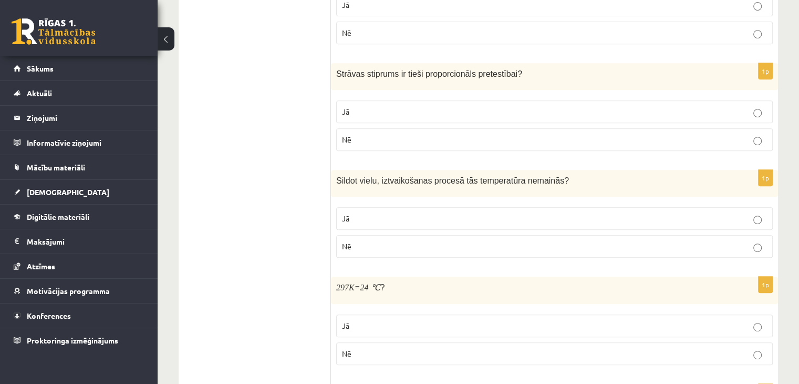
click at [531, 203] on fieldset "Jā Nē" at bounding box center [554, 231] width 437 height 59
click at [629, 207] on label "Jā" at bounding box center [554, 218] width 437 height 23
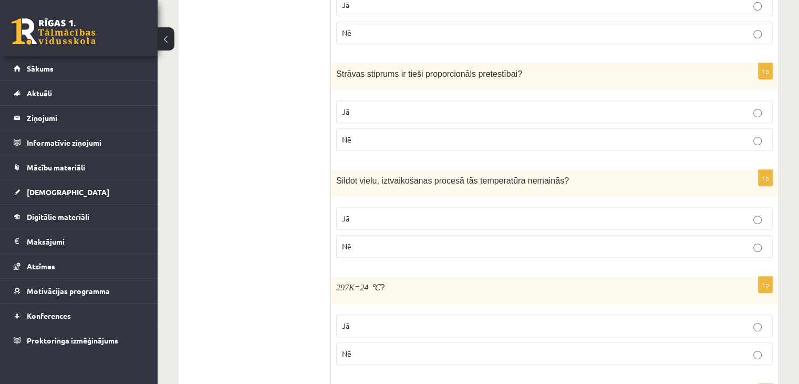
click at [441, 140] on p "Nē" at bounding box center [554, 139] width 425 height 11
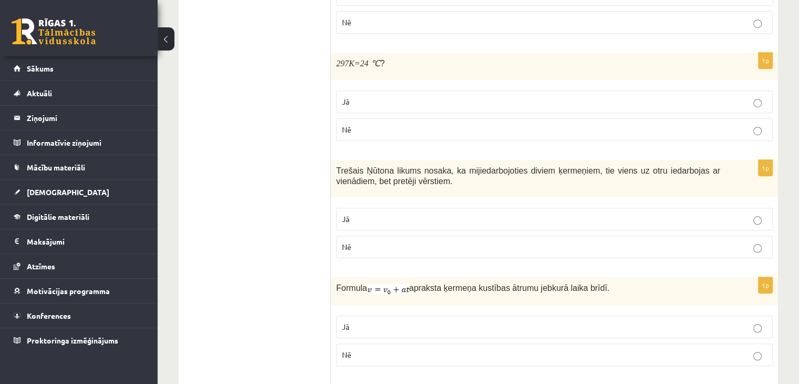
scroll to position [683, 0]
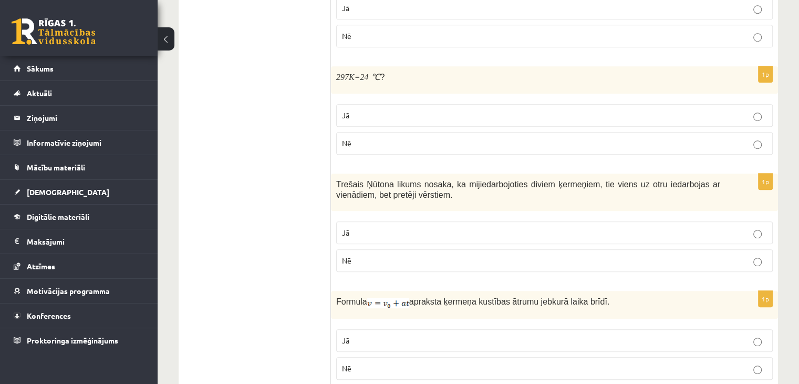
click at [432, 143] on p "Nē" at bounding box center [554, 143] width 425 height 11
click at [389, 232] on p "Jā" at bounding box center [554, 232] width 425 height 11
click at [386, 222] on label "Jā" at bounding box center [554, 232] width 437 height 23
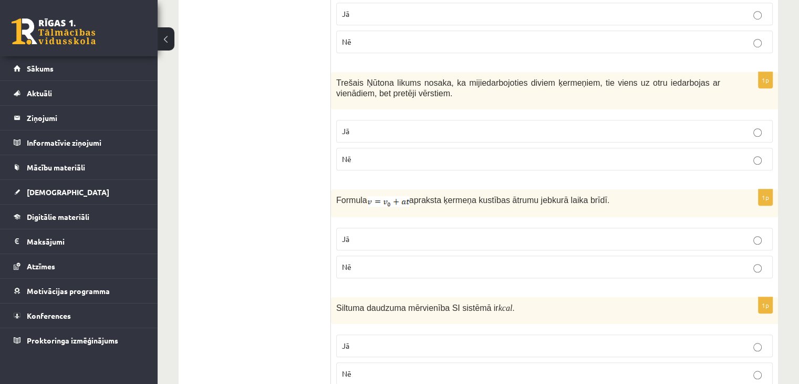
scroll to position [788, 0]
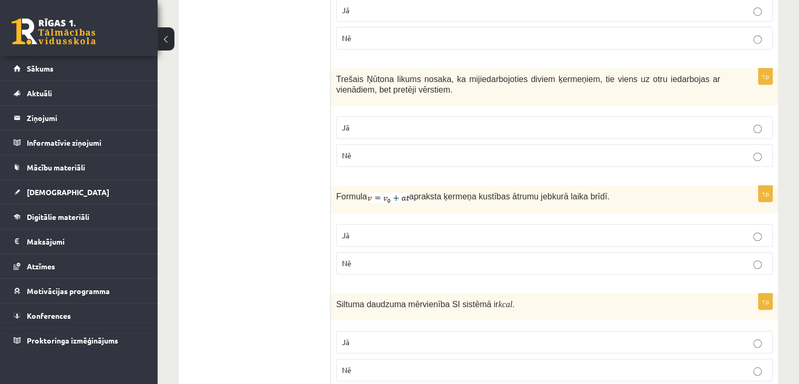
click at [454, 261] on p "Nē" at bounding box center [554, 262] width 425 height 11
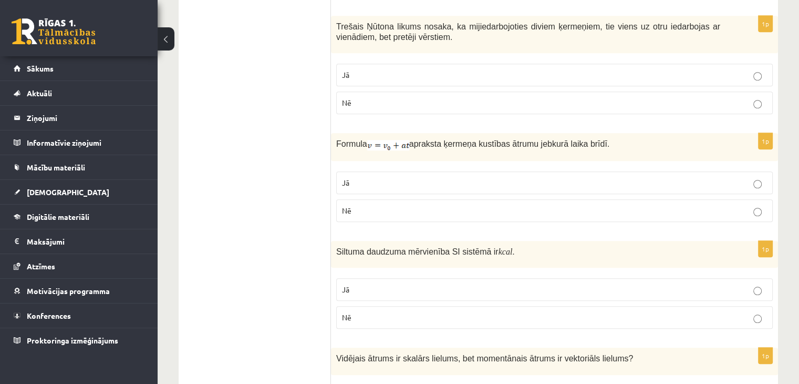
click at [455, 313] on p "Nē" at bounding box center [554, 317] width 425 height 11
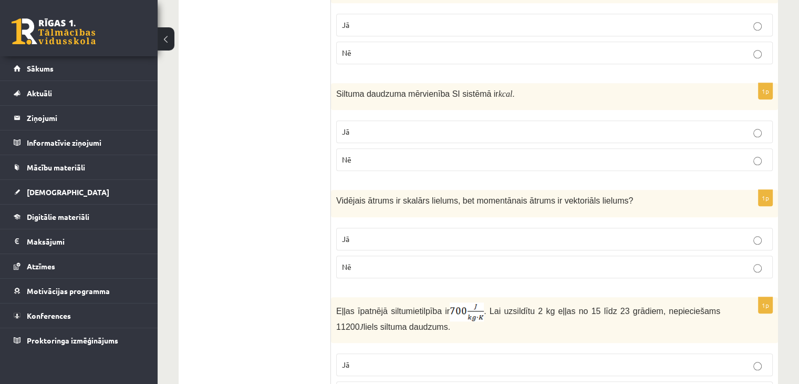
scroll to position [1051, 0]
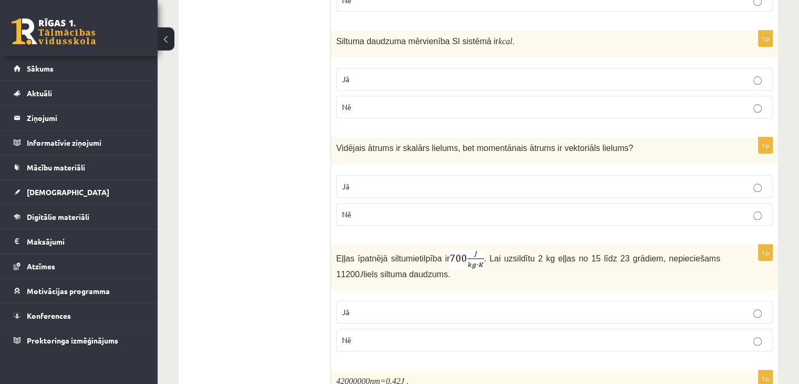
click at [605, 222] on fieldset "Jā Nē" at bounding box center [554, 199] width 437 height 59
click at [501, 189] on label "Jā" at bounding box center [554, 186] width 437 height 23
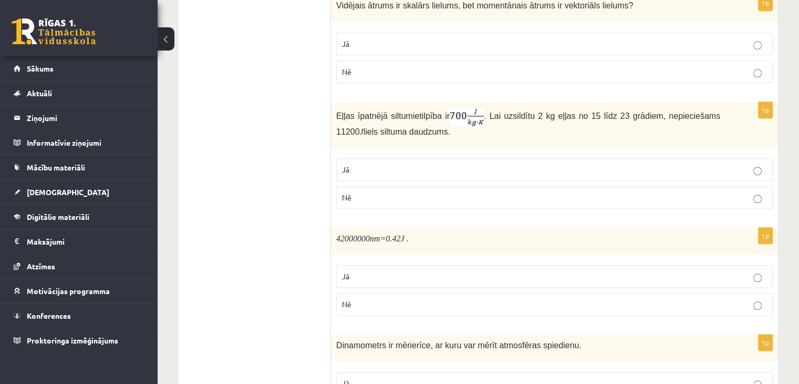
scroll to position [1208, 0]
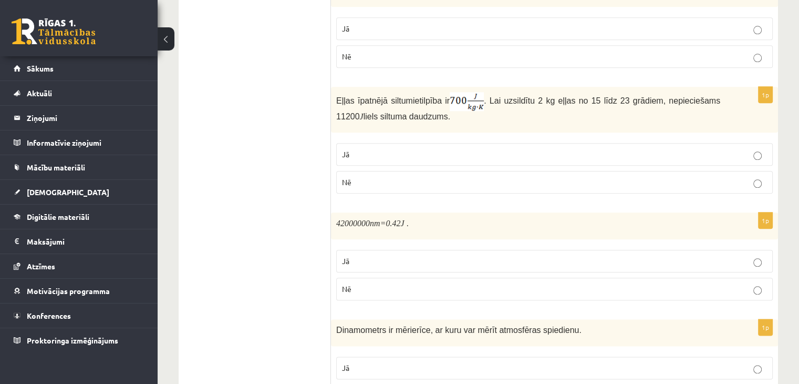
click at [475, 171] on label "Nē" at bounding box center [554, 182] width 437 height 23
click at [628, 250] on label "Jā" at bounding box center [554, 261] width 437 height 23
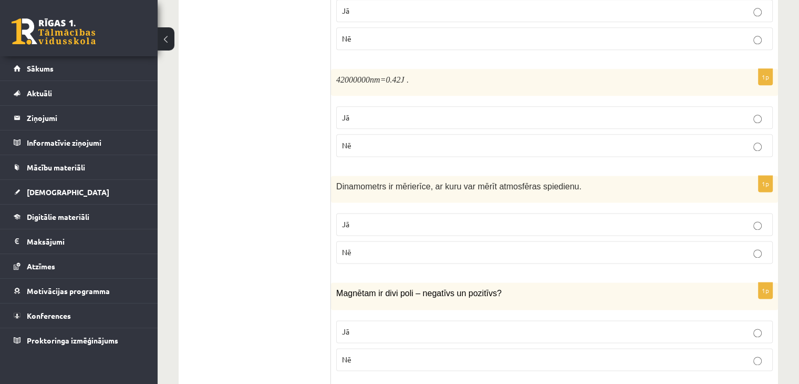
scroll to position [1366, 0]
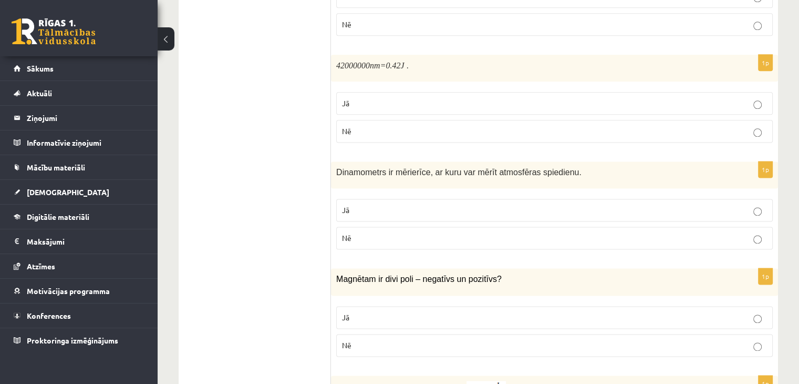
click at [418, 205] on p "Jā" at bounding box center [554, 209] width 425 height 11
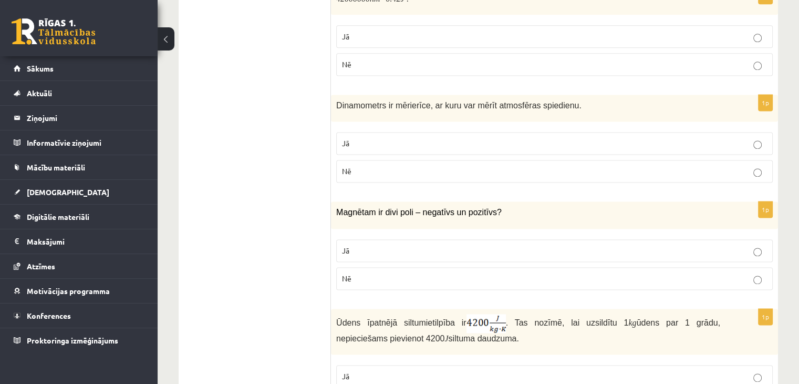
scroll to position [1471, 0]
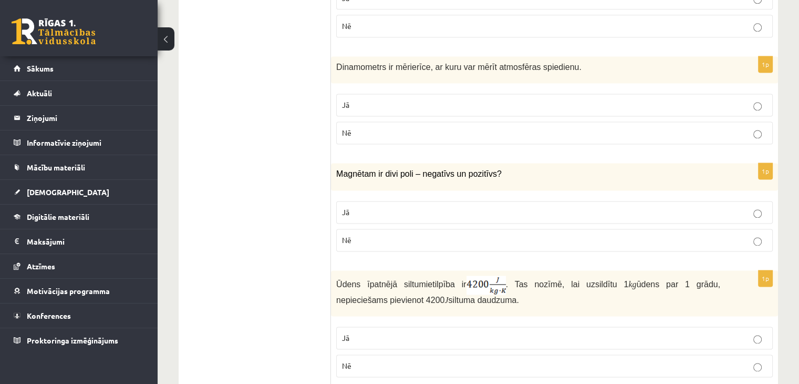
click at [439, 206] on p "Jā" at bounding box center [554, 211] width 425 height 11
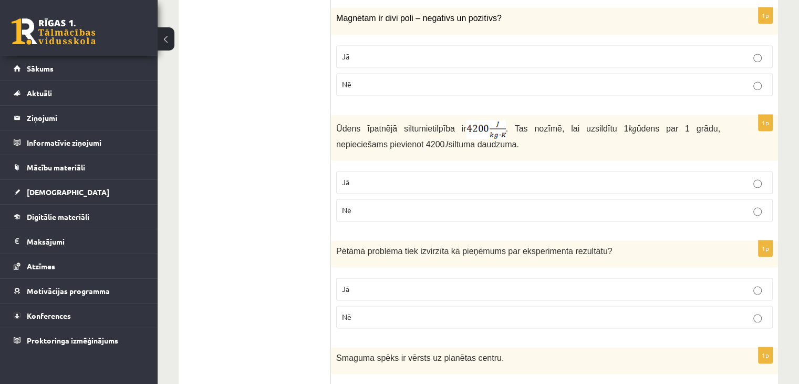
scroll to position [1629, 0]
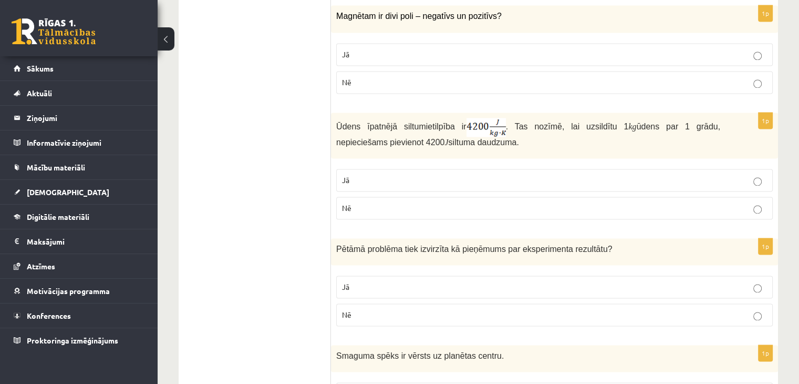
click at [456, 174] on p "Jā" at bounding box center [554, 179] width 425 height 11
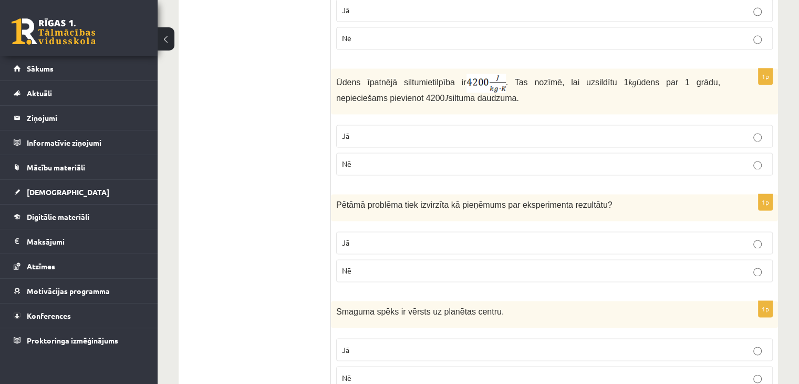
scroll to position [1710, 0]
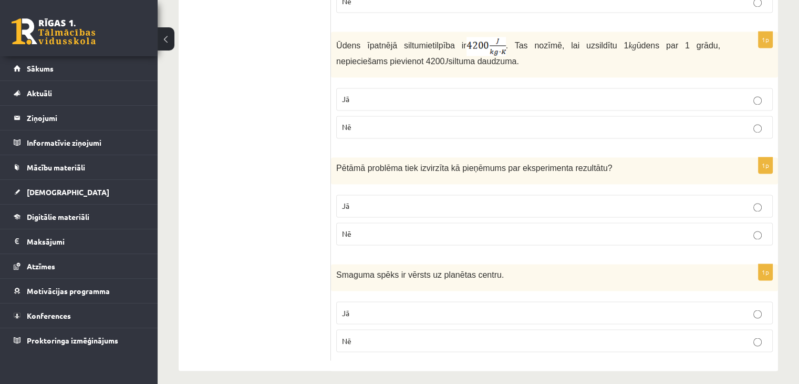
click at [410, 202] on p "Jā" at bounding box center [554, 205] width 425 height 11
click at [398, 307] on p "Jā" at bounding box center [554, 312] width 425 height 11
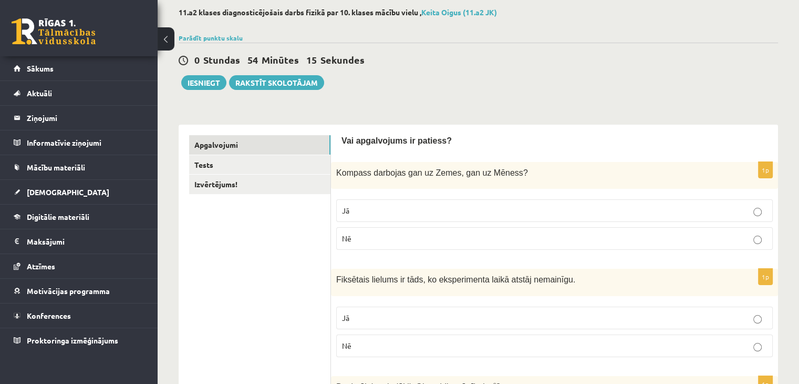
scroll to position [0, 0]
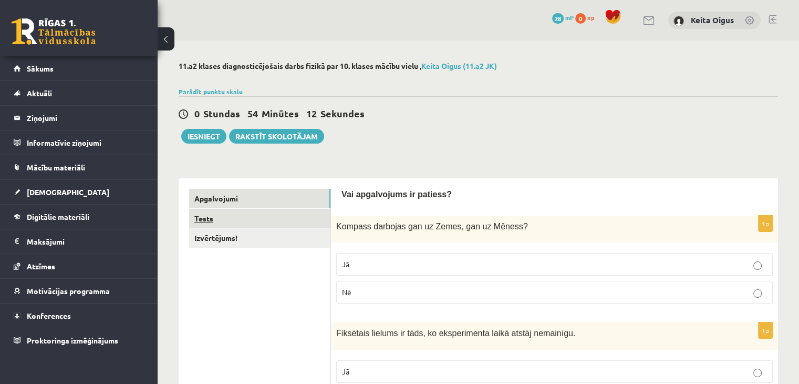
click at [224, 213] on link "Tests" at bounding box center [259, 218] width 141 height 19
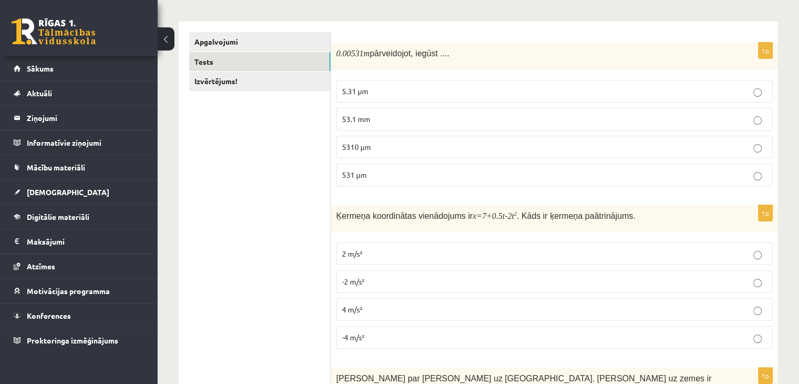
scroll to position [158, 0]
click at [385, 91] on p "5.31 μm" at bounding box center [554, 90] width 425 height 11
click at [408, 152] on label "5310 μm" at bounding box center [554, 145] width 437 height 23
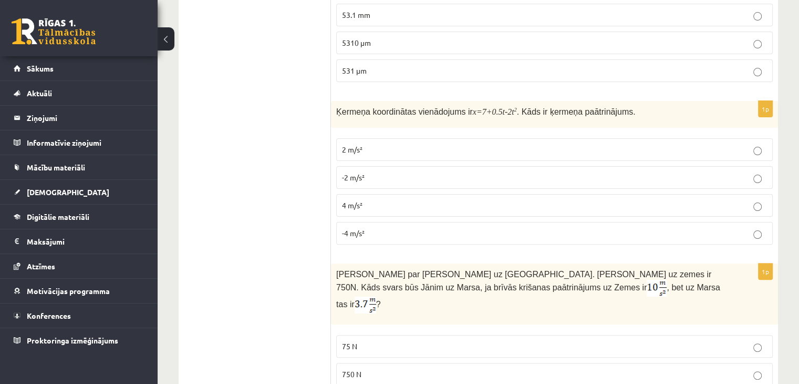
scroll to position [263, 0]
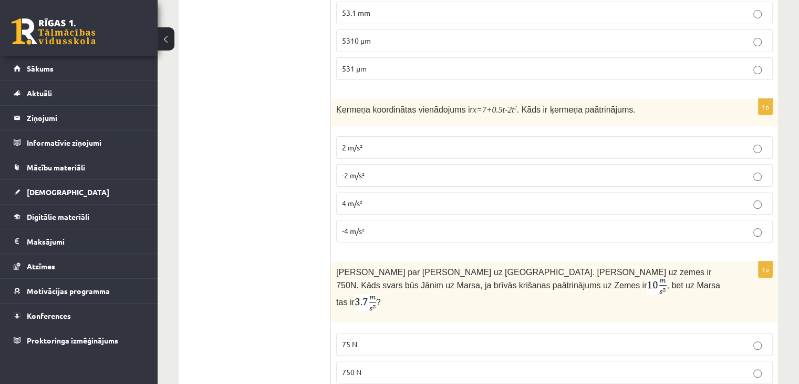
click at [429, 234] on p "-4 m/s²" at bounding box center [554, 230] width 425 height 11
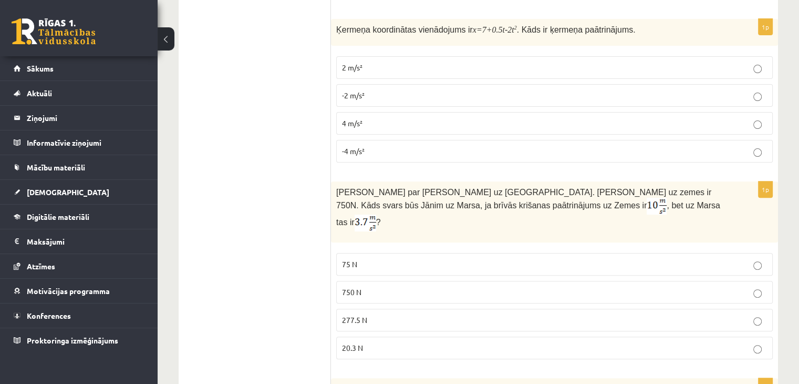
scroll to position [473, 0]
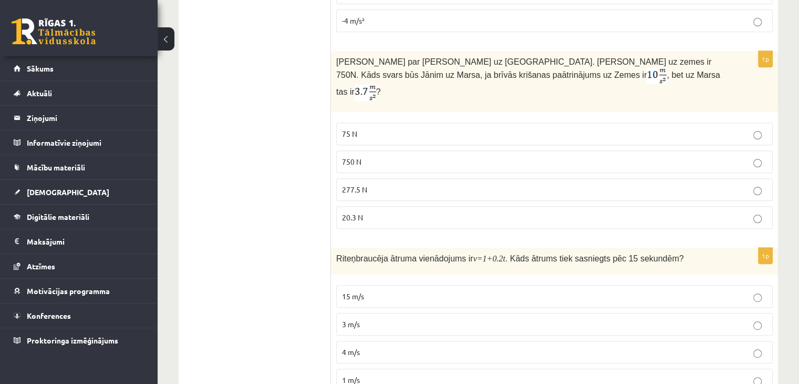
click at [384, 184] on p "277.5 N" at bounding box center [554, 189] width 425 height 11
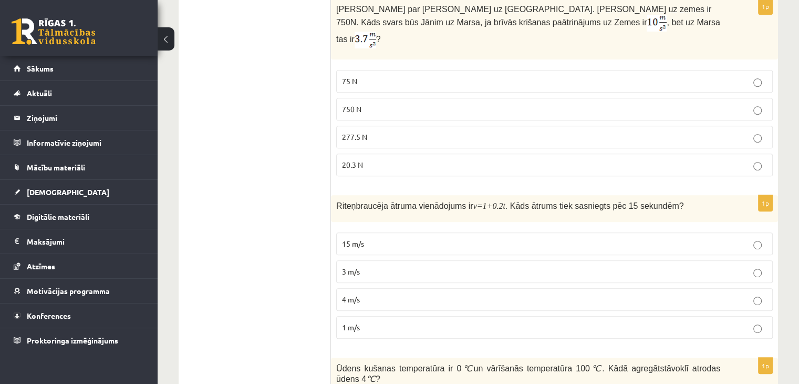
click at [406, 238] on p "15 m/s" at bounding box center [554, 243] width 425 height 11
click at [347, 294] on span "4 m/s" at bounding box center [351, 298] width 18 height 9
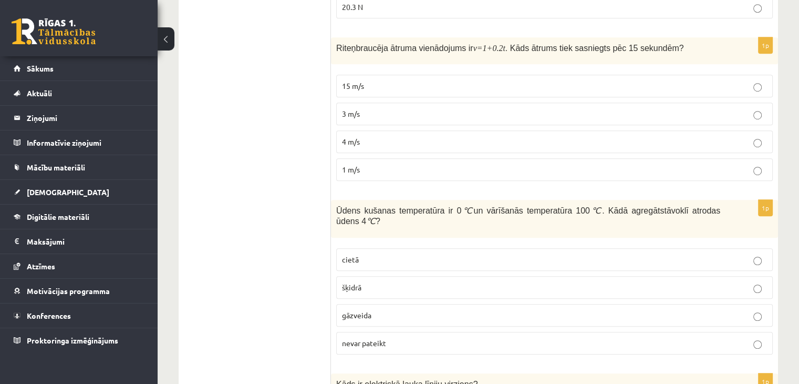
scroll to position [788, 0]
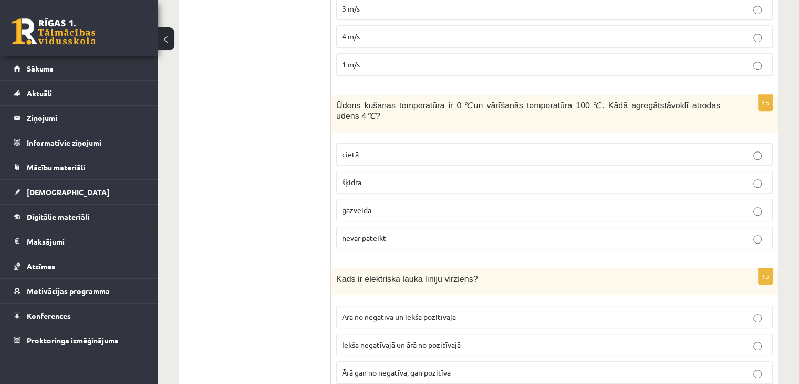
click at [395, 149] on p "cietā" at bounding box center [554, 154] width 425 height 11
click at [399, 177] on p "šķidrā" at bounding box center [554, 182] width 425 height 11
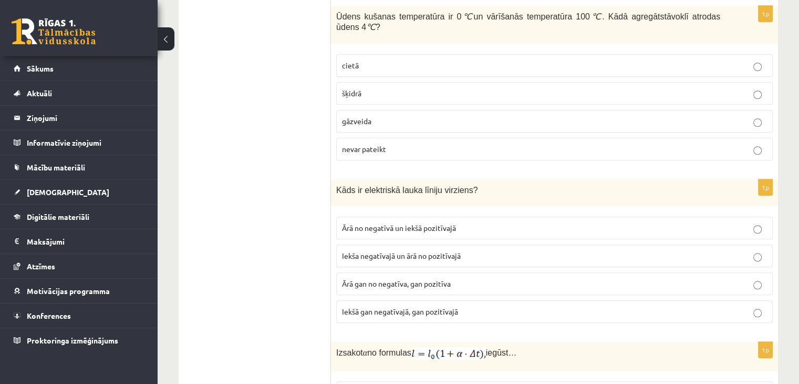
scroll to position [893, 0]
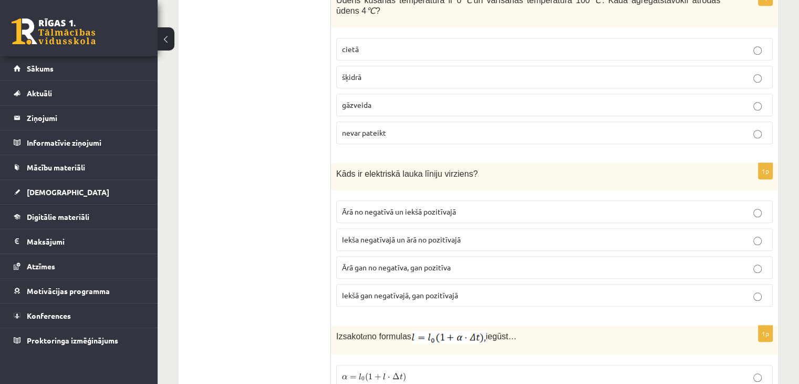
click at [463, 234] on p "Iekša negatīvajā un ārā no pozitīvajā" at bounding box center [554, 239] width 425 height 11
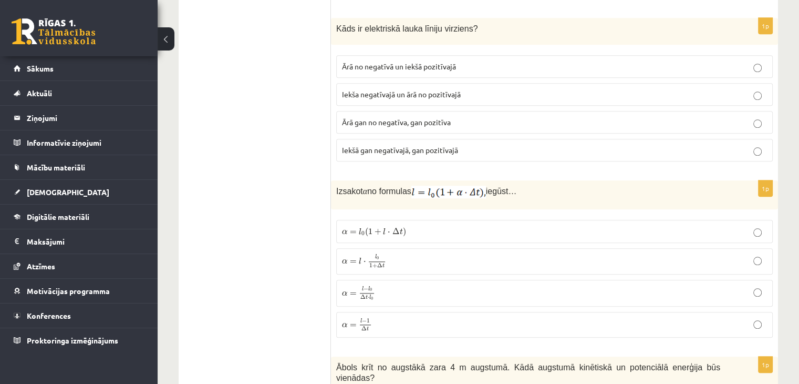
scroll to position [1051, 0]
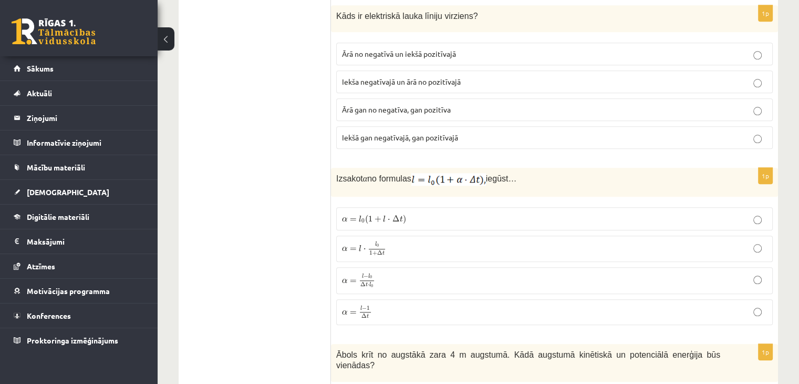
click at [368, 215] on span "1" at bounding box center [370, 218] width 4 height 6
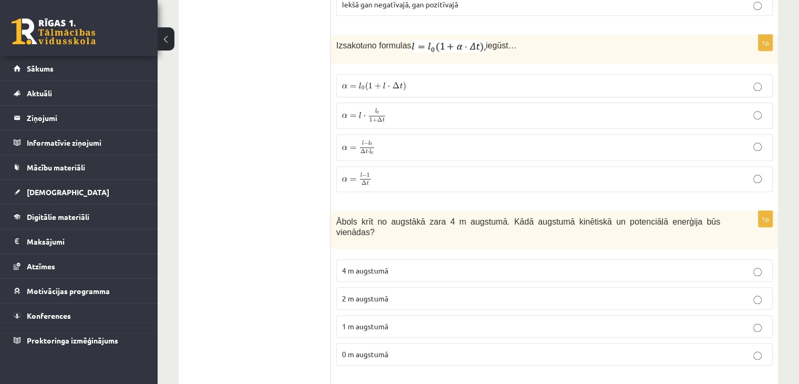
scroll to position [1208, 0]
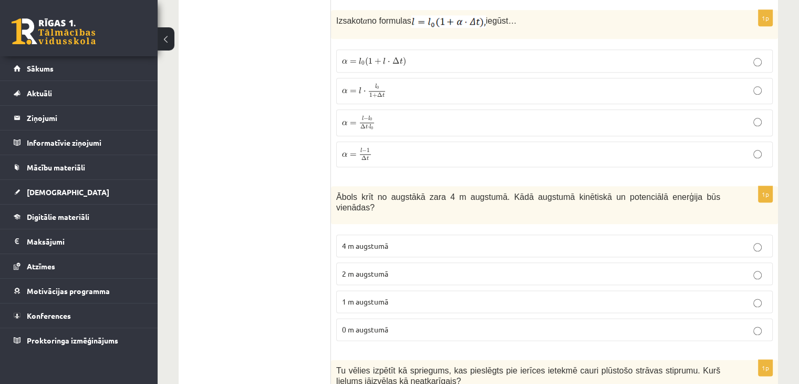
click at [502, 268] on p "2 m augstumā" at bounding box center [554, 273] width 425 height 11
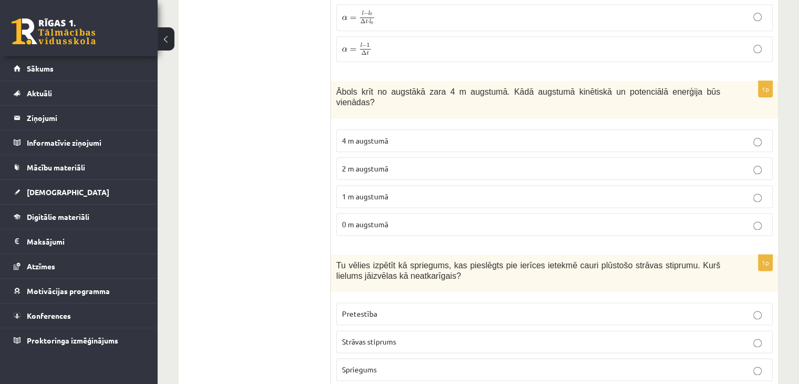
scroll to position [1366, 0]
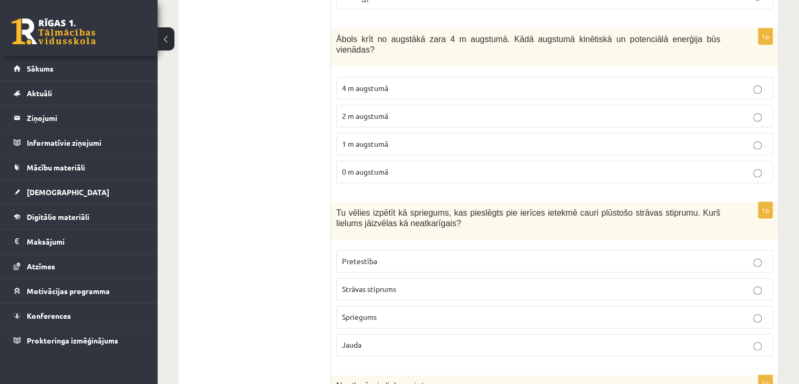
click at [374, 312] on span "Spriegums" at bounding box center [359, 316] width 35 height 9
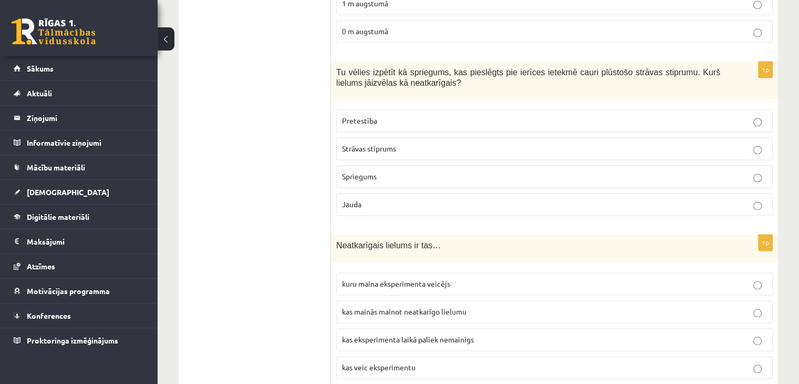
scroll to position [1524, 0]
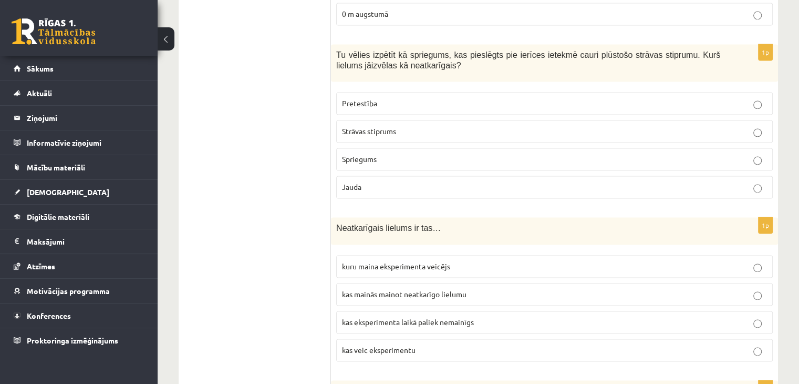
click at [481, 255] on label "kuru maina eksperimenta veicējs" at bounding box center [554, 266] width 437 height 23
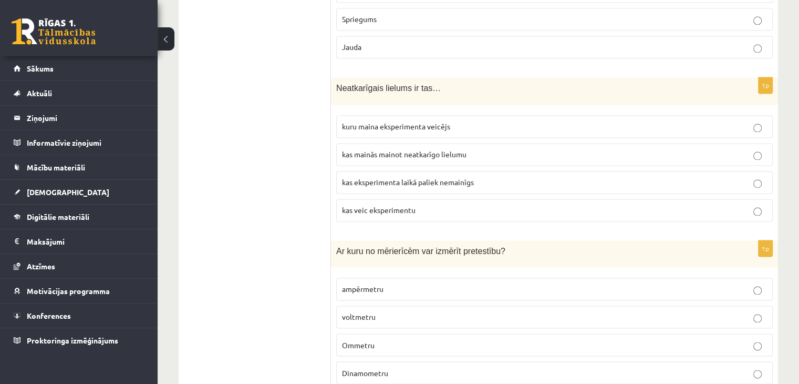
scroll to position [1681, 0]
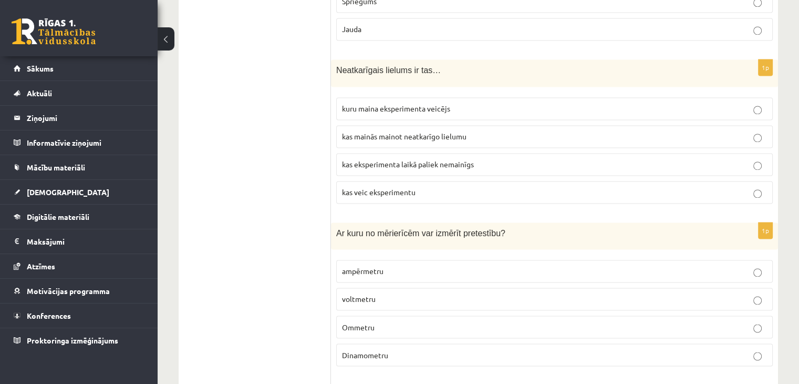
click at [386, 315] on label "Ommetru" at bounding box center [554, 326] width 437 height 23
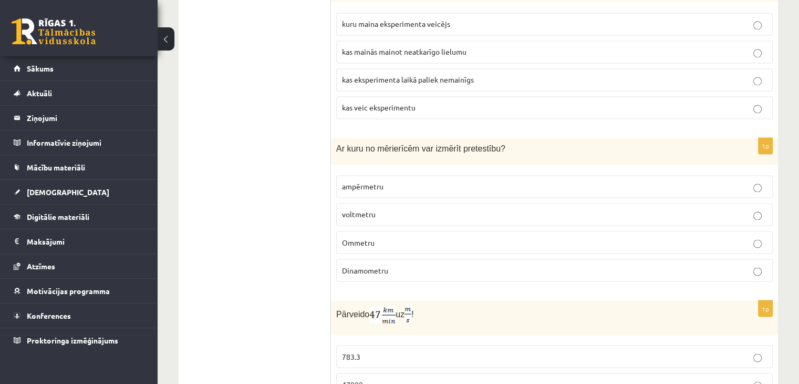
scroll to position [1839, 0]
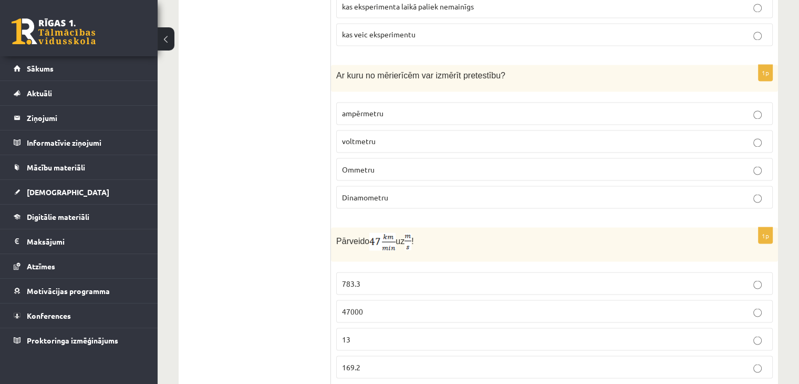
click at [387, 305] on p "47000" at bounding box center [554, 310] width 425 height 11
click at [391, 305] on p "47000" at bounding box center [554, 310] width 425 height 11
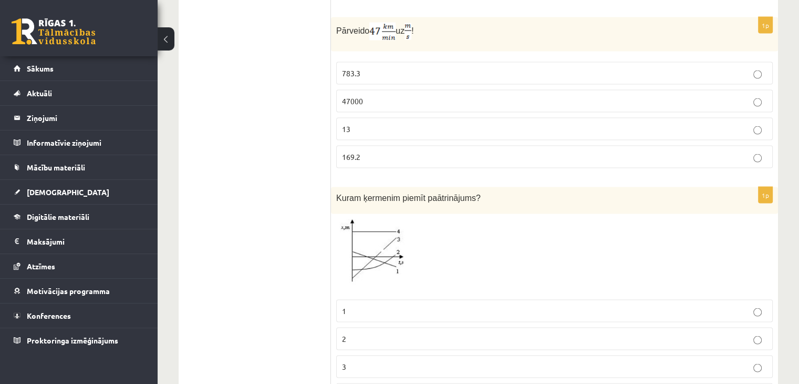
scroll to position [2049, 0]
click at [378, 355] on label "3" at bounding box center [554, 366] width 437 height 23
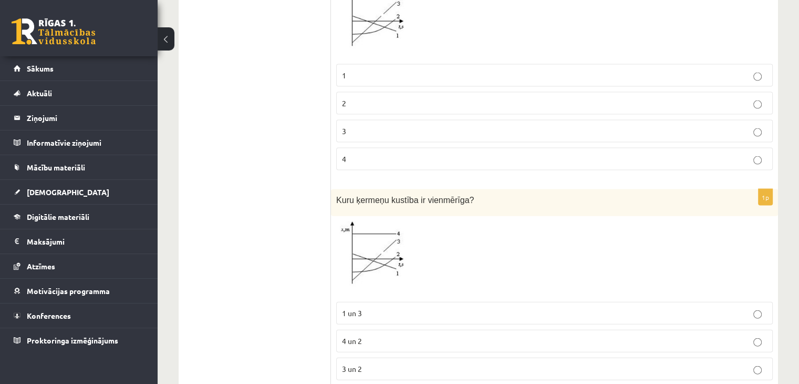
scroll to position [2297, 0]
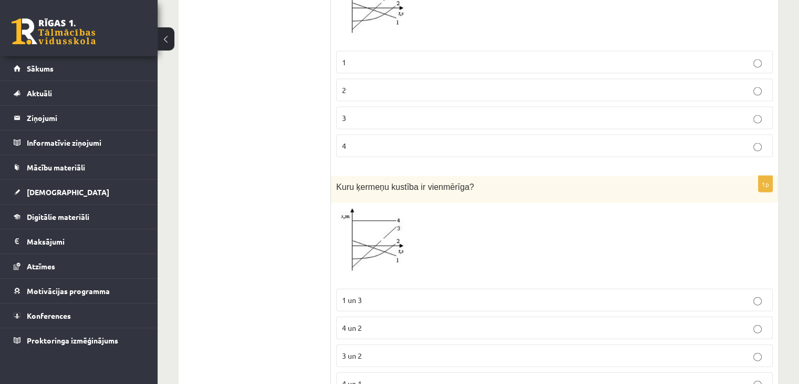
click at [374, 322] on p "4 un 2" at bounding box center [554, 327] width 425 height 11
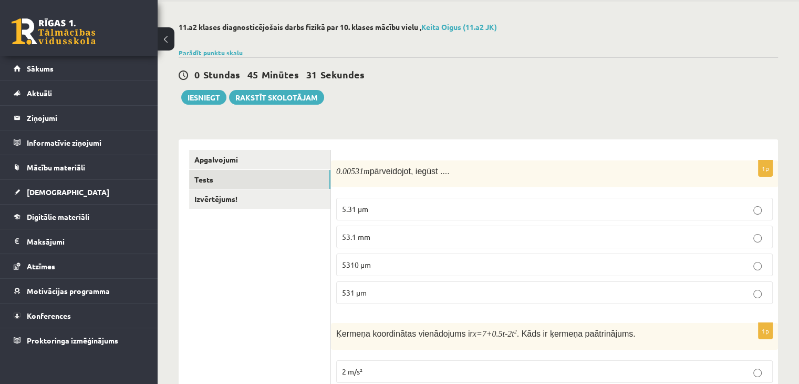
scroll to position [0, 0]
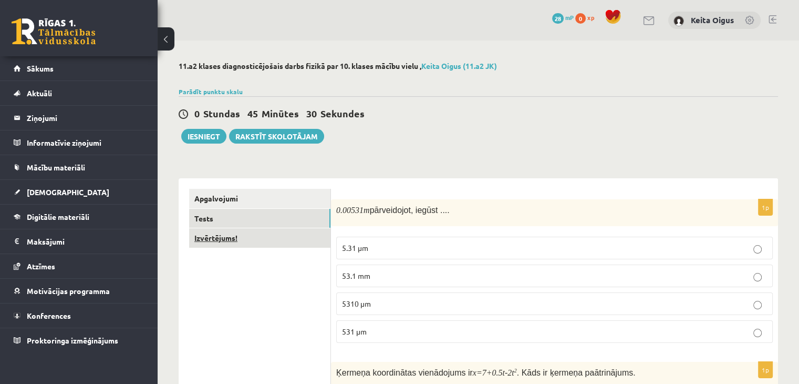
click at [264, 241] on link "Izvērtējums!" at bounding box center [259, 237] width 141 height 19
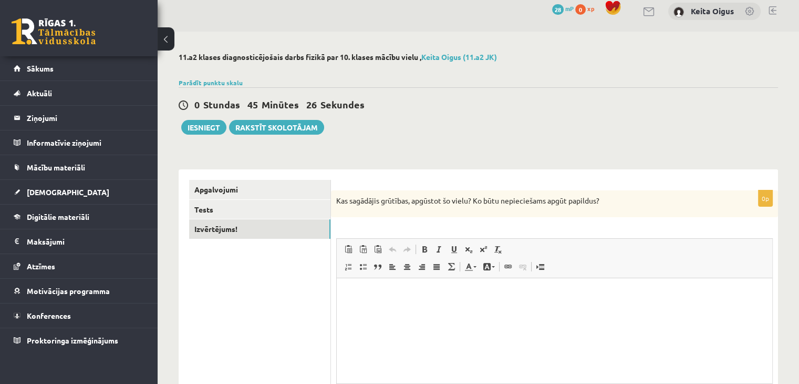
click at [610, 180] on form "0p Kas sagādājis grūtības, apgūstot šo vielu? Ko būtu nepieciešams apgūt papild…" at bounding box center [554, 318] width 426 height 277
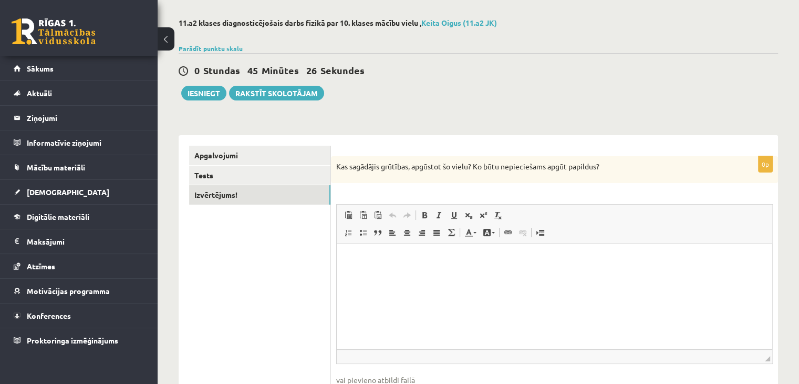
scroll to position [113, 0]
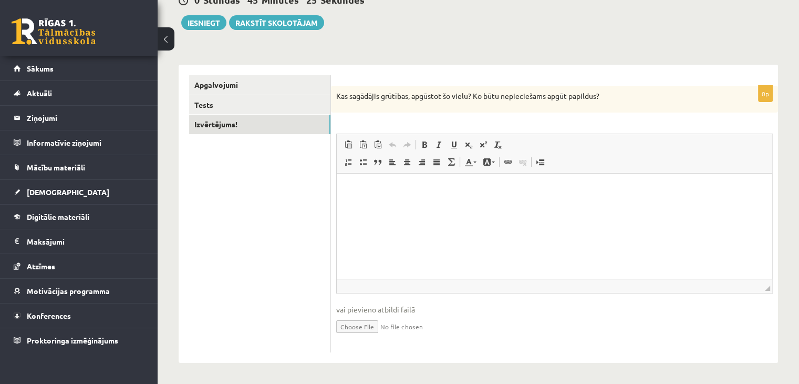
click at [514, 205] on html at bounding box center [555, 189] width 436 height 32
click at [212, 15] on button "Iesniegt" at bounding box center [203, 22] width 45 height 15
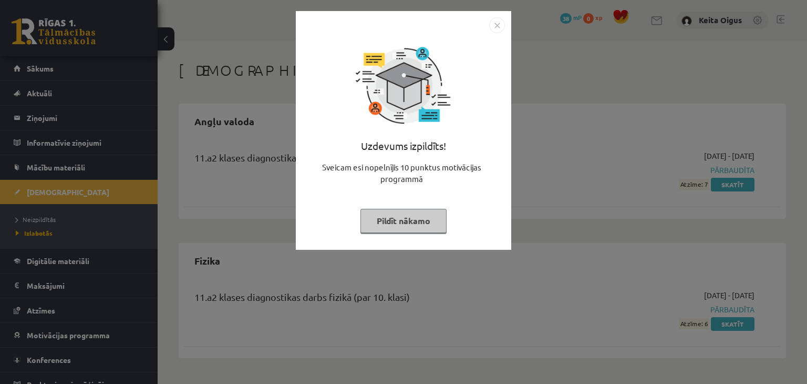
click at [410, 221] on button "Pildīt nākamo" at bounding box center [403, 221] width 86 height 24
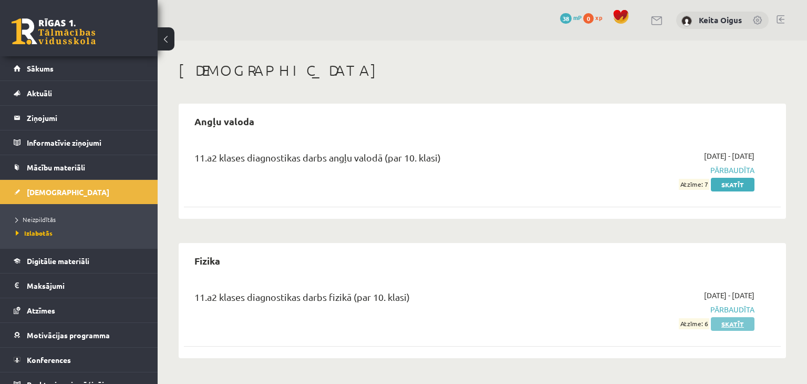
click at [727, 323] on link "Skatīt" at bounding box center [733, 324] width 44 height 14
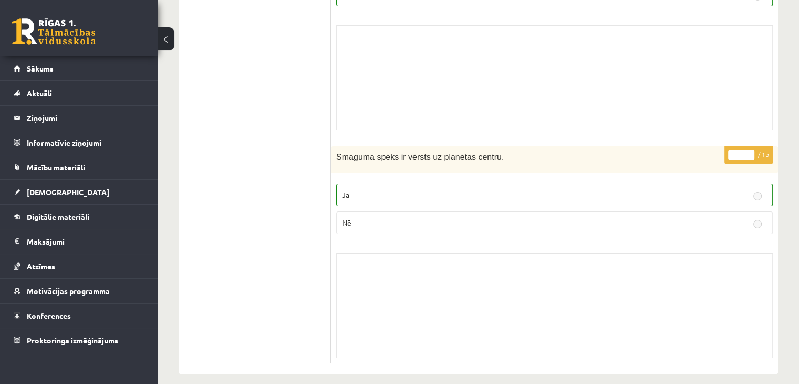
scroll to position [3743, 0]
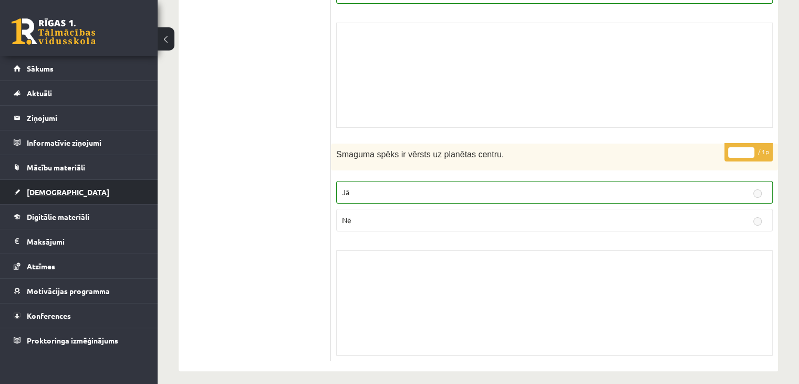
click at [38, 185] on link "[DEMOGRAPHIC_DATA]" at bounding box center [79, 192] width 131 height 24
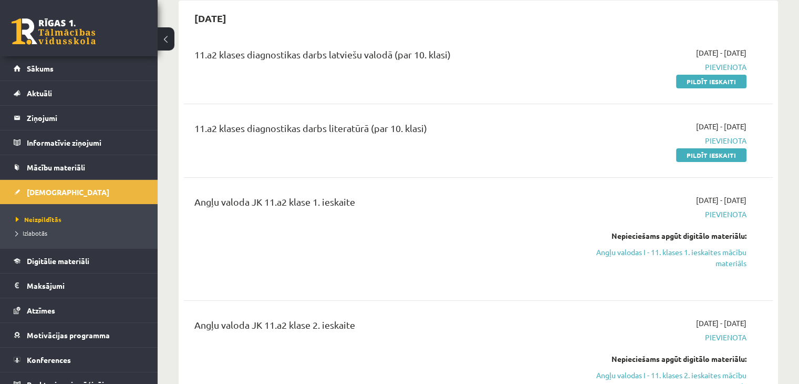
scroll to position [105, 0]
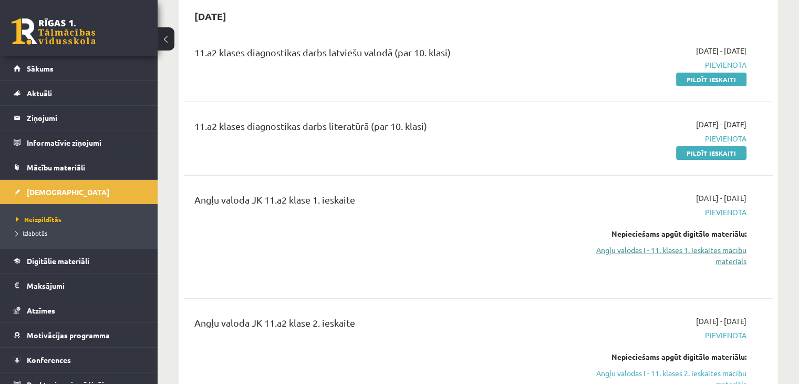
click at [685, 250] on link "Angļu valodas I - 11. klases 1. ieskaites mācību materiāls" at bounding box center [659, 255] width 173 height 22
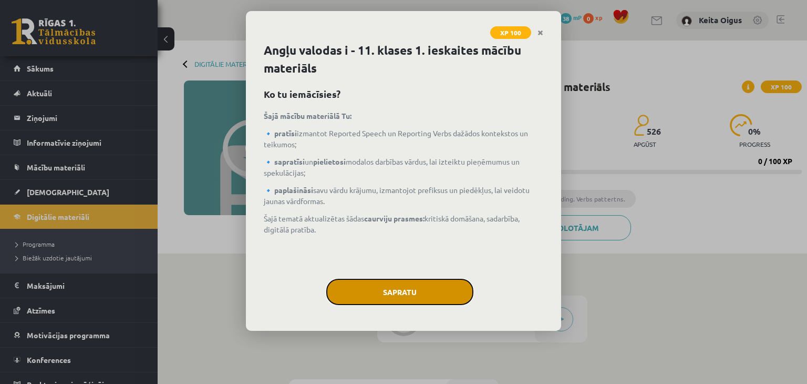
click at [366, 285] on button "Sapratu" at bounding box center [399, 291] width 147 height 26
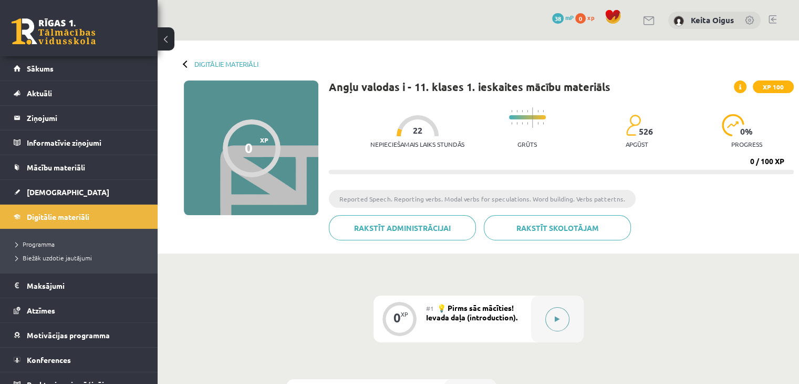
click at [563, 319] on button at bounding box center [557, 319] width 24 height 24
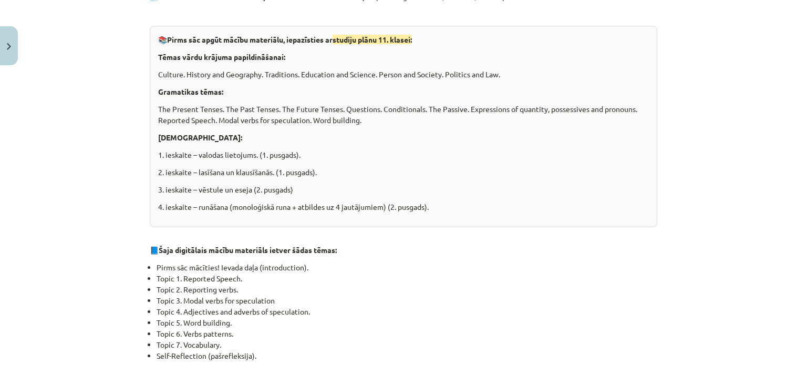
scroll to position [315, 0]
